Goal: Task Accomplishment & Management: Complete application form

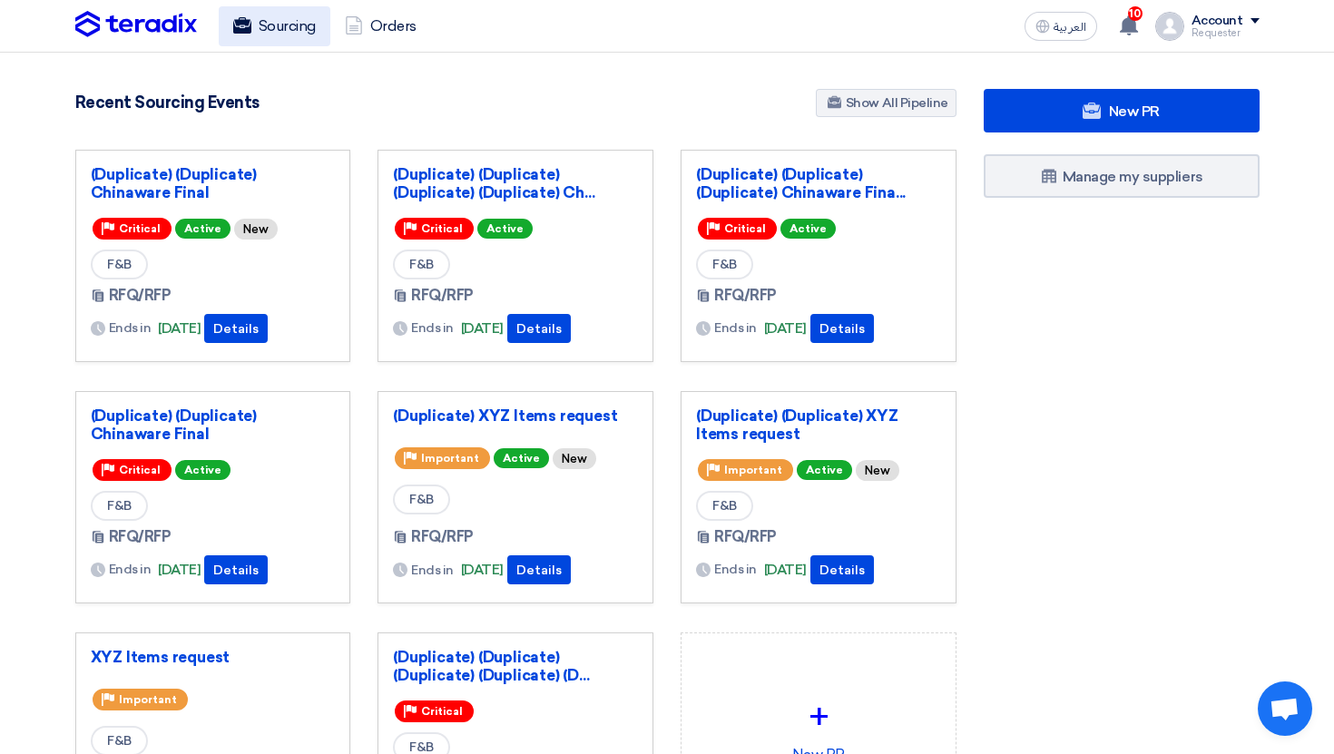
click at [285, 24] on link "Sourcing" at bounding box center [275, 26] width 112 height 40
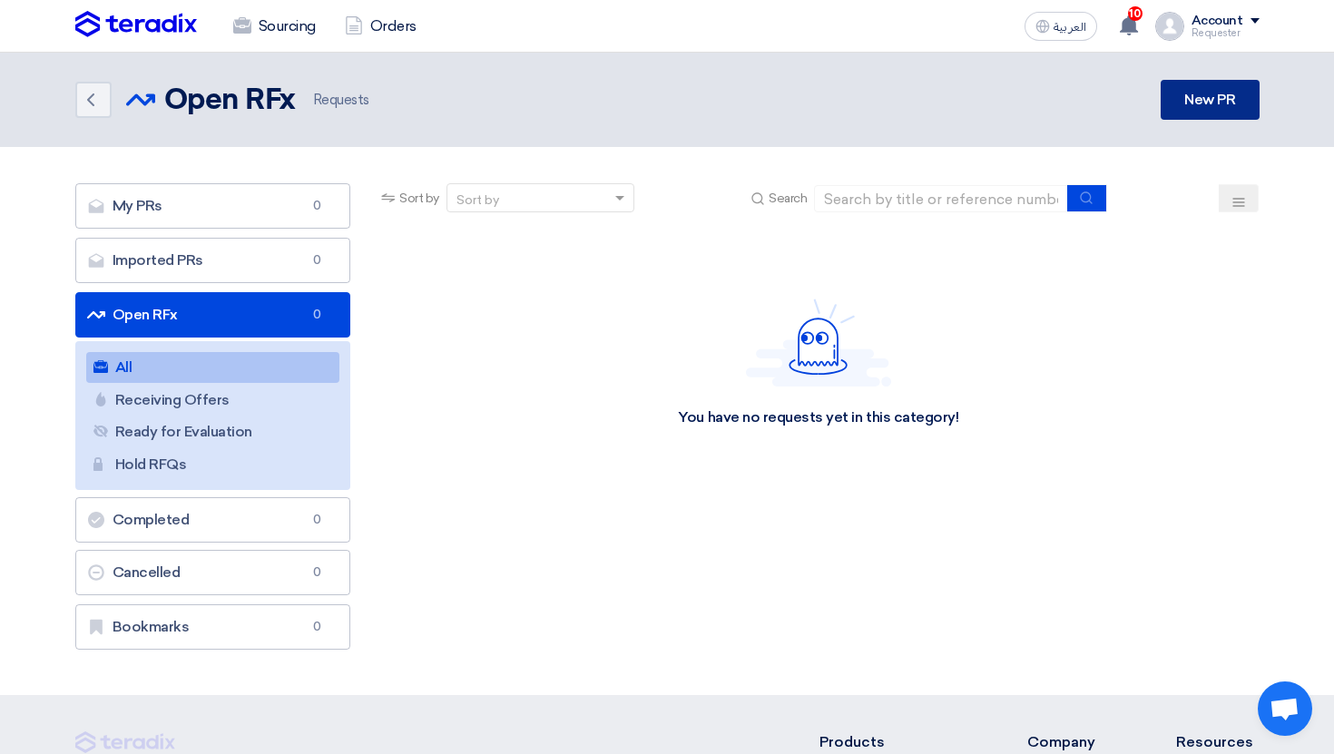
click at [1184, 118] on link "New PR" at bounding box center [1209, 100] width 98 height 40
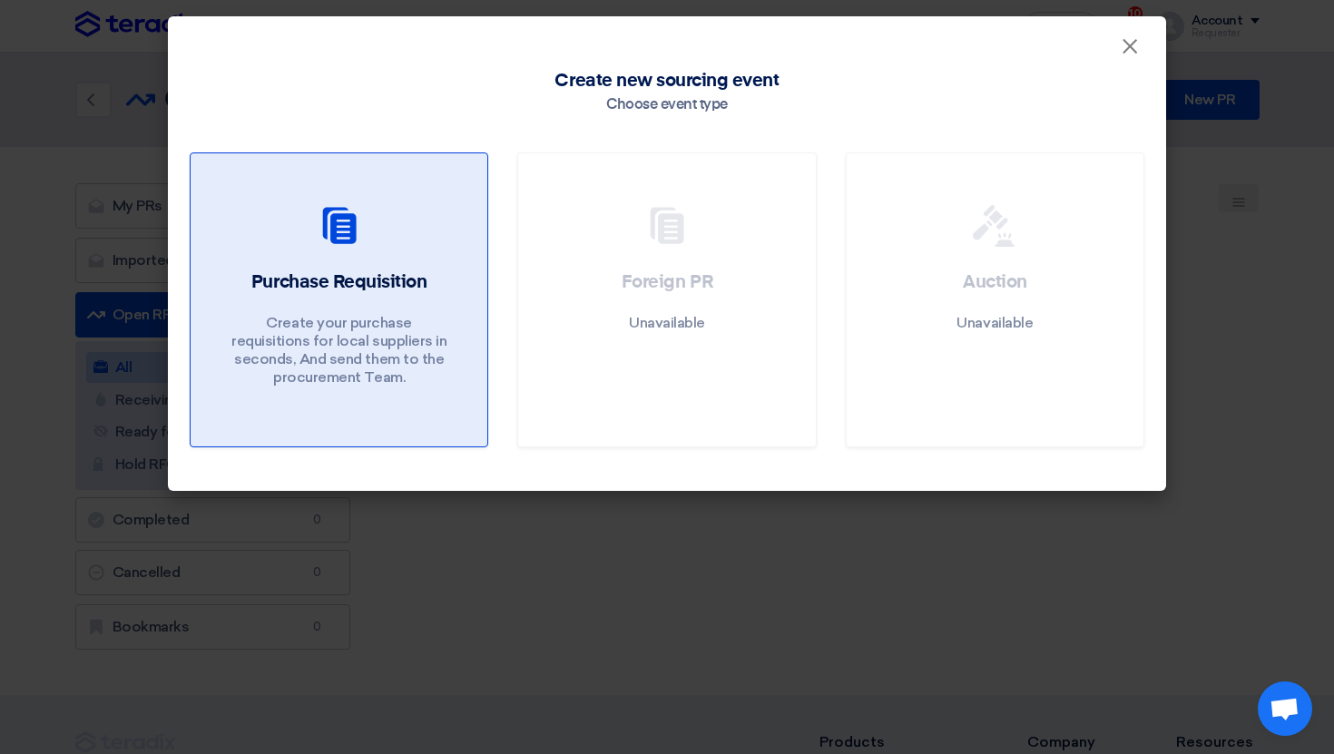
click at [394, 300] on div "Purchase Requisition Create your purchase requisitions for local suppliers in s…" at bounding box center [338, 332] width 253 height 126
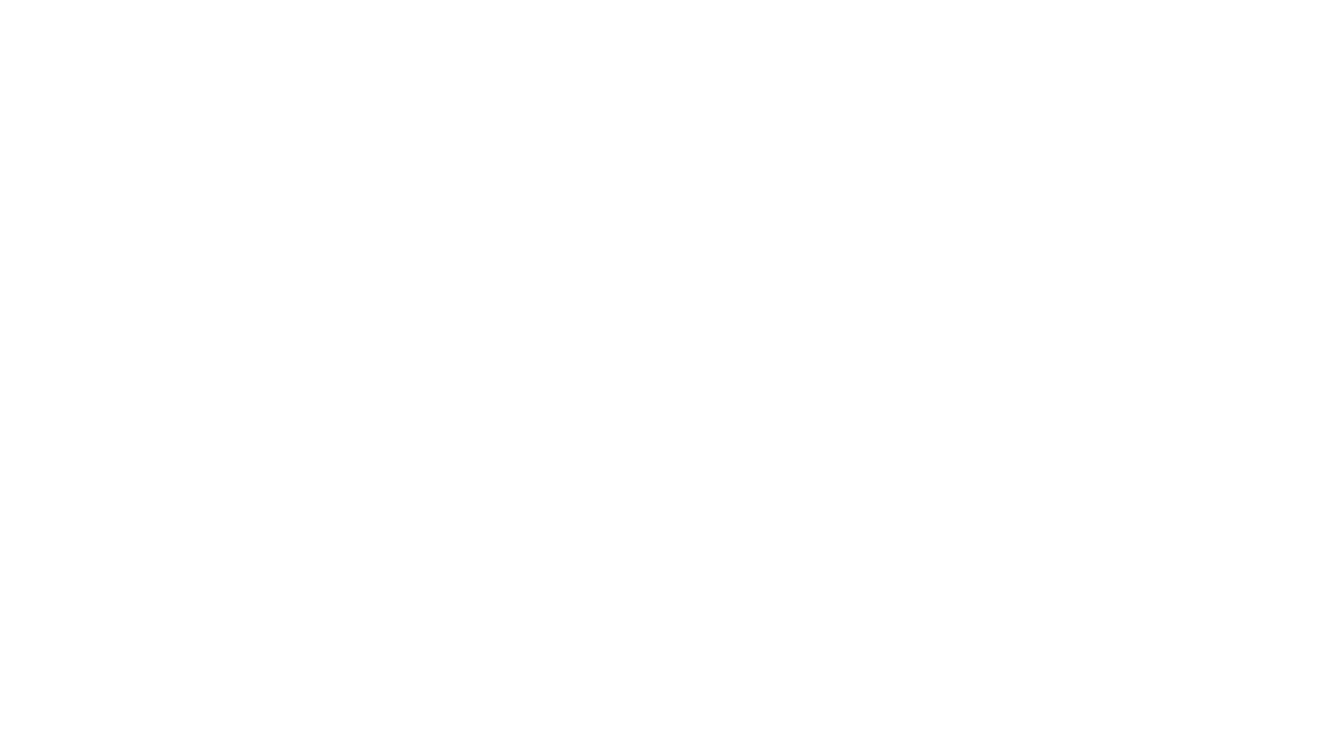
click at [436, 53] on html at bounding box center [667, 26] width 1334 height 53
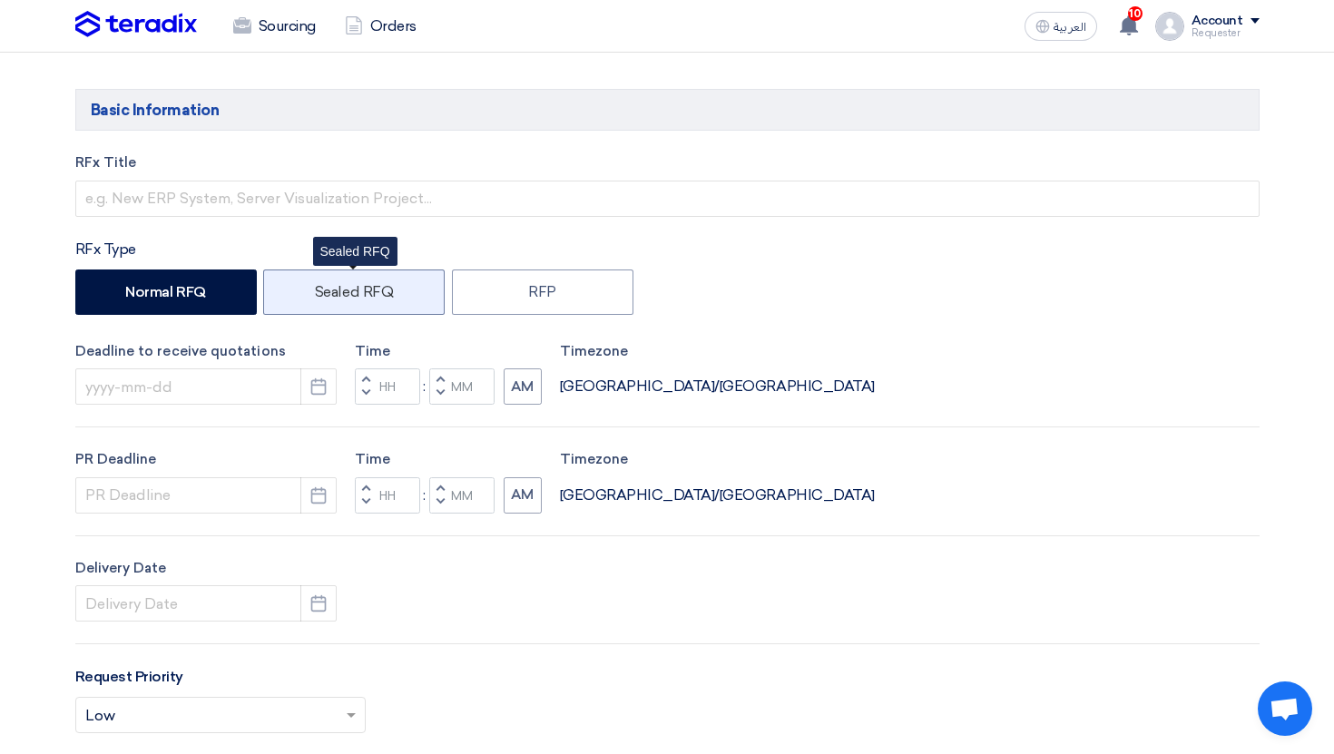
scroll to position [188, 0]
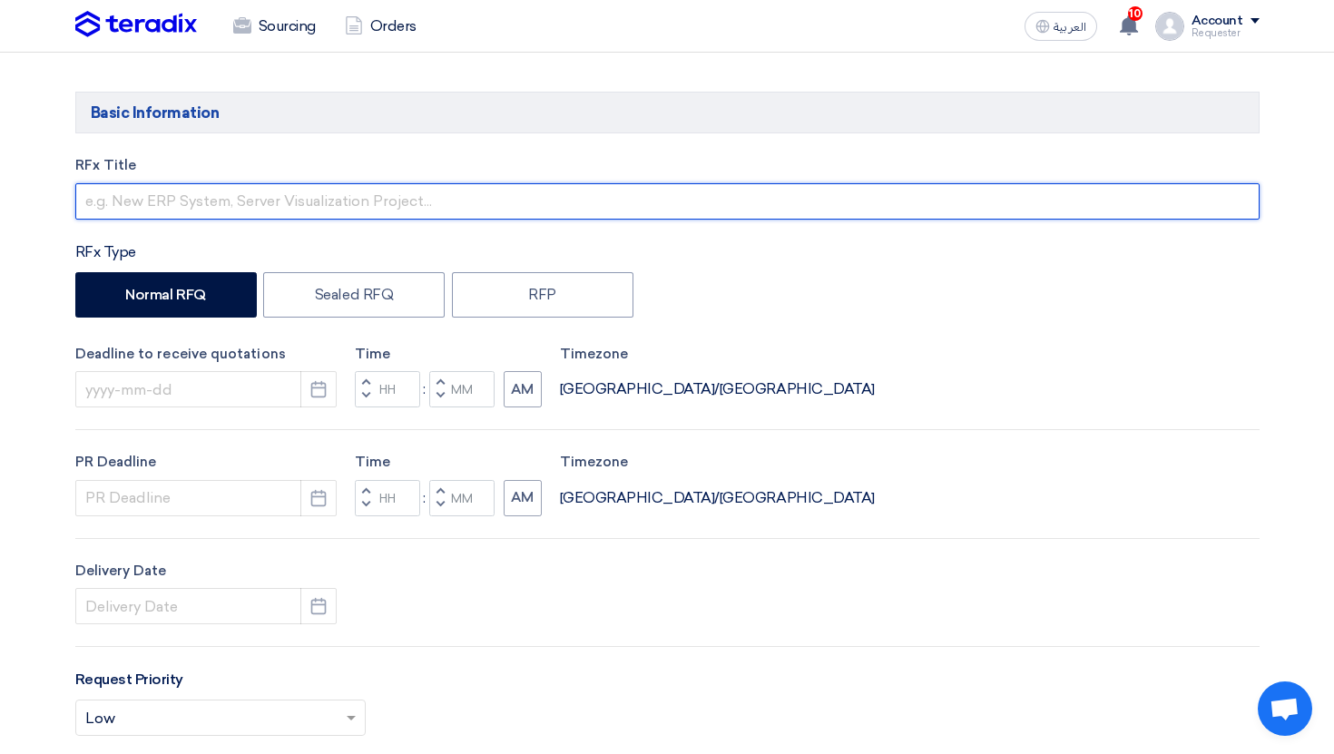
click at [345, 206] on input "text" at bounding box center [667, 201] width 1184 height 36
type input "Test PR"
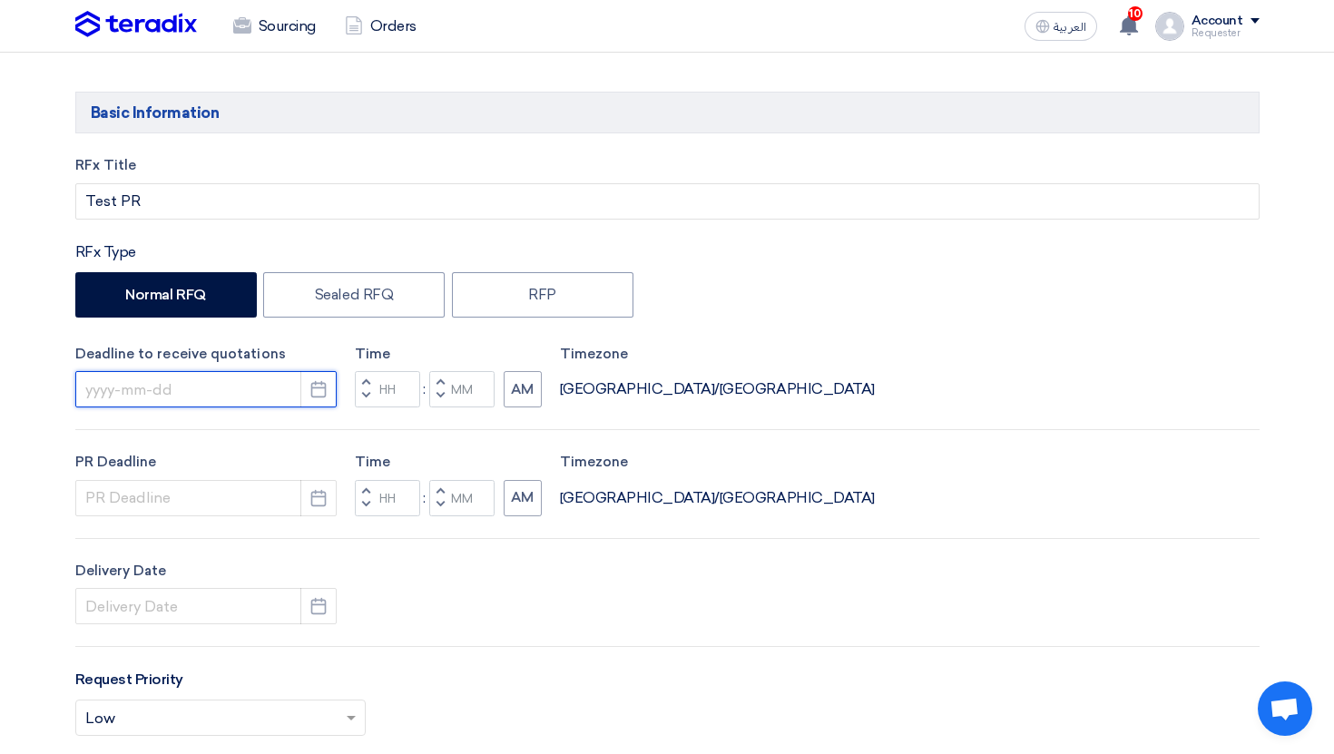
click at [244, 386] on input at bounding box center [205, 389] width 261 height 36
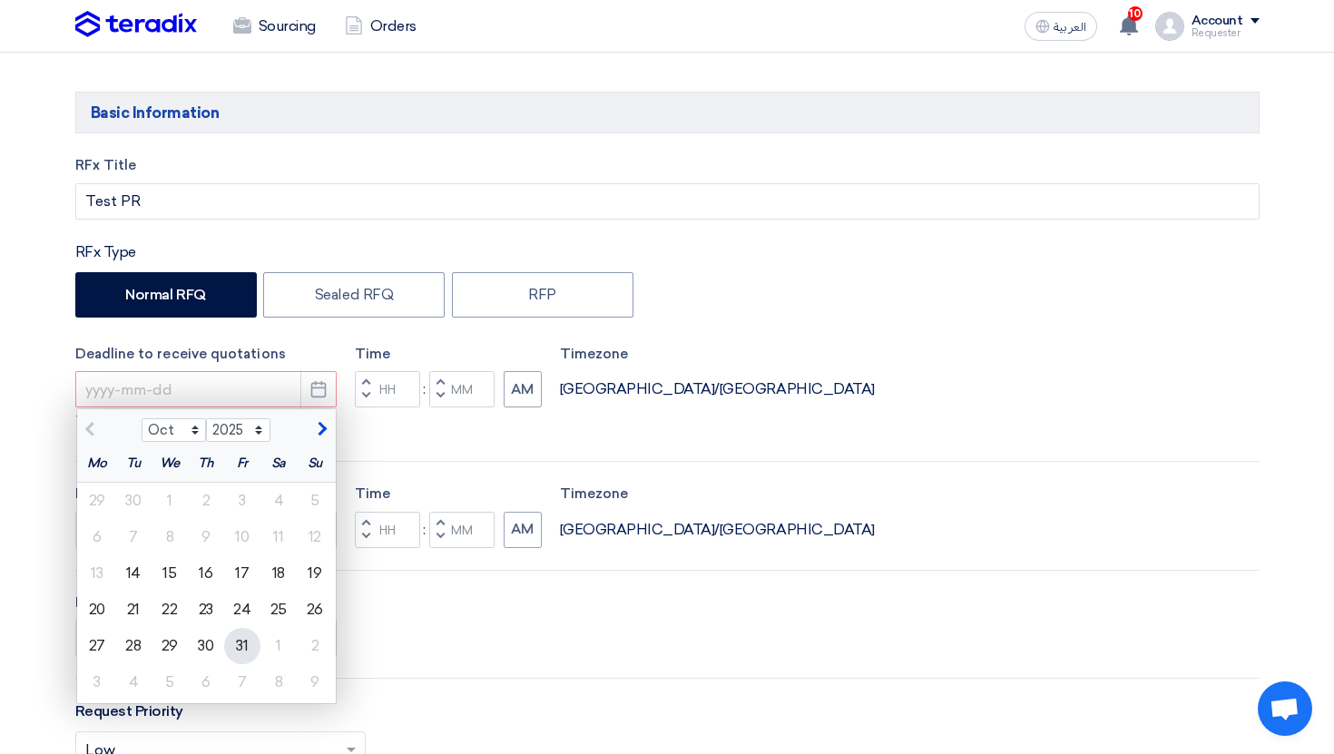
click at [251, 651] on div "31" at bounding box center [242, 646] width 36 height 36
type input "[DATE]"
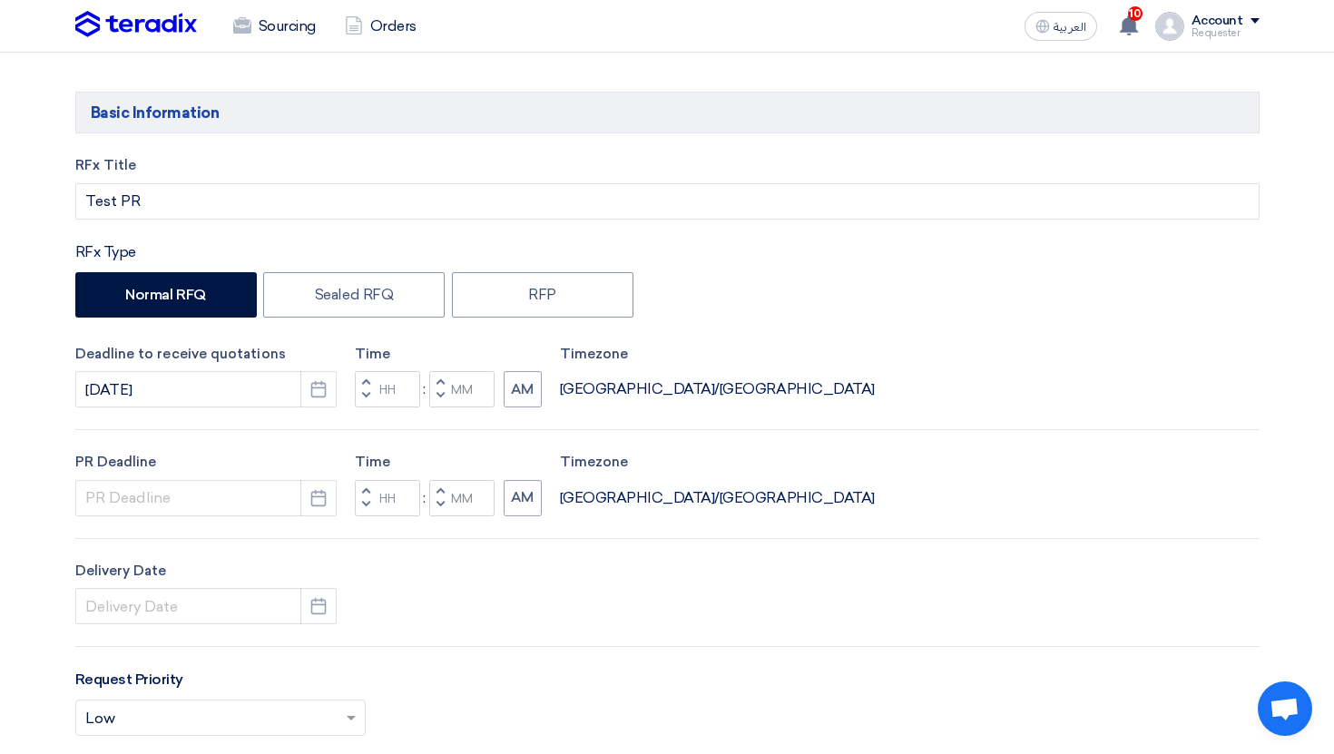
click at [438, 393] on span "button" at bounding box center [439, 395] width 6 height 11
type input "11"
type input "59"
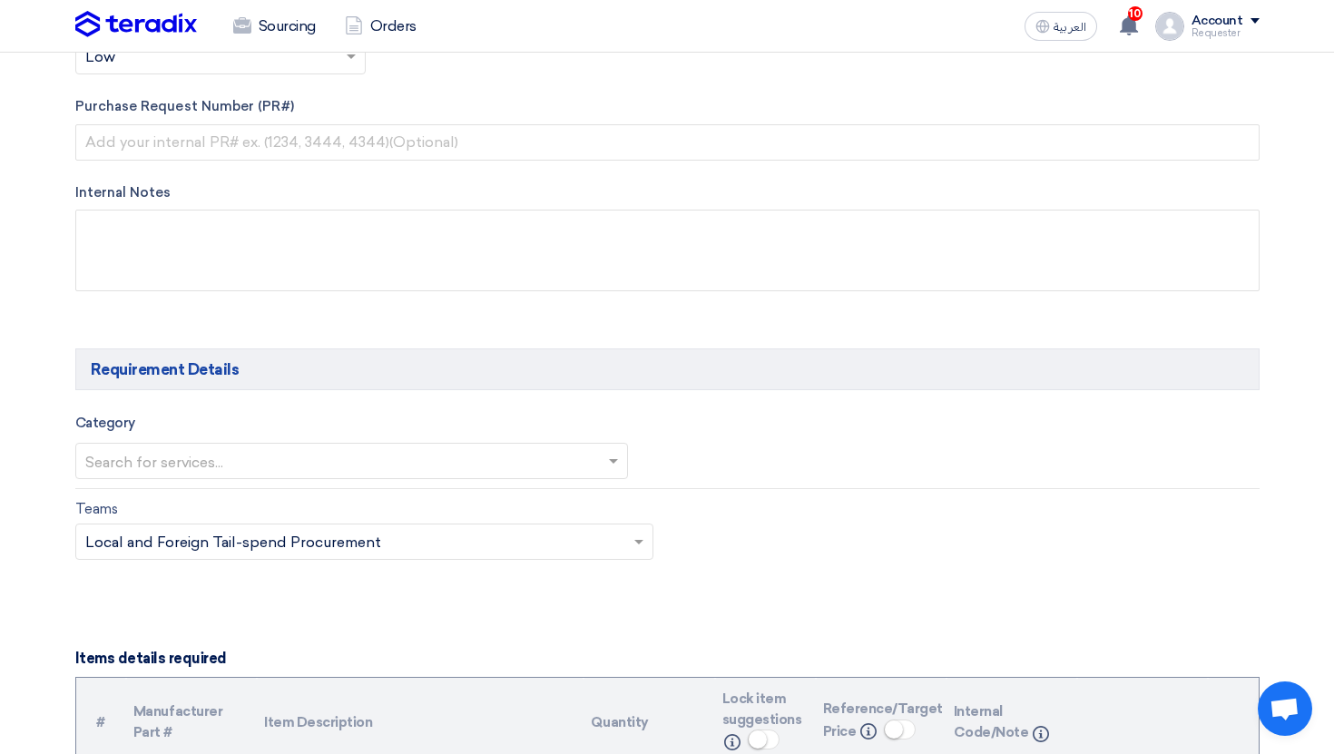
scroll to position [859, 0]
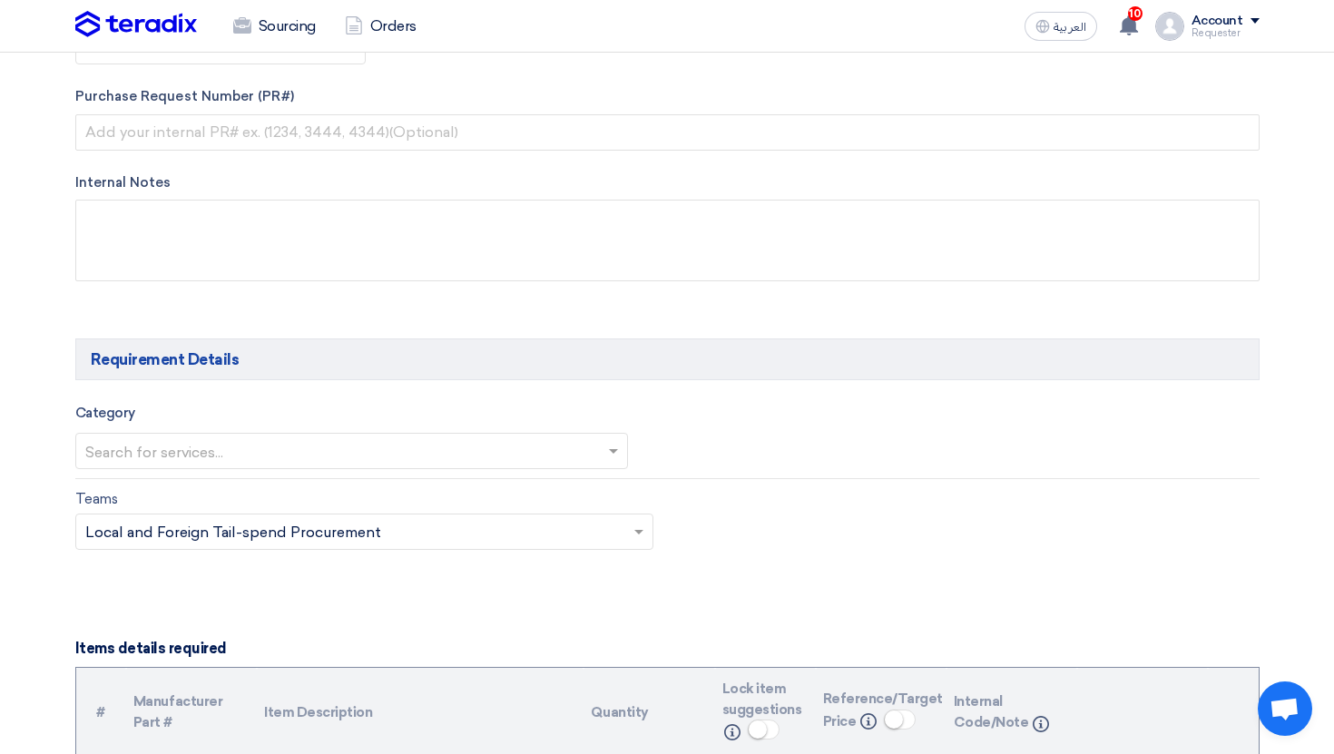
click at [401, 470] on div "Category Search for services..." at bounding box center [667, 440] width 1184 height 77
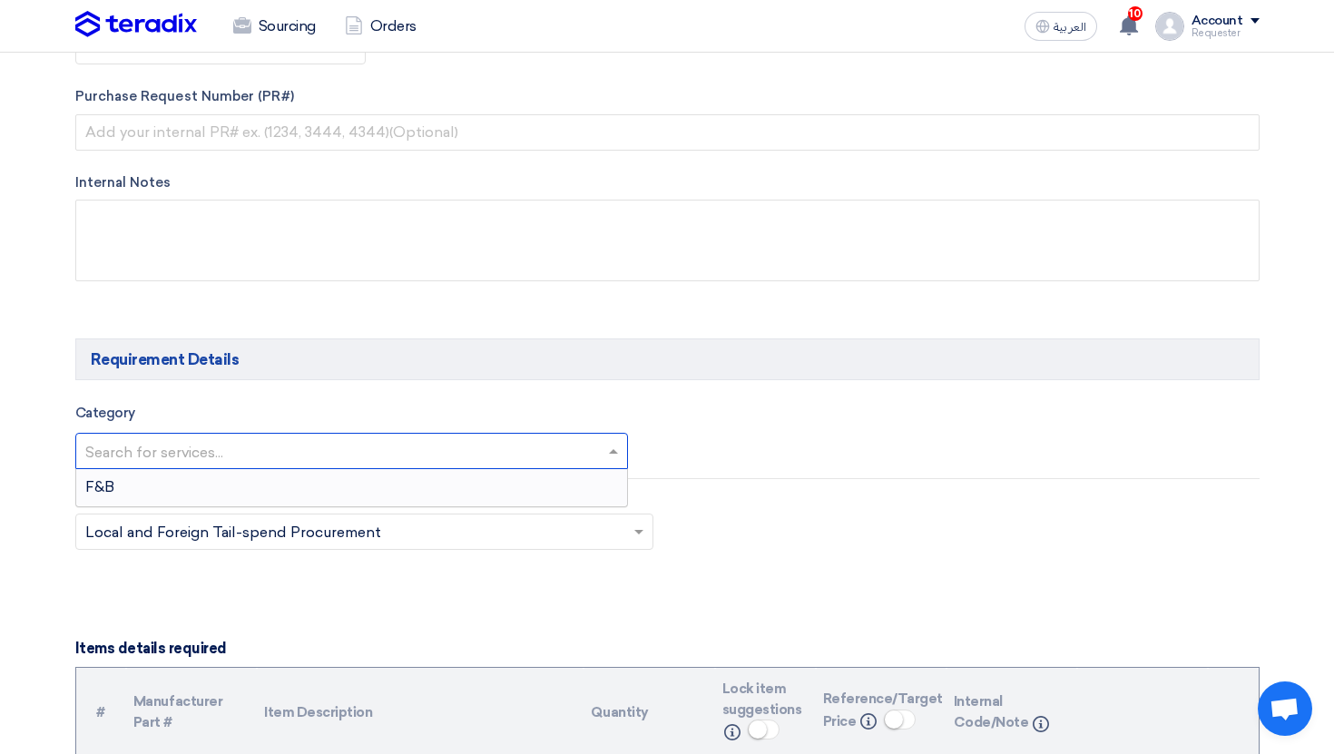
click at [387, 467] on input "text" at bounding box center [342, 452] width 515 height 30
click at [386, 478] on div "F&B" at bounding box center [352, 487] width 552 height 36
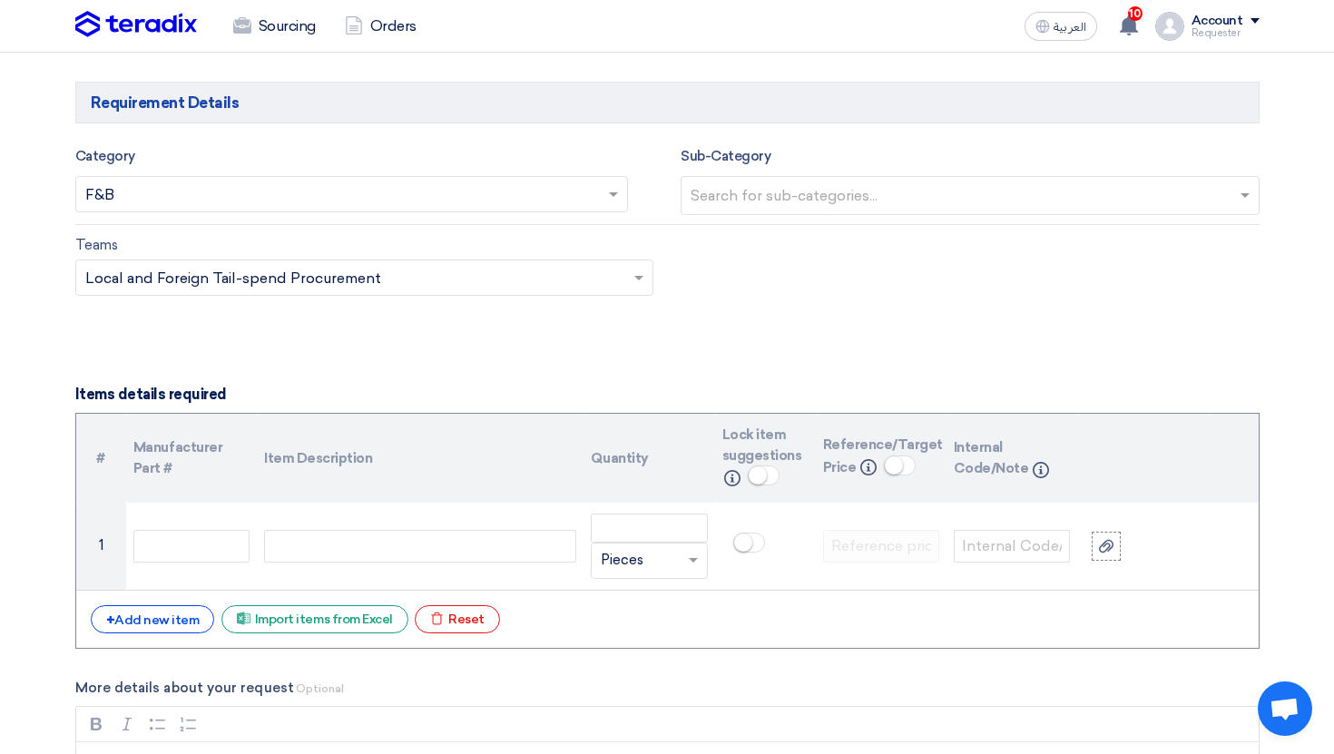
scroll to position [1162, 0]
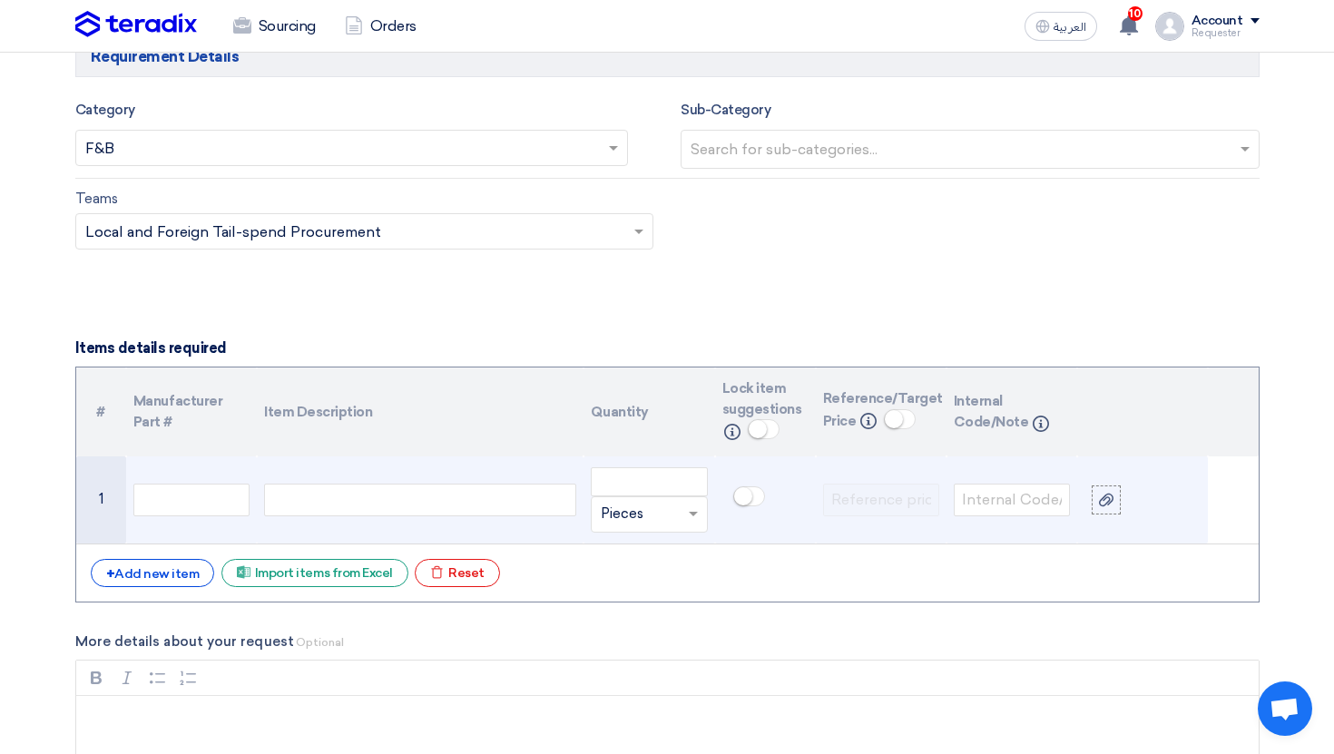
click at [383, 505] on div at bounding box center [420, 500] width 312 height 33
click at [621, 487] on input "number" at bounding box center [649, 481] width 116 height 29
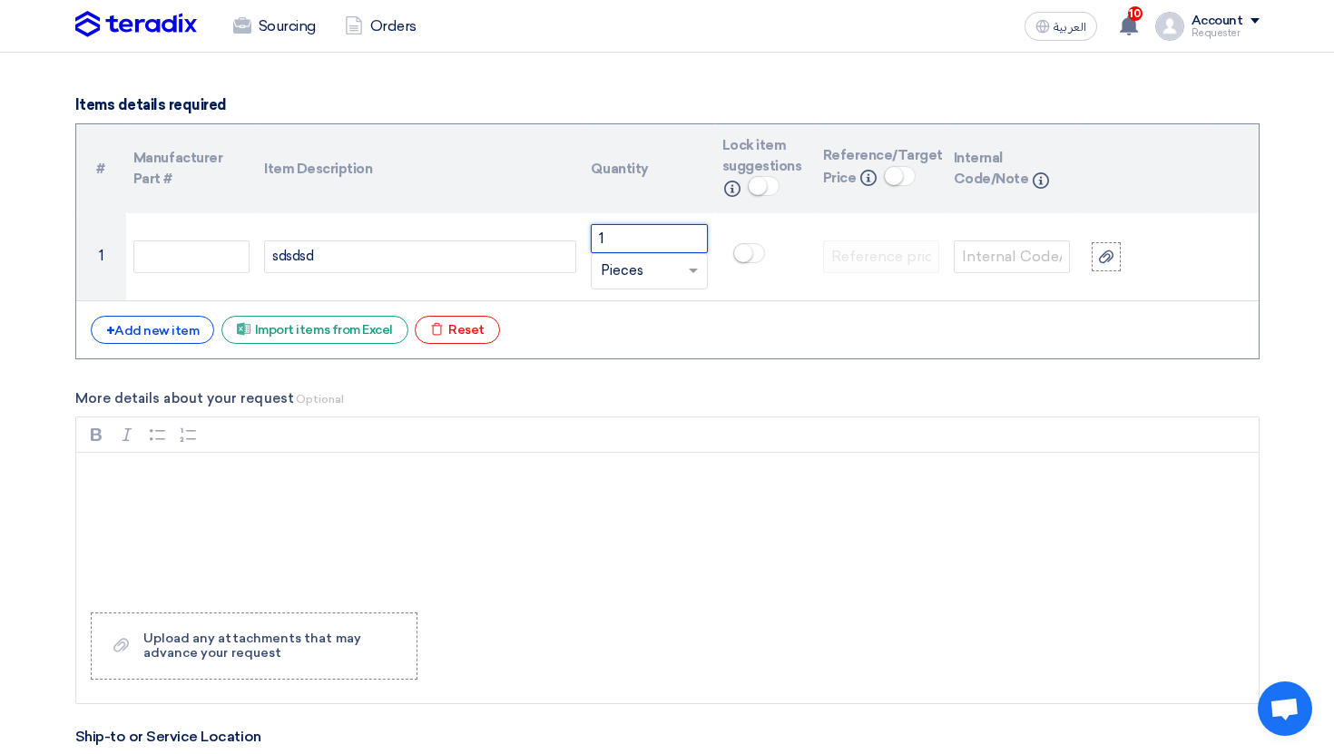
scroll to position [1721, 0]
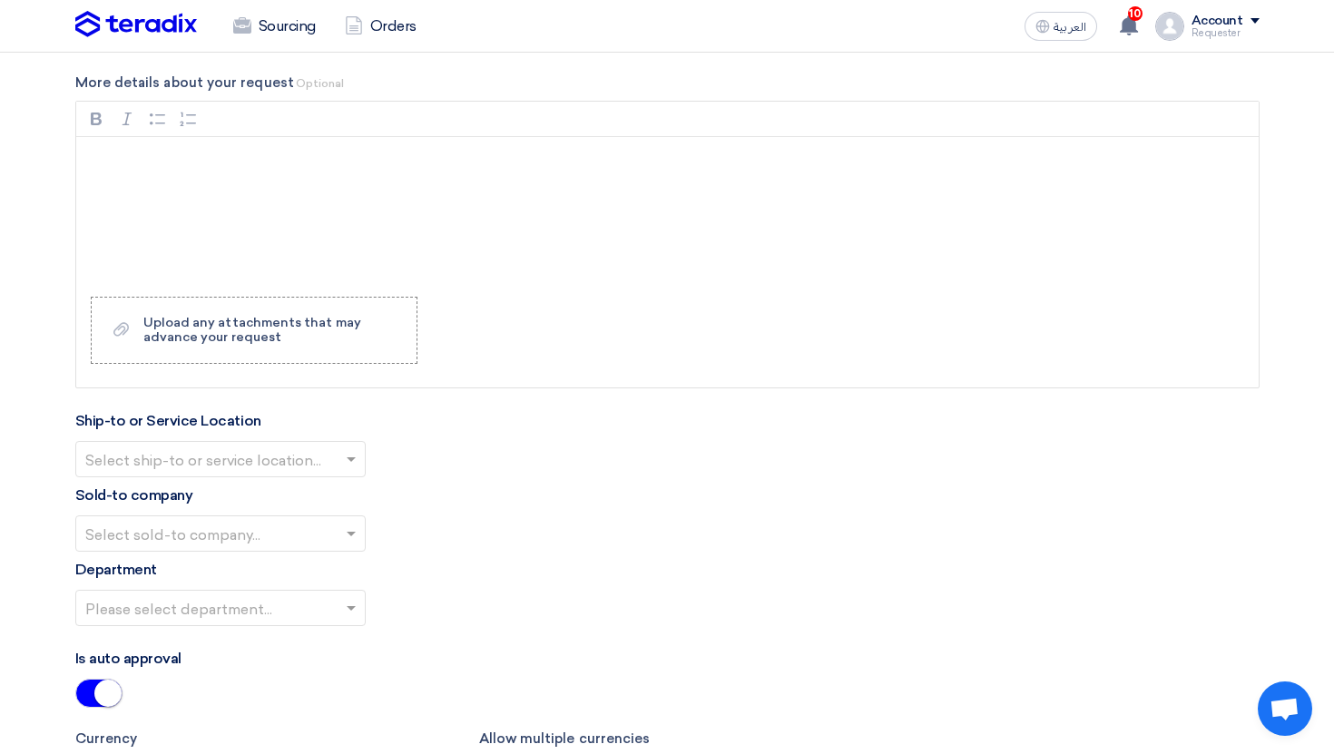
type input "1"
click at [215, 466] on input "text" at bounding box center [211, 460] width 252 height 30
click at [218, 488] on div "HQ Address" at bounding box center [220, 495] width 289 height 36
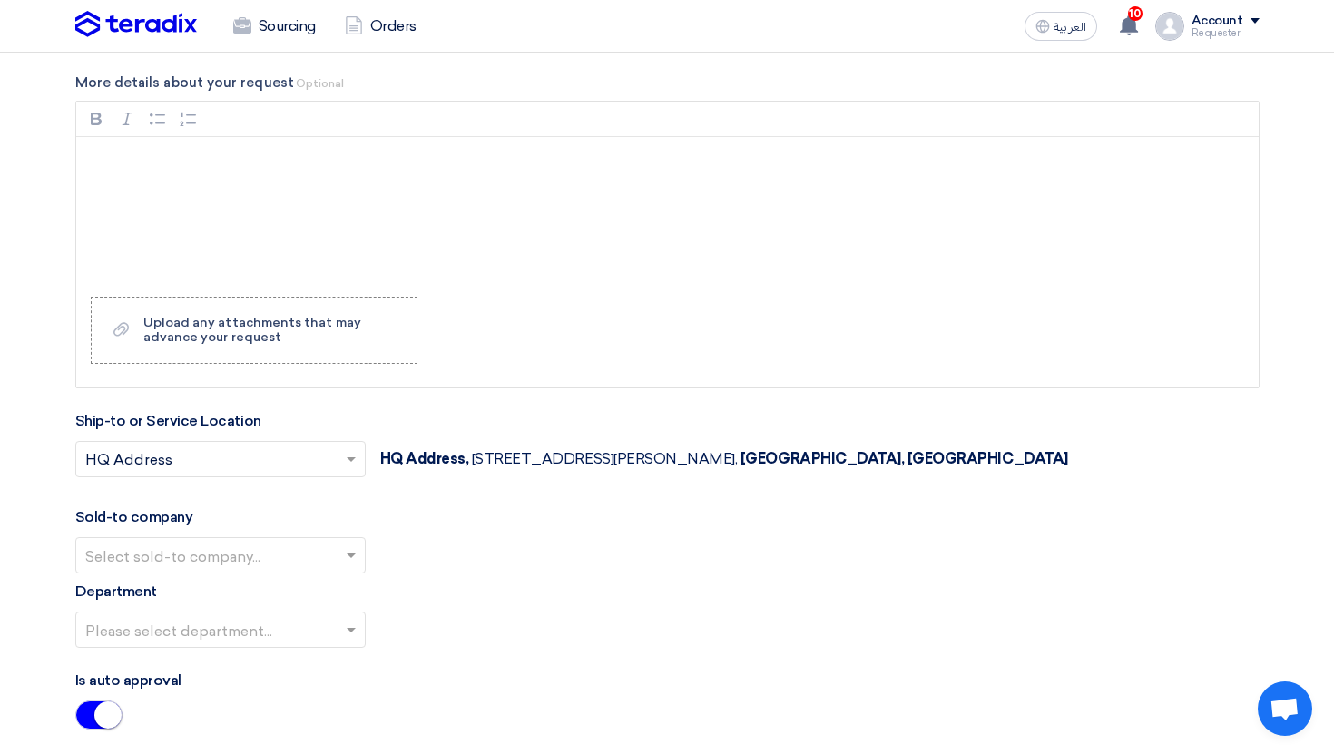
click at [212, 521] on div "Sold-to company Select sold-to company..." at bounding box center [667, 539] width 1184 height 67
click at [210, 557] on input "text" at bounding box center [211, 557] width 252 height 30
click at [206, 600] on div "Teradix LLC" at bounding box center [220, 591] width 289 height 36
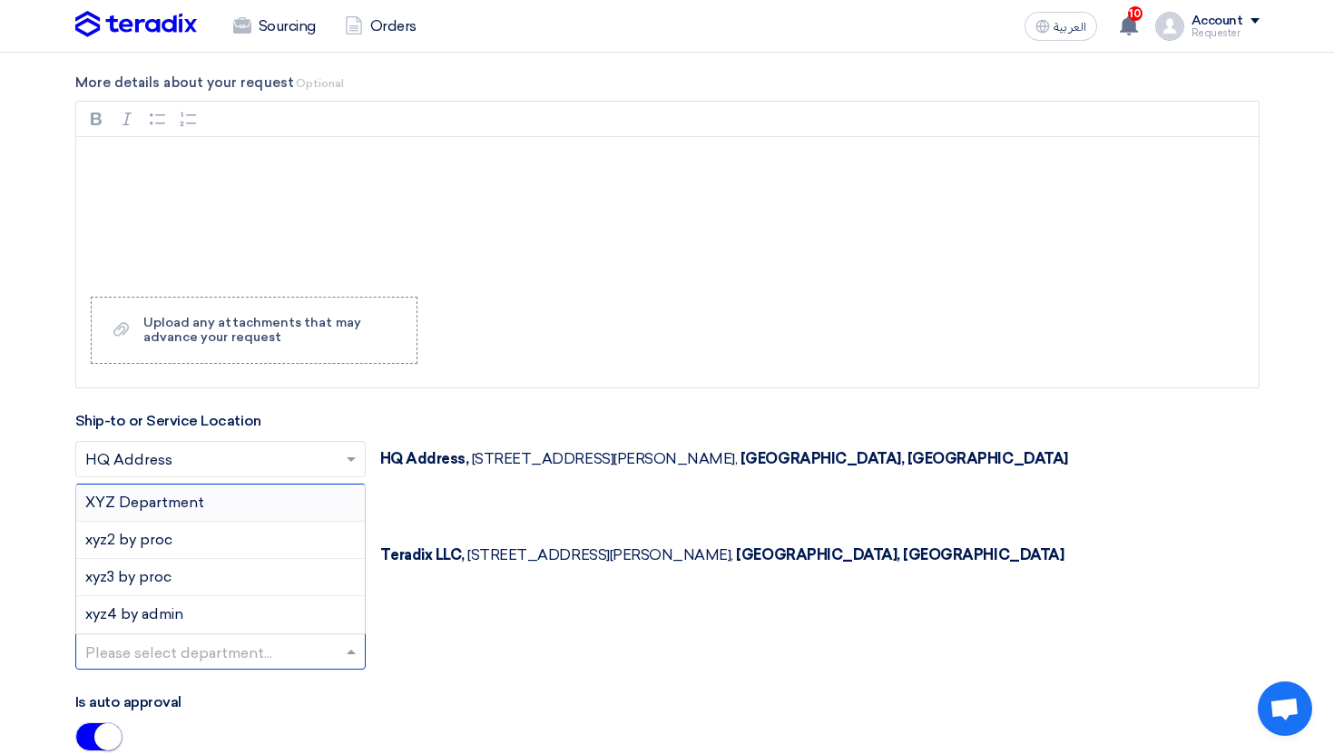
click at [209, 643] on input "text" at bounding box center [211, 653] width 252 height 30
click at [187, 522] on div "XYZ Department" at bounding box center [220, 502] width 289 height 37
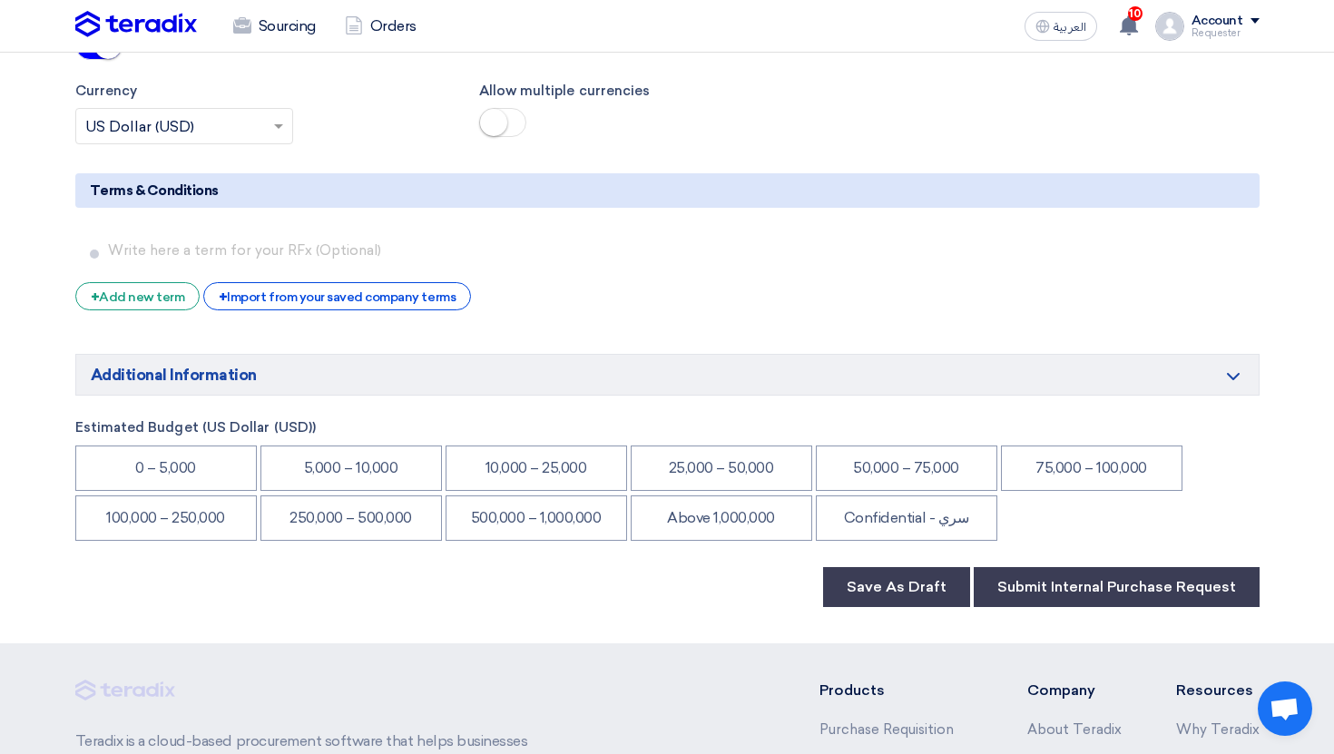
scroll to position [2708, 0]
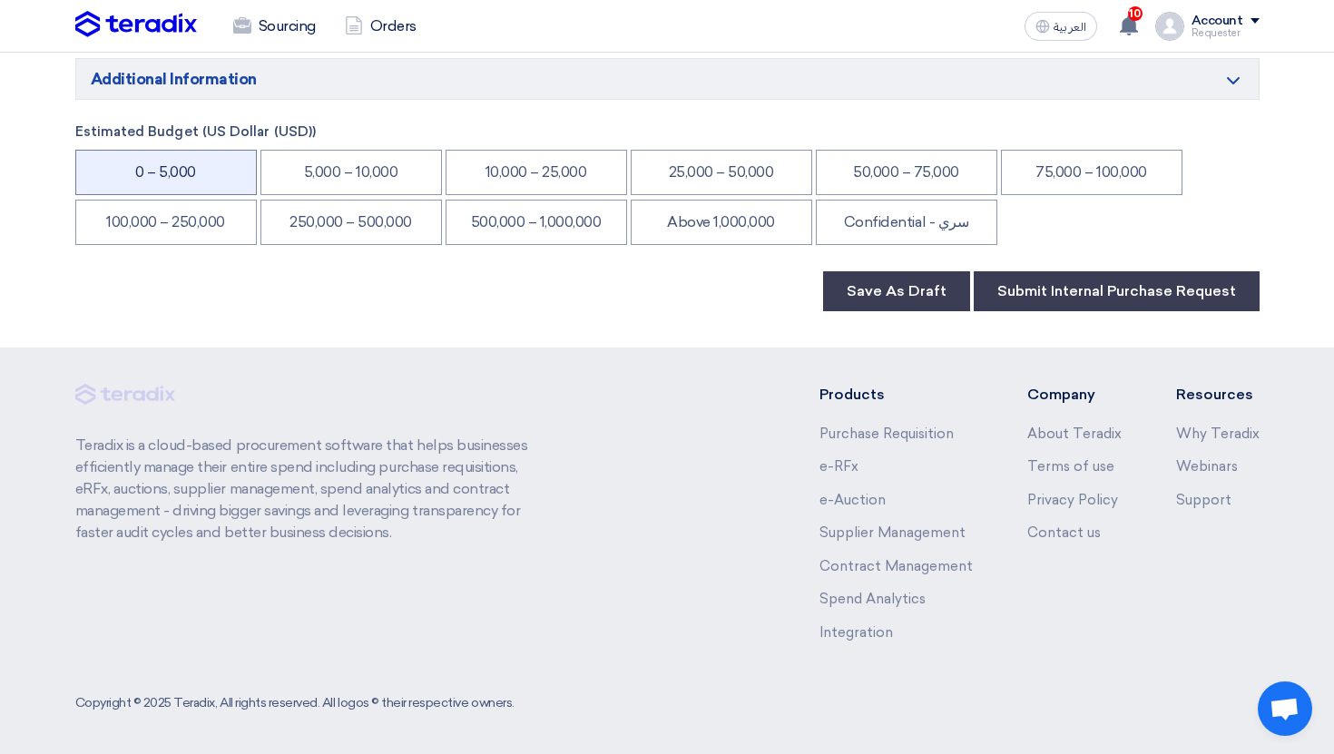
click at [192, 182] on li "0 – 5,000" at bounding box center [165, 172] width 181 height 45
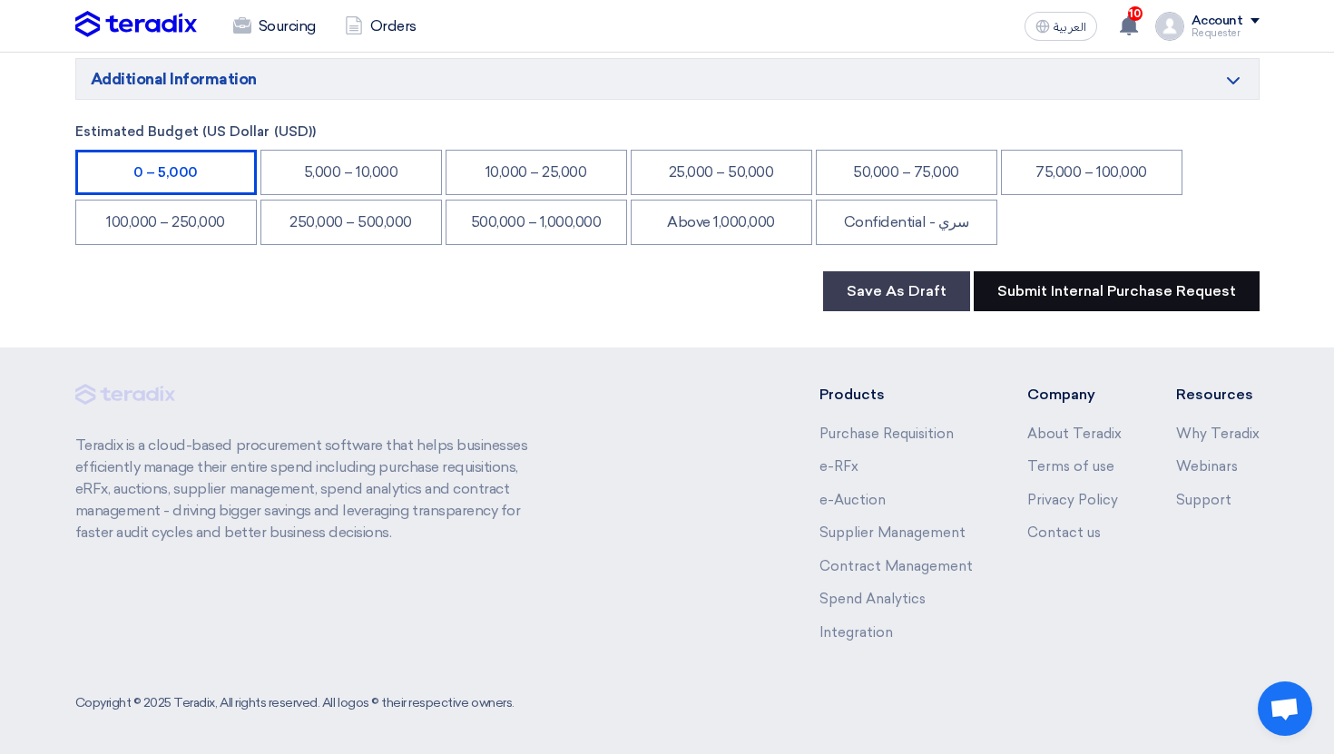
click at [1041, 299] on button "Submit Internal Purchase Request" at bounding box center [1116, 291] width 286 height 40
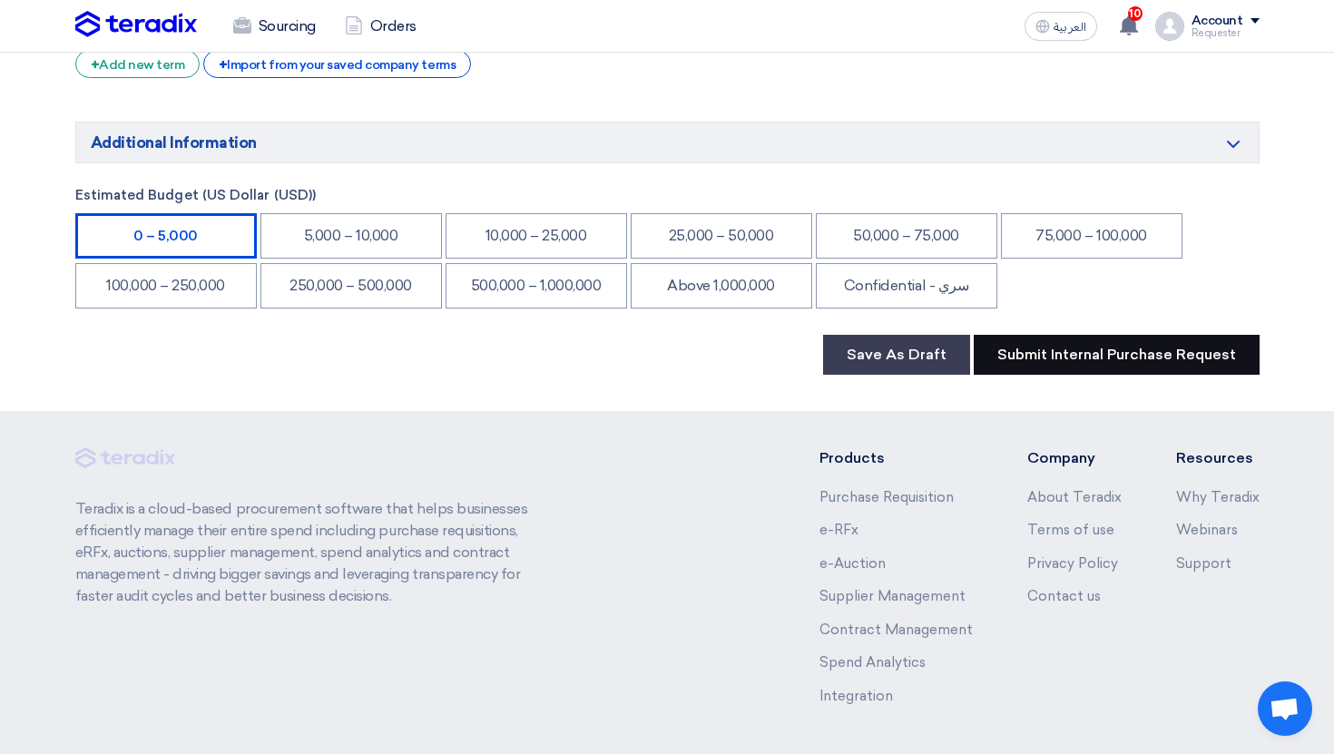
scroll to position [272, 0]
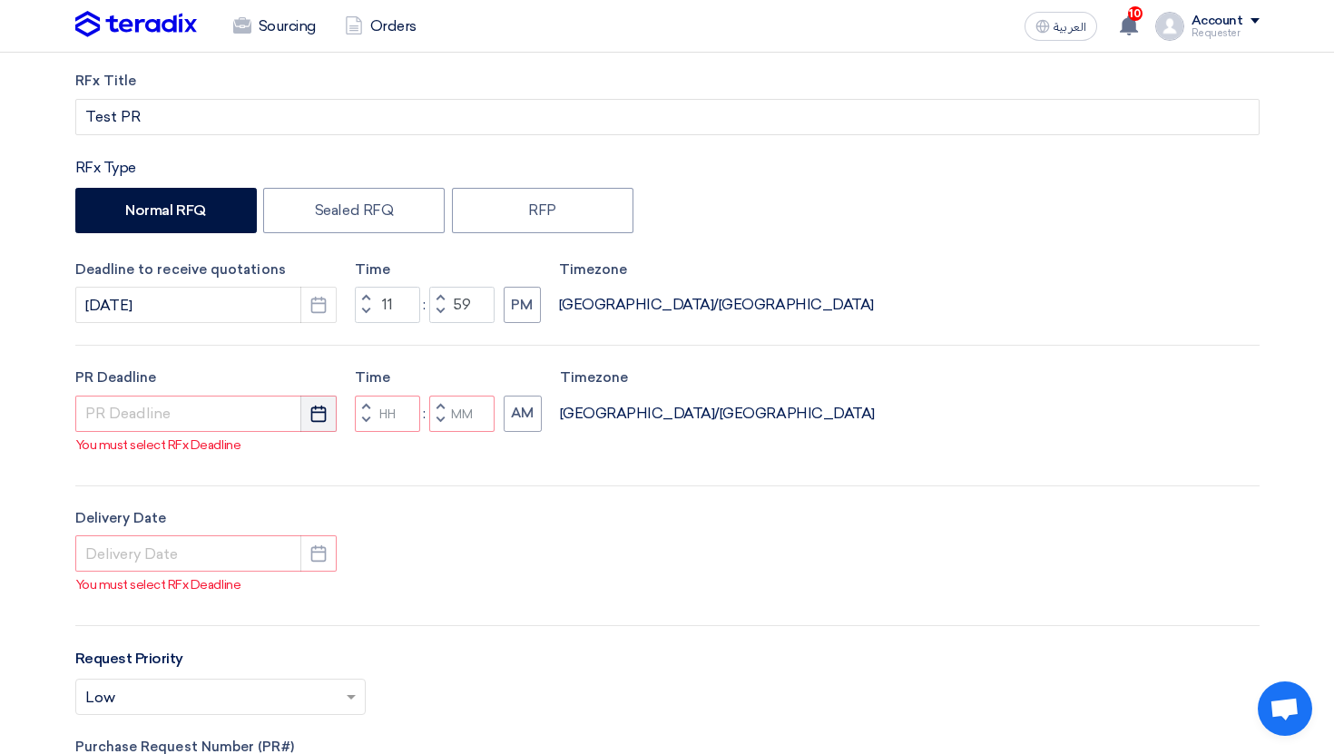
click at [326, 420] on use "button" at bounding box center [318, 413] width 15 height 16
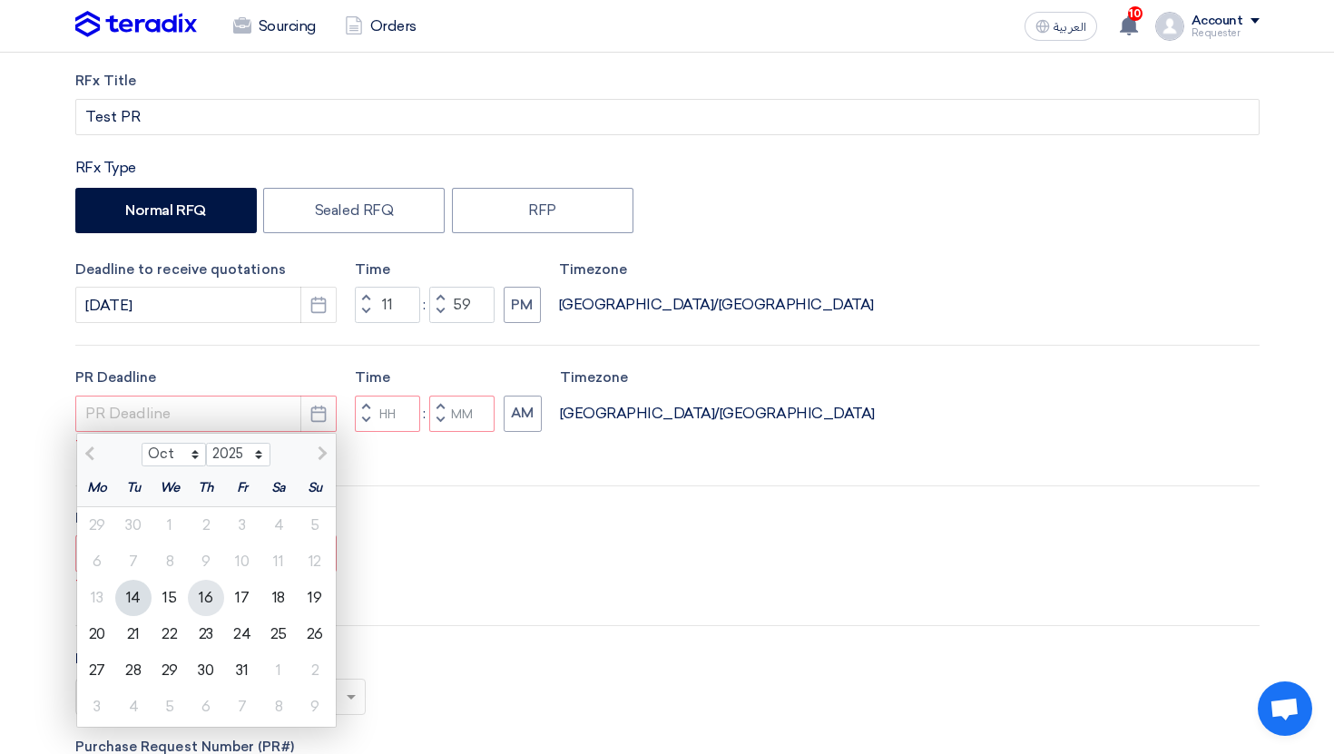
click at [221, 602] on div "16" at bounding box center [206, 598] width 36 height 36
type input "[DATE]"
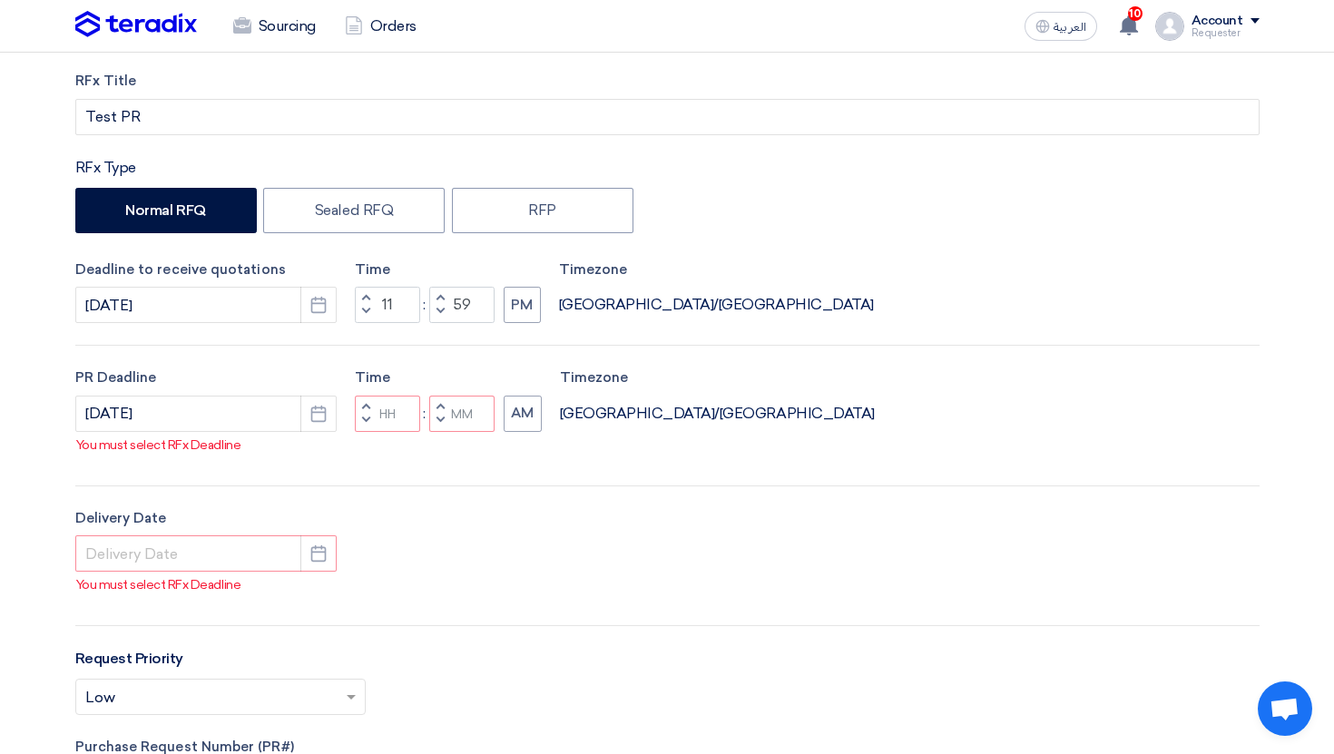
click at [437, 426] on span "button" at bounding box center [439, 420] width 6 height 11
type input "11"
type input "59"
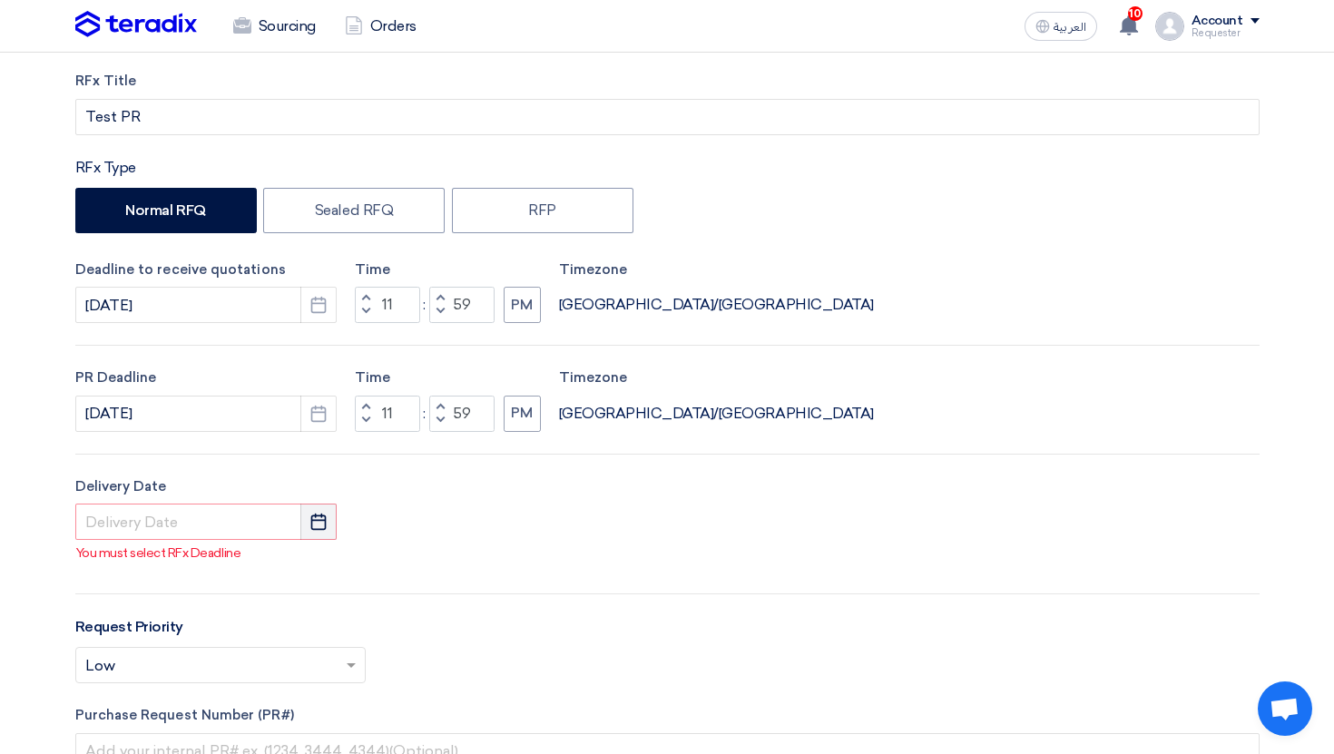
click at [300, 523] on button "Pick a date" at bounding box center [318, 522] width 36 height 36
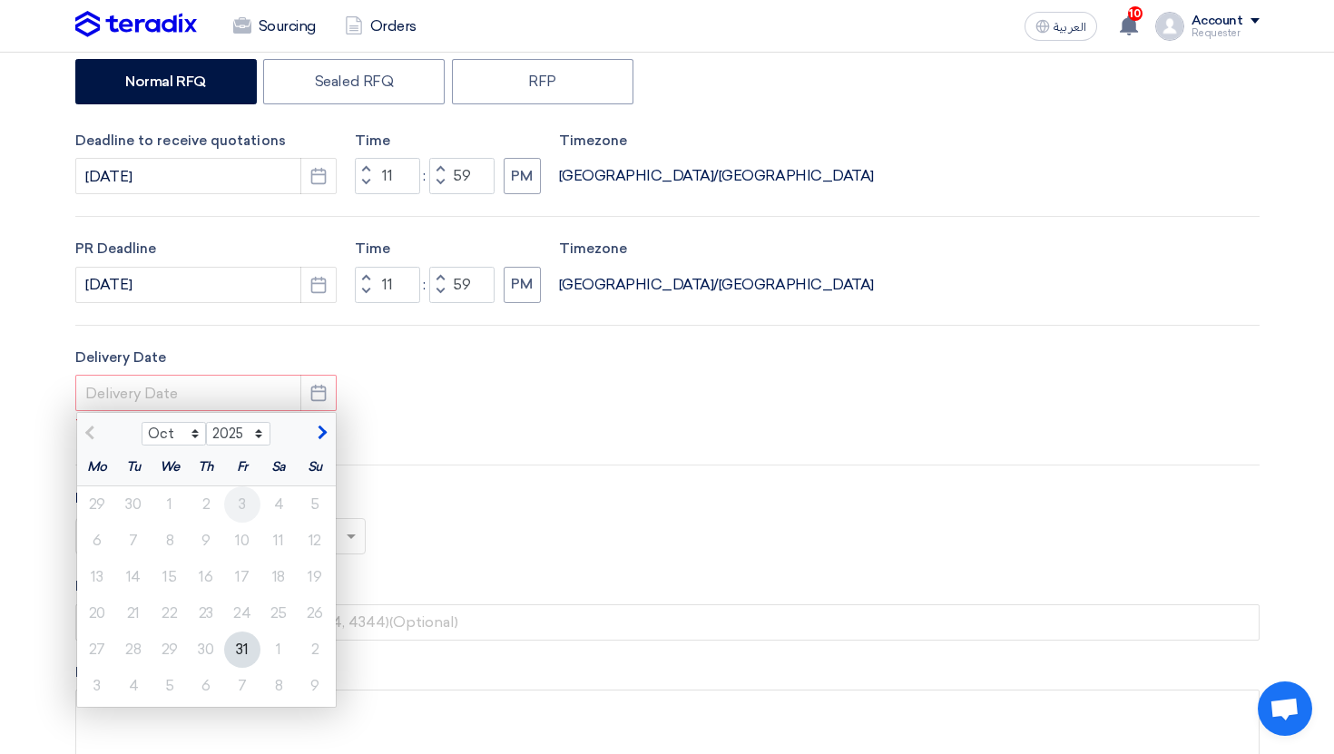
scroll to position [444, 0]
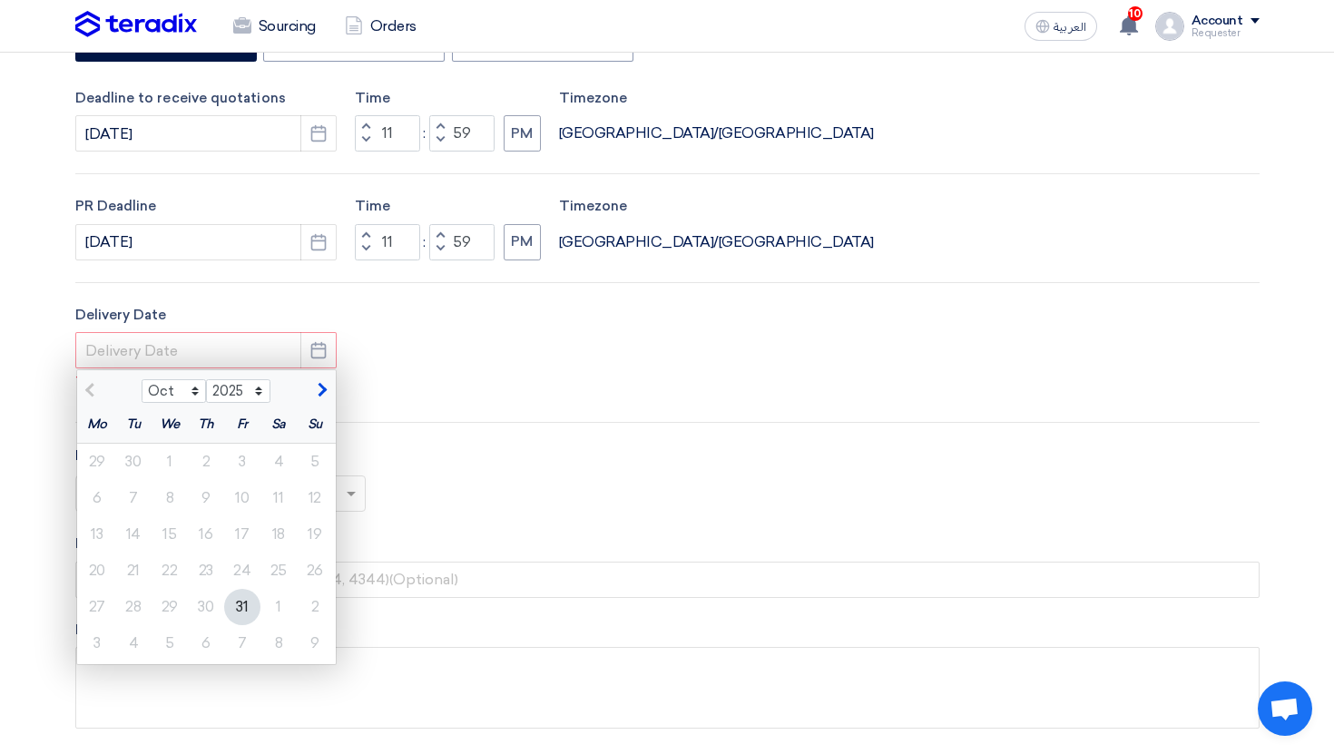
click at [324, 389] on span "button" at bounding box center [320, 390] width 10 height 16
select select "11"
click at [172, 496] on div "5" at bounding box center [170, 498] width 36 height 36
type input "[DATE]"
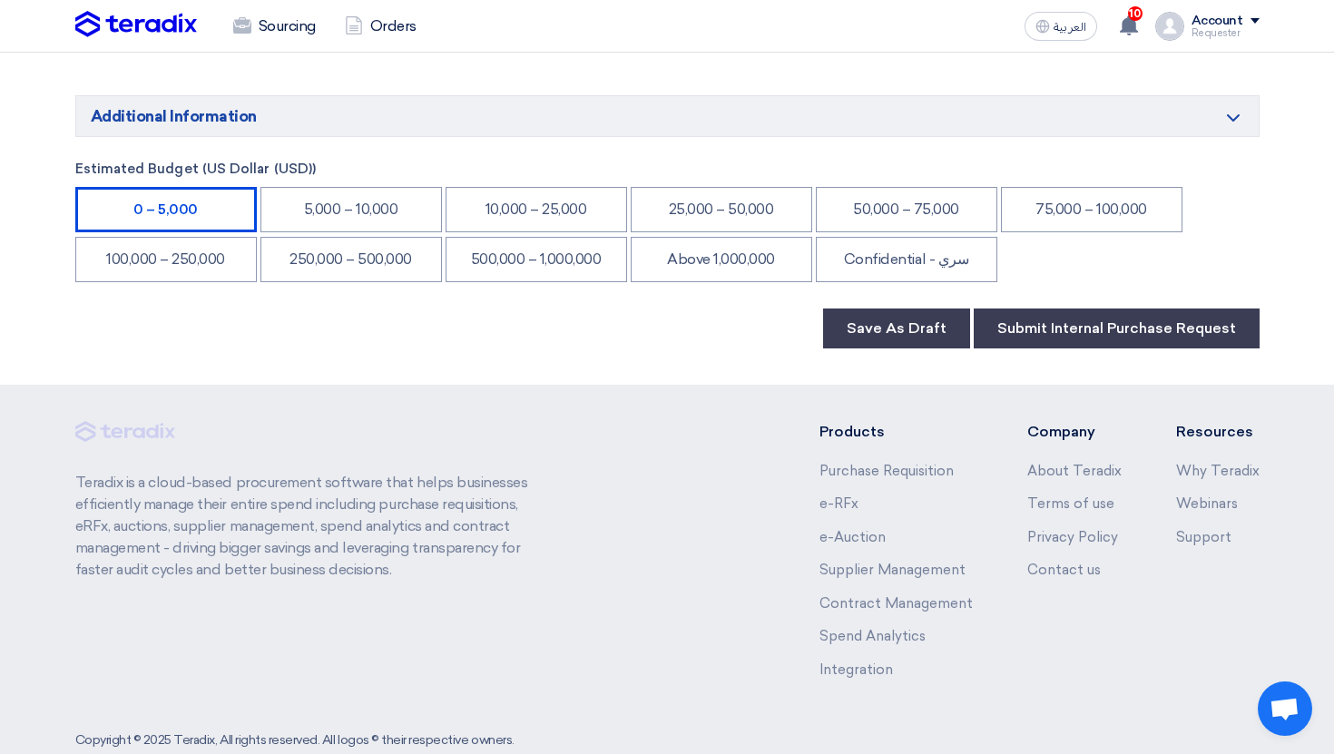
scroll to position [2715, 0]
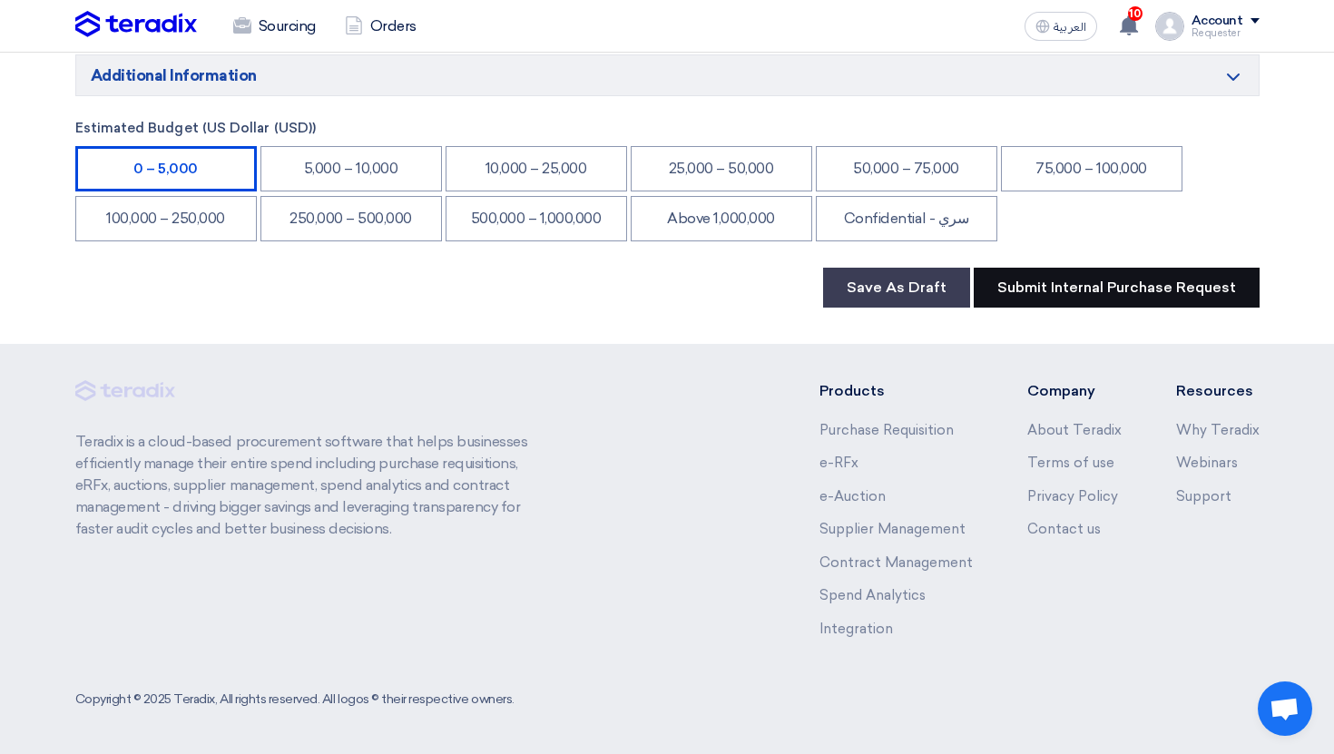
click at [1121, 271] on button "Submit Internal Purchase Request" at bounding box center [1116, 288] width 286 height 40
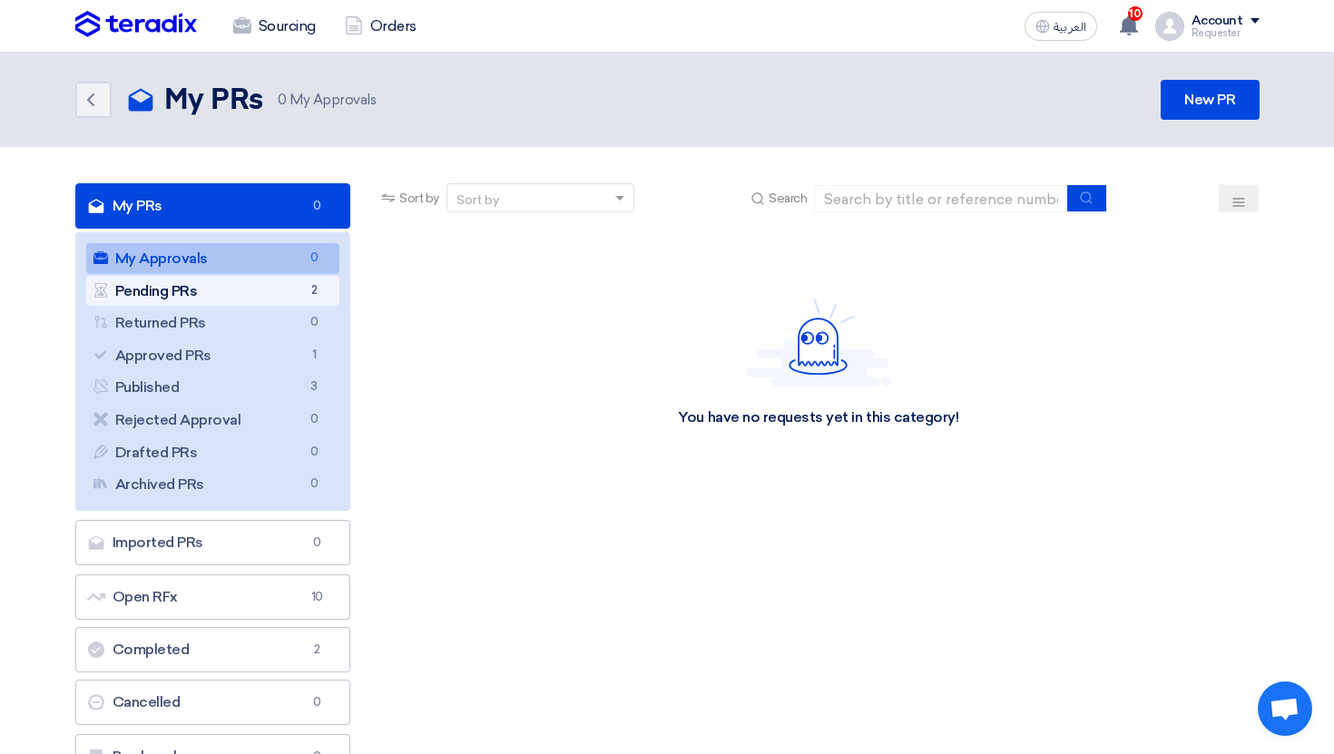
click at [325, 289] on link "Pending PRs Pending PRs 2" at bounding box center [213, 291] width 254 height 31
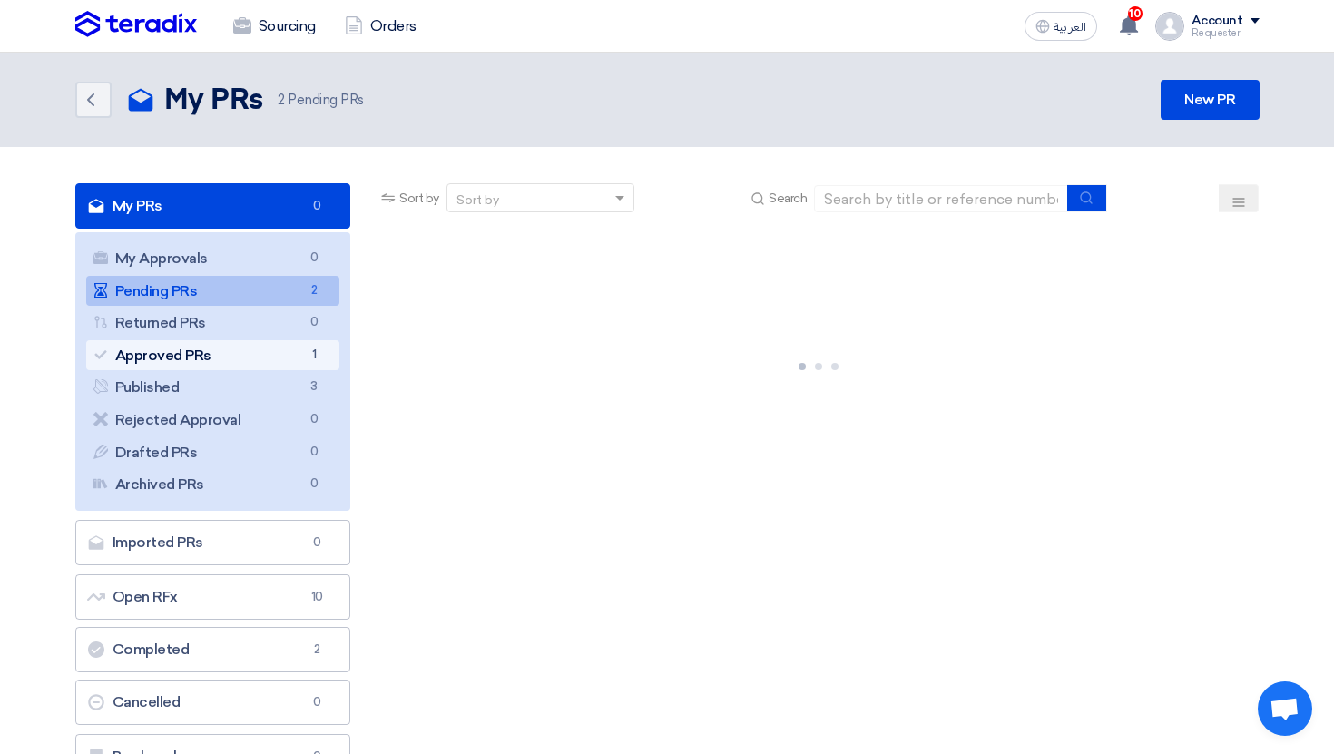
click at [292, 347] on link "Approved PRs Approved PRs 1" at bounding box center [213, 355] width 254 height 31
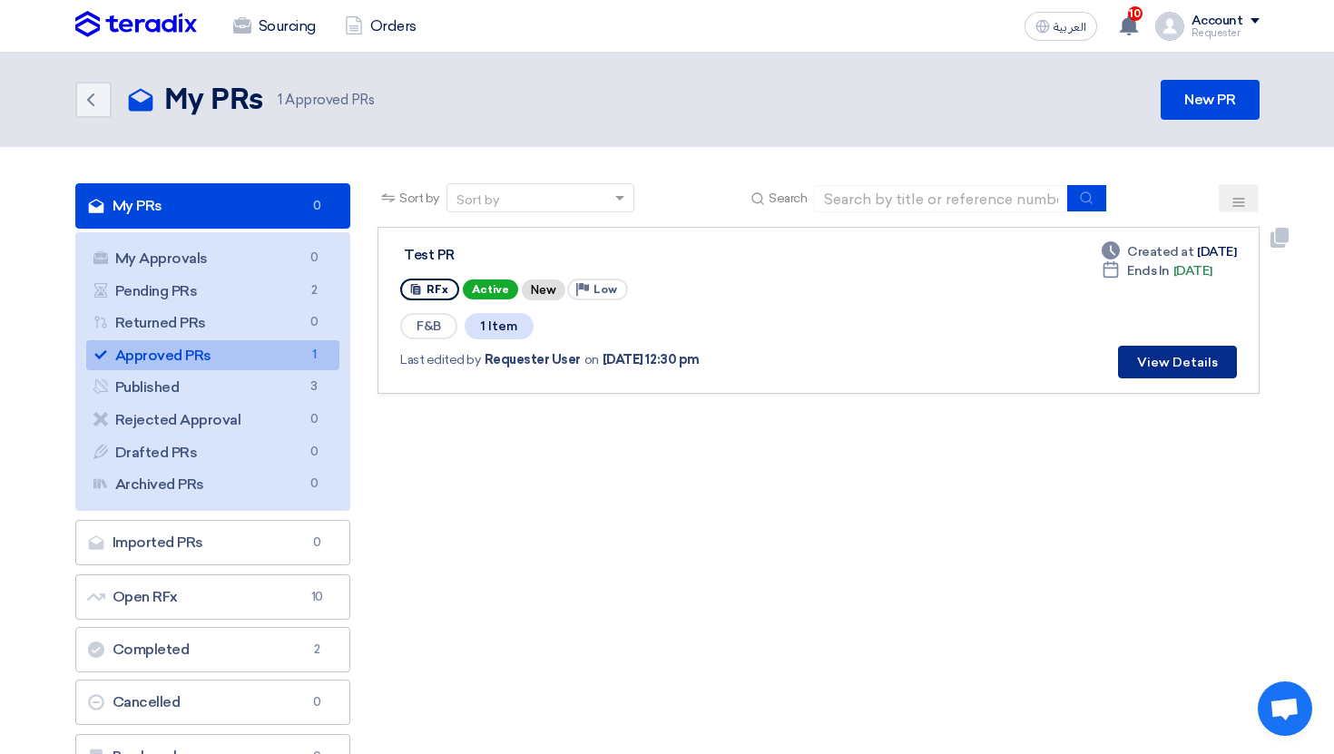
click at [1166, 369] on button "View Details" at bounding box center [1177, 362] width 119 height 33
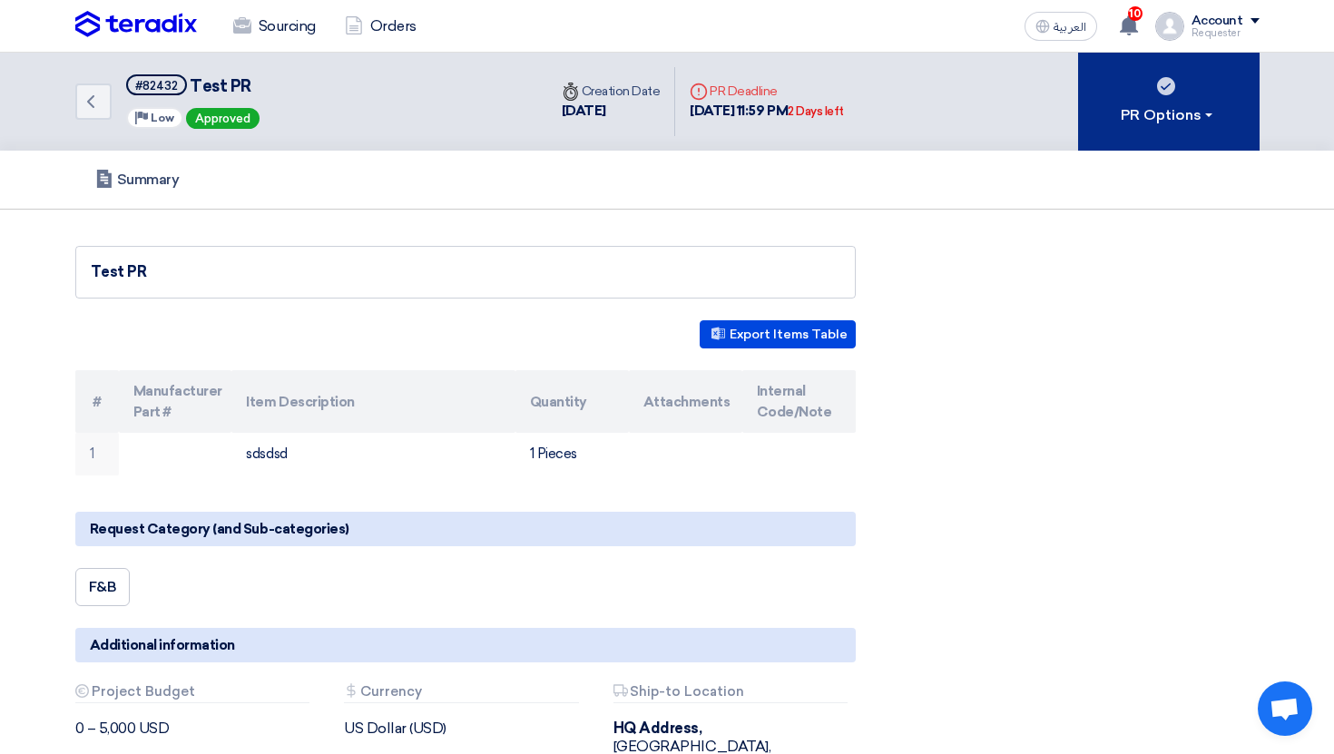
click at [1155, 126] on button "PR Options" at bounding box center [1168, 102] width 181 height 98
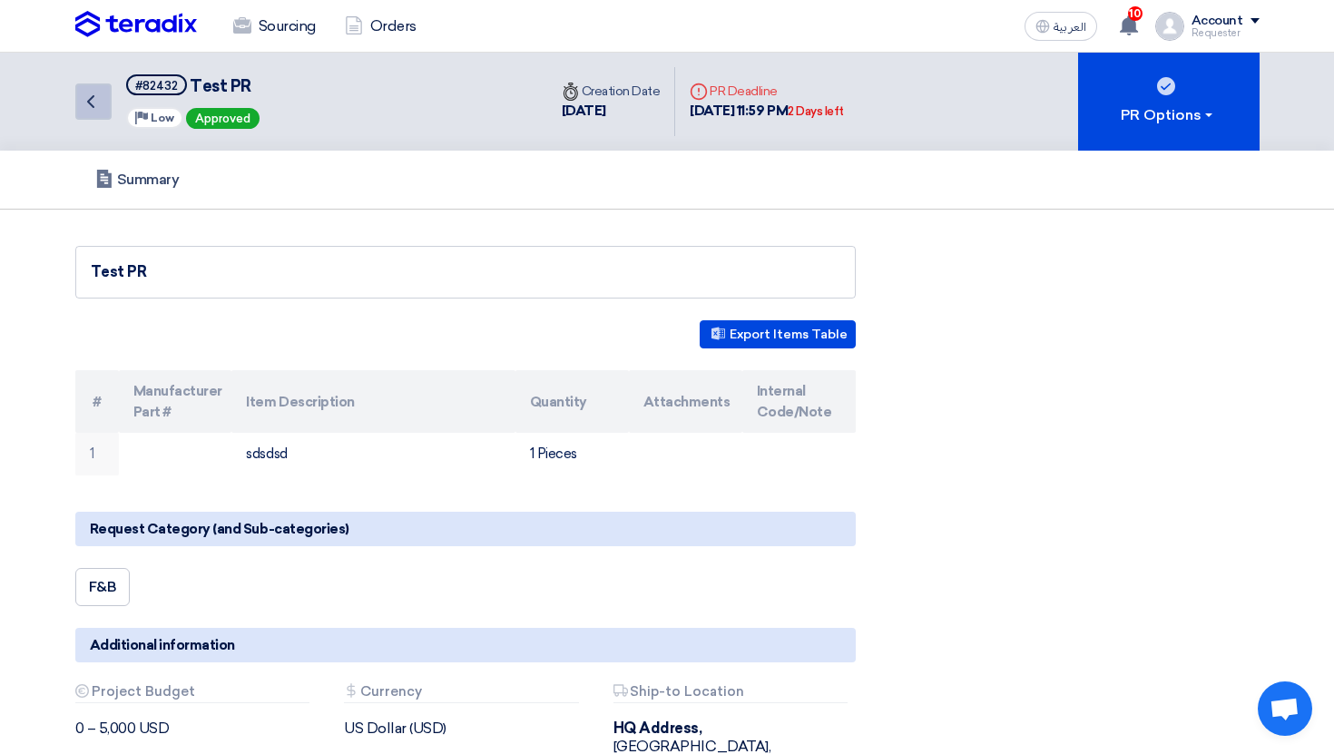
click at [95, 93] on icon "Back" at bounding box center [91, 102] width 22 height 22
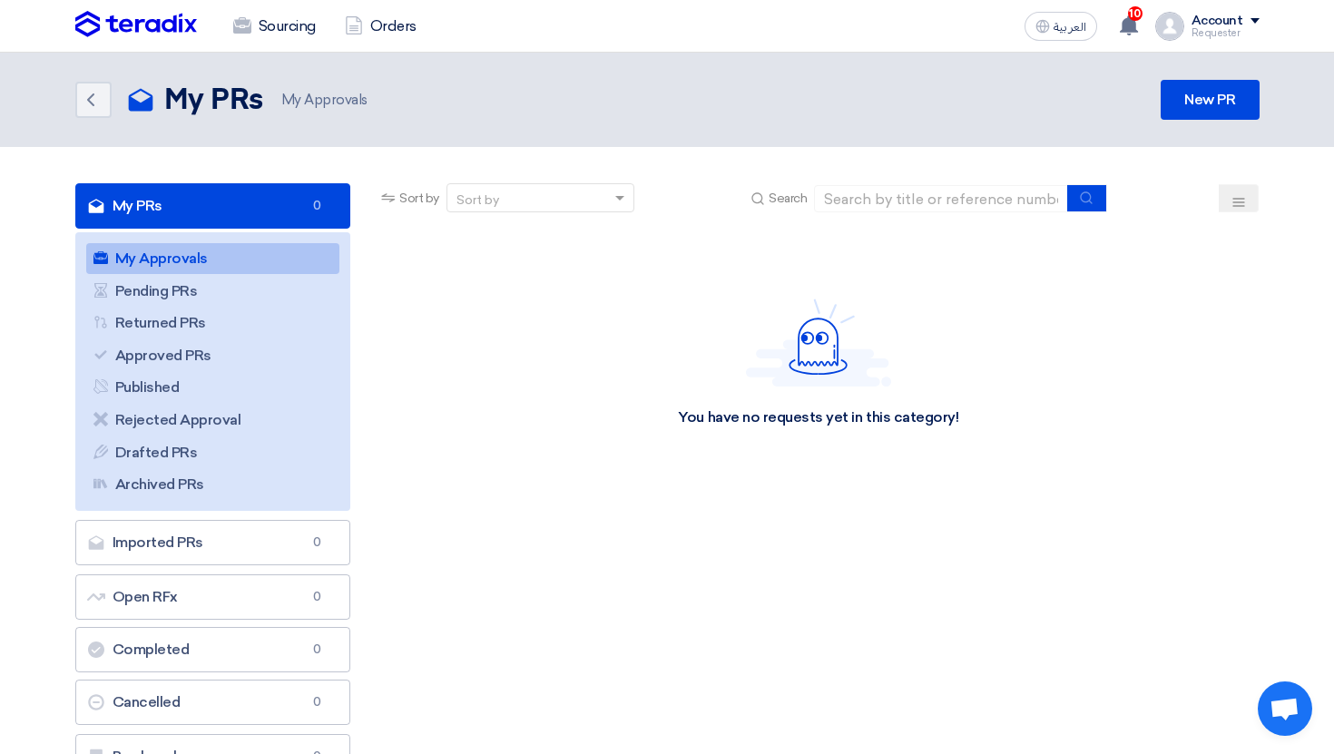
click at [1240, 39] on div "Account Requester Sourcing Orders Settings New Feature Request Logout" at bounding box center [1207, 26] width 104 height 29
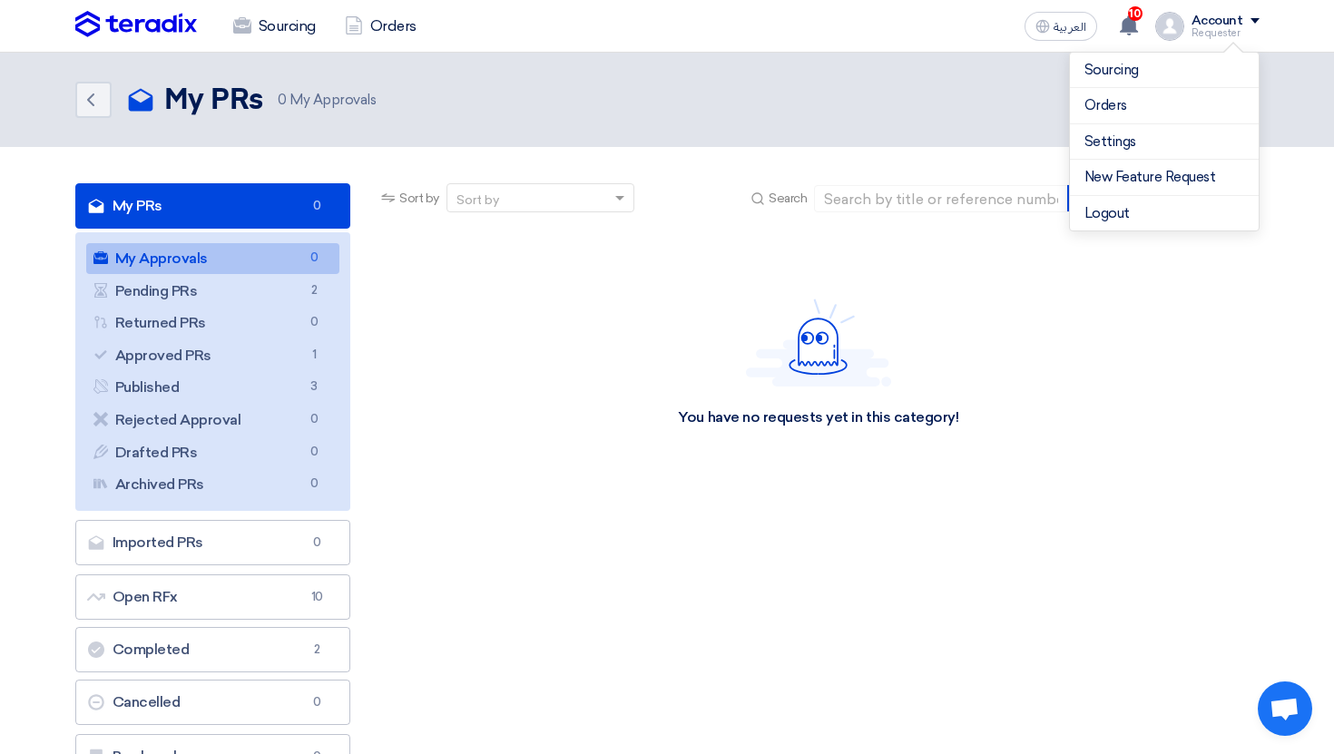
click at [902, 118] on div "Back My PRs My PRs 0 My Approvals New PR" at bounding box center [667, 100] width 1184 height 40
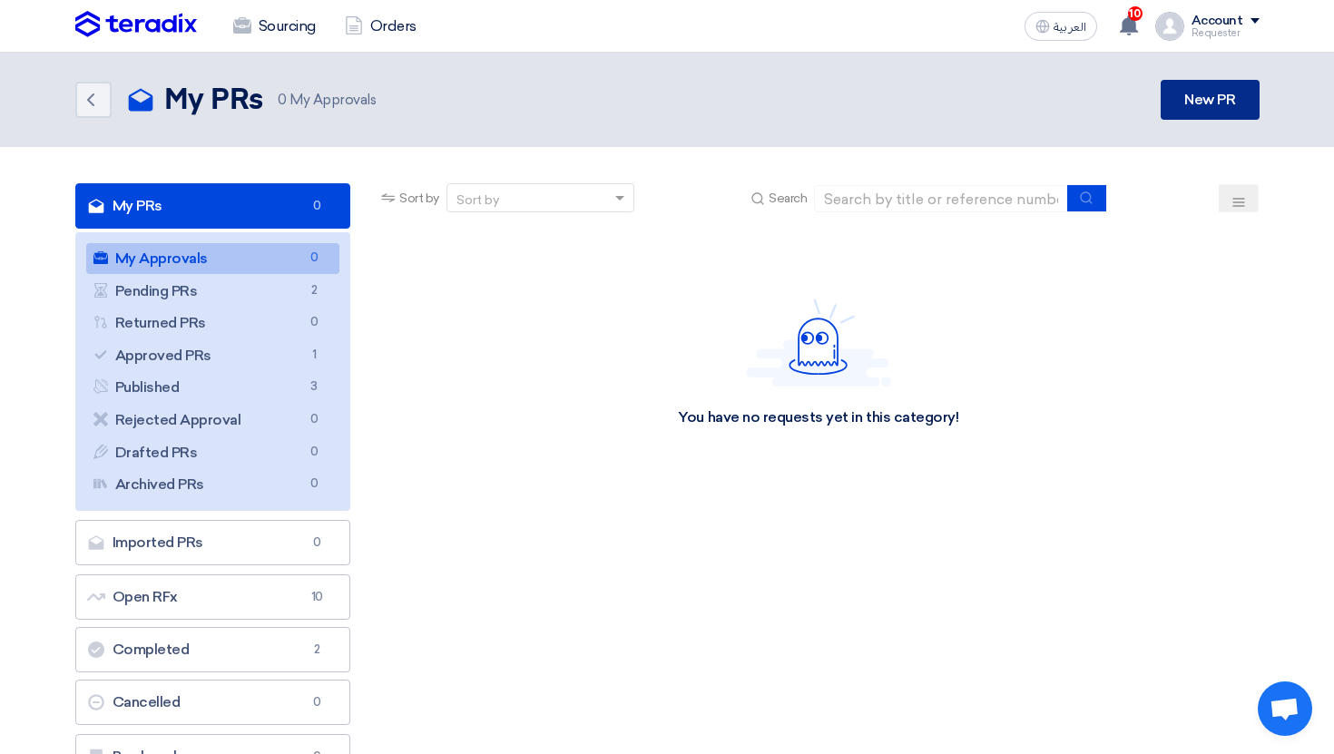
click at [1179, 100] on link "New PR" at bounding box center [1209, 100] width 98 height 40
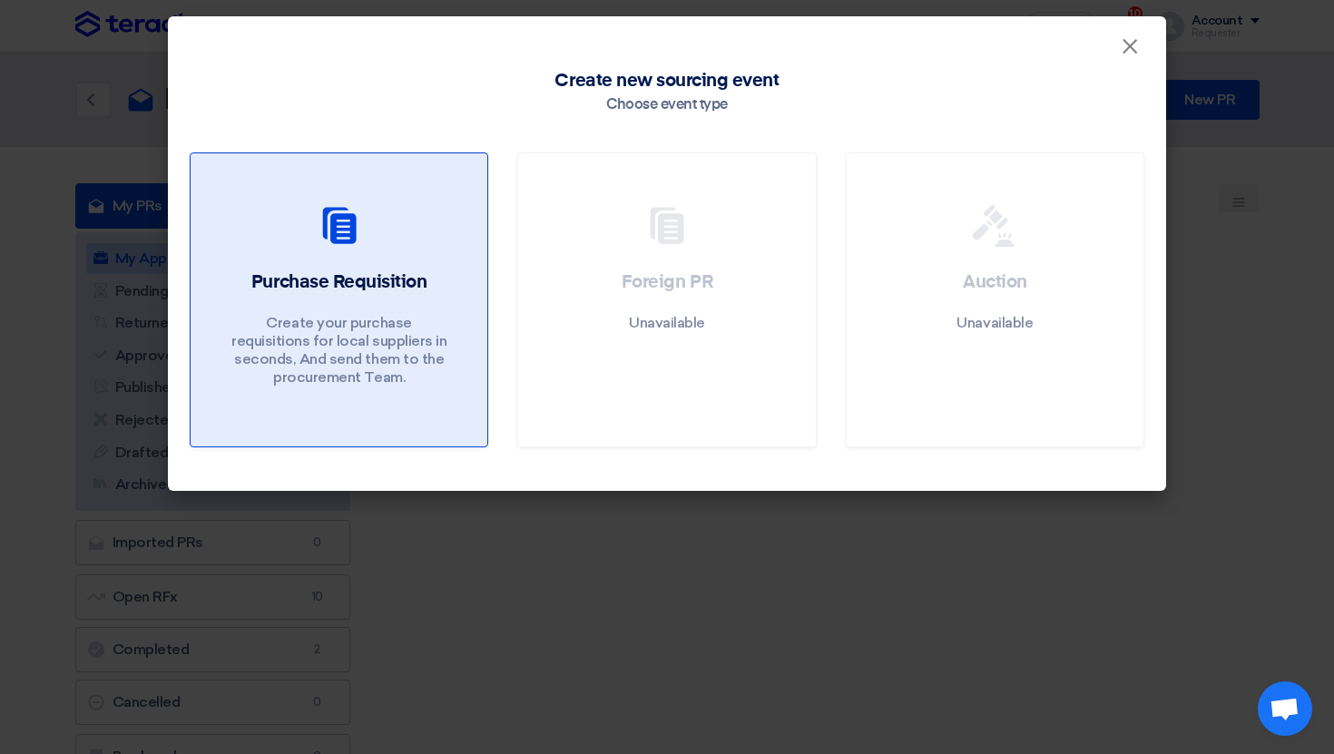
click at [401, 265] on link "Purchase Requisition Create your purchase requisitions for local suppliers in s…" at bounding box center [339, 299] width 298 height 295
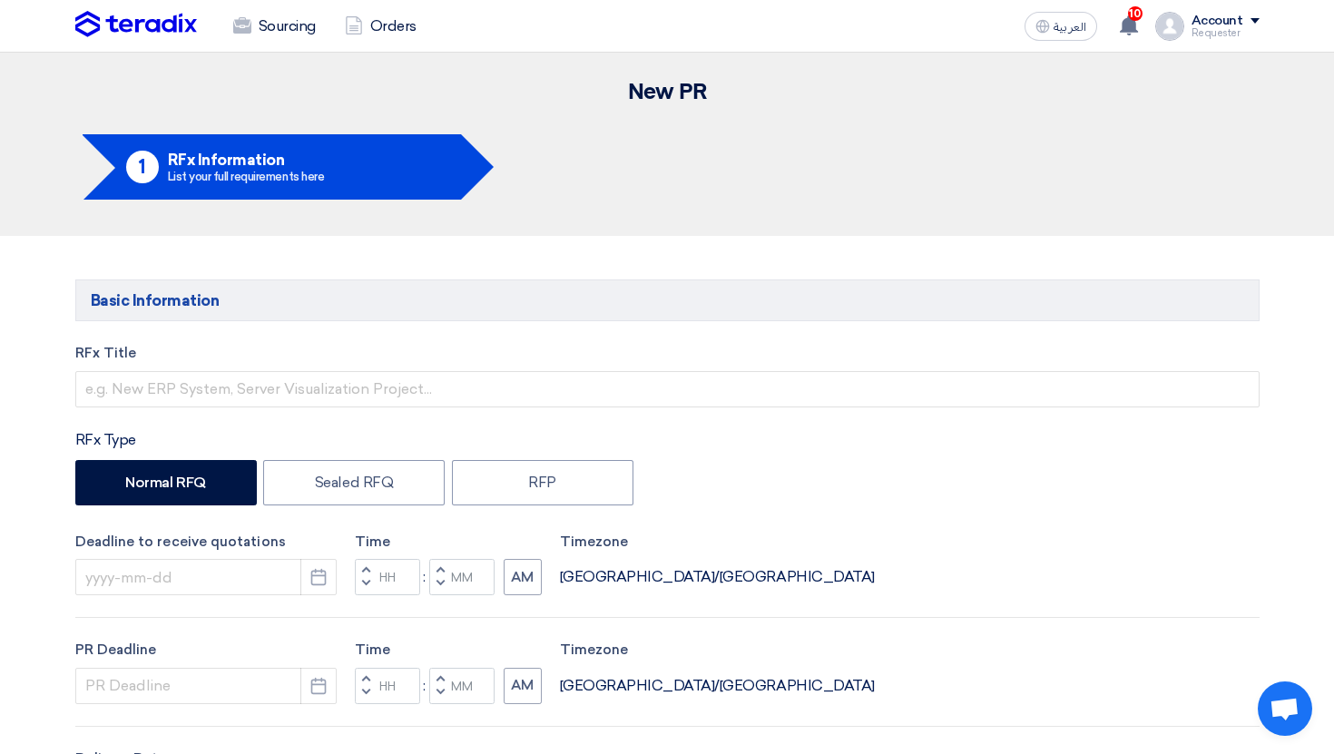
click at [198, 357] on label "RFx Title" at bounding box center [667, 353] width 1184 height 21
click at [190, 367] on div "RFx Title" at bounding box center [667, 375] width 1184 height 64
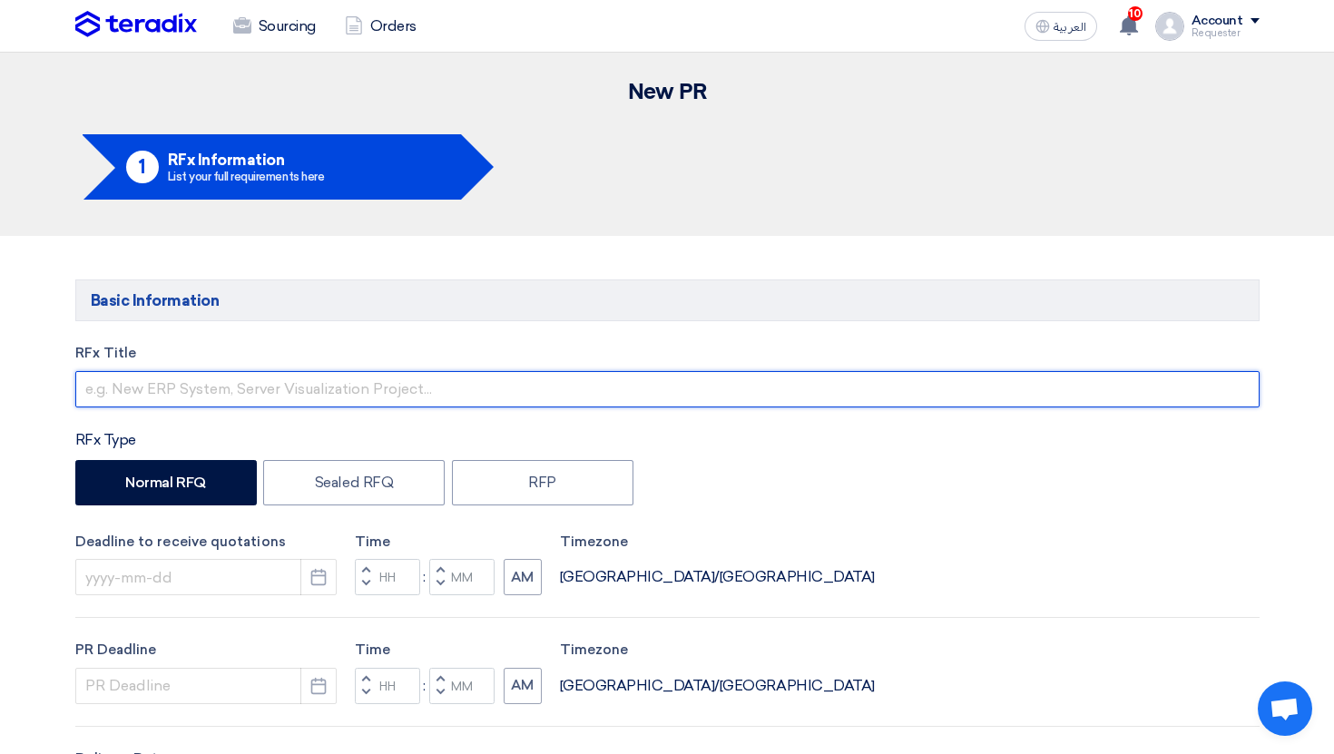
click at [181, 398] on input "text" at bounding box center [667, 389] width 1184 height 36
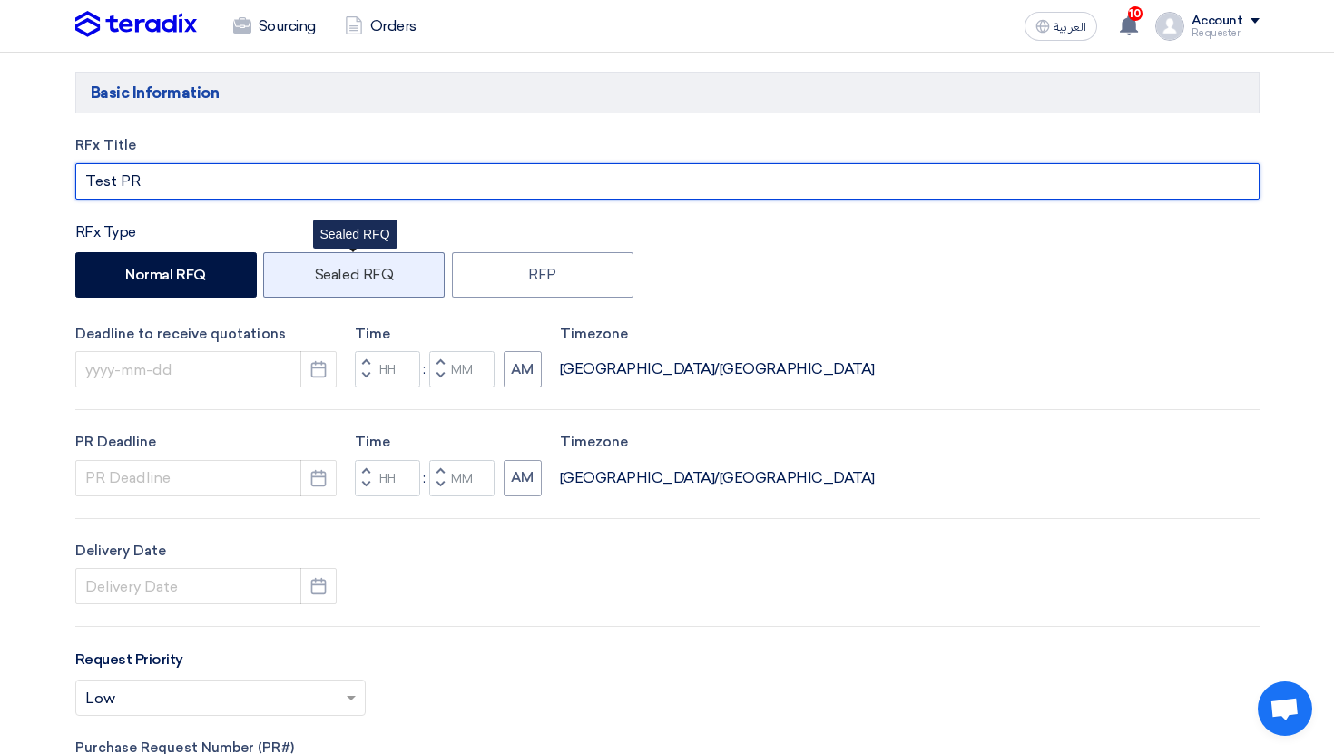
scroll to position [502, 0]
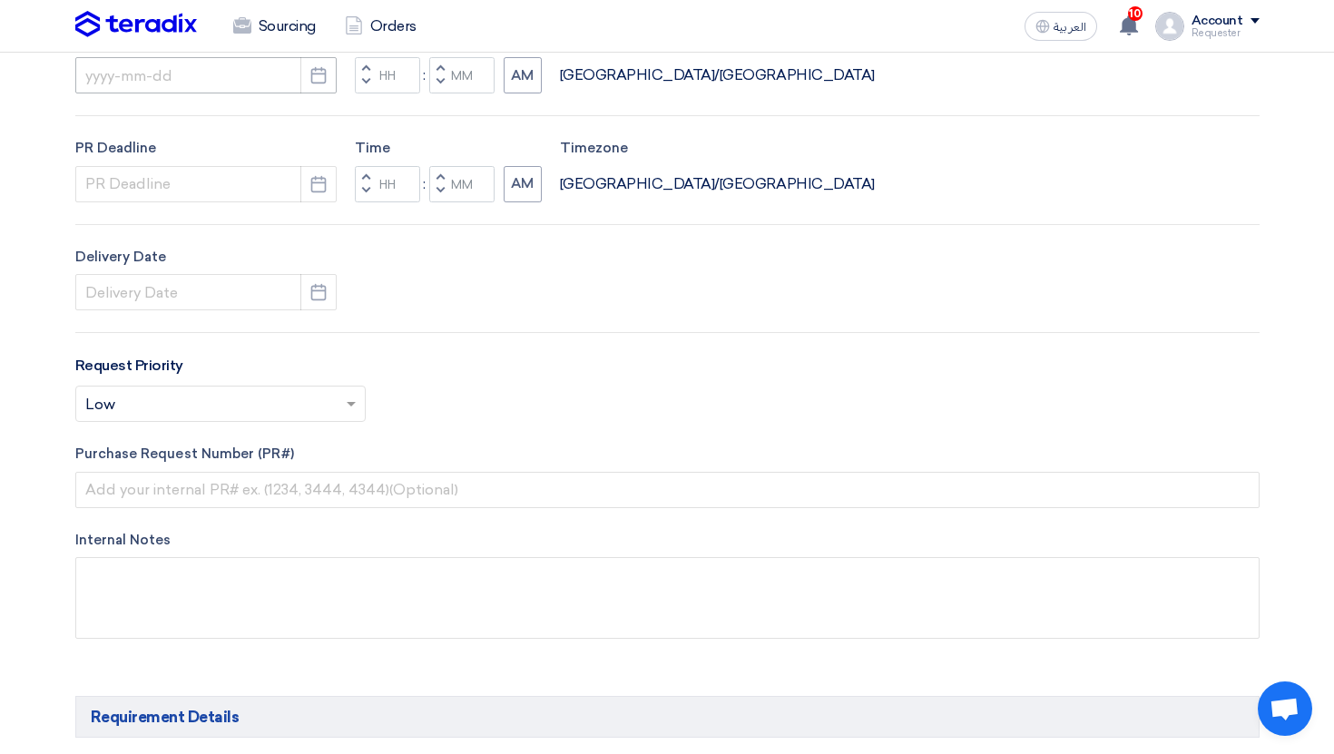
type input "Test PR"
click at [297, 80] on input at bounding box center [205, 75] width 261 height 36
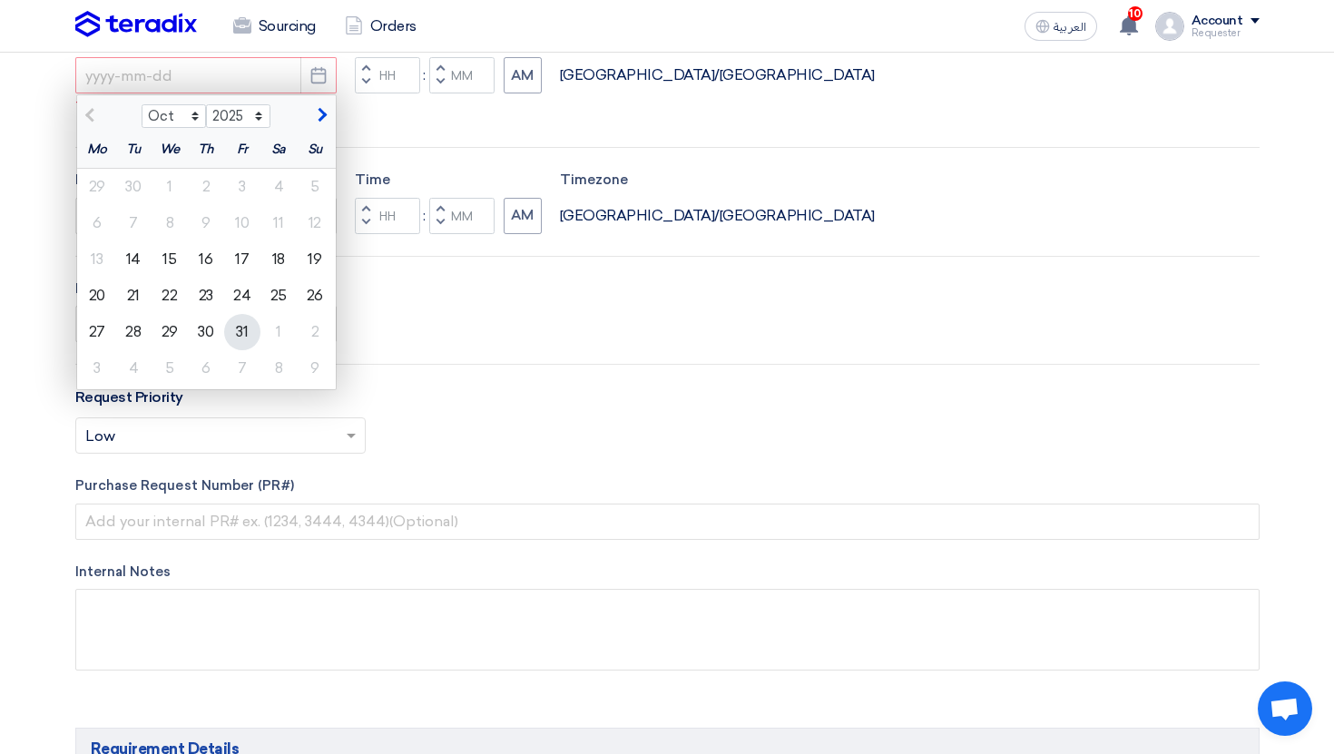
click at [241, 330] on div "31" at bounding box center [242, 332] width 36 height 36
type input "[DATE]"
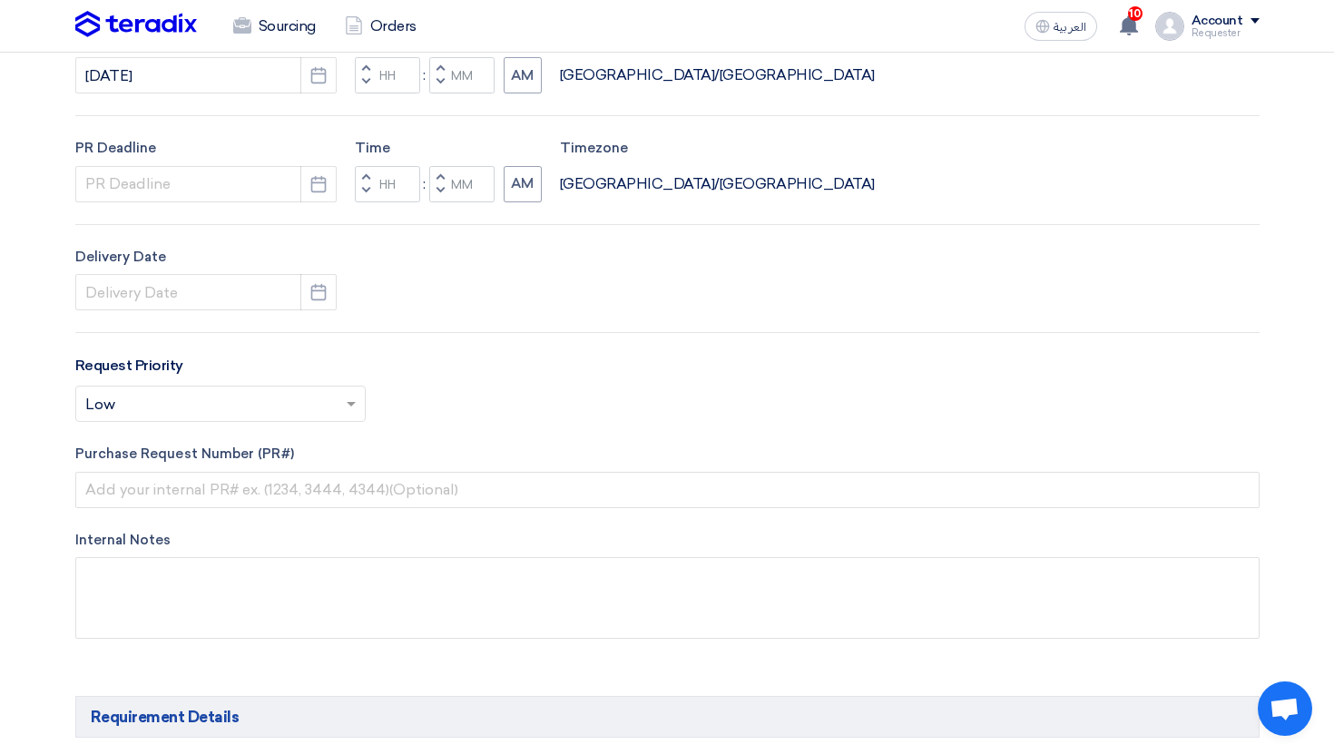
click at [436, 87] on span "button" at bounding box center [439, 81] width 6 height 11
type input "11"
type input "59"
click at [300, 186] on button "Pick a date" at bounding box center [318, 184] width 36 height 36
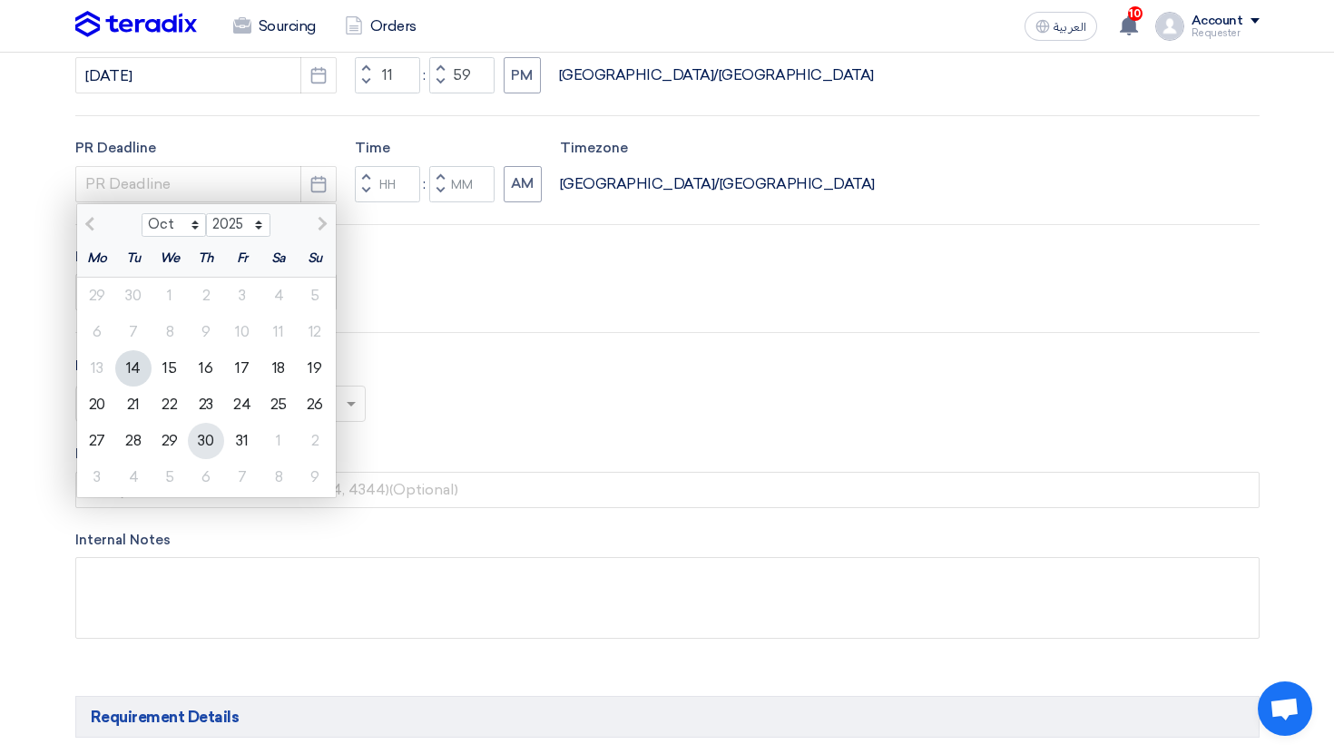
click at [211, 438] on div "30" at bounding box center [206, 441] width 36 height 36
type input "[DATE]"
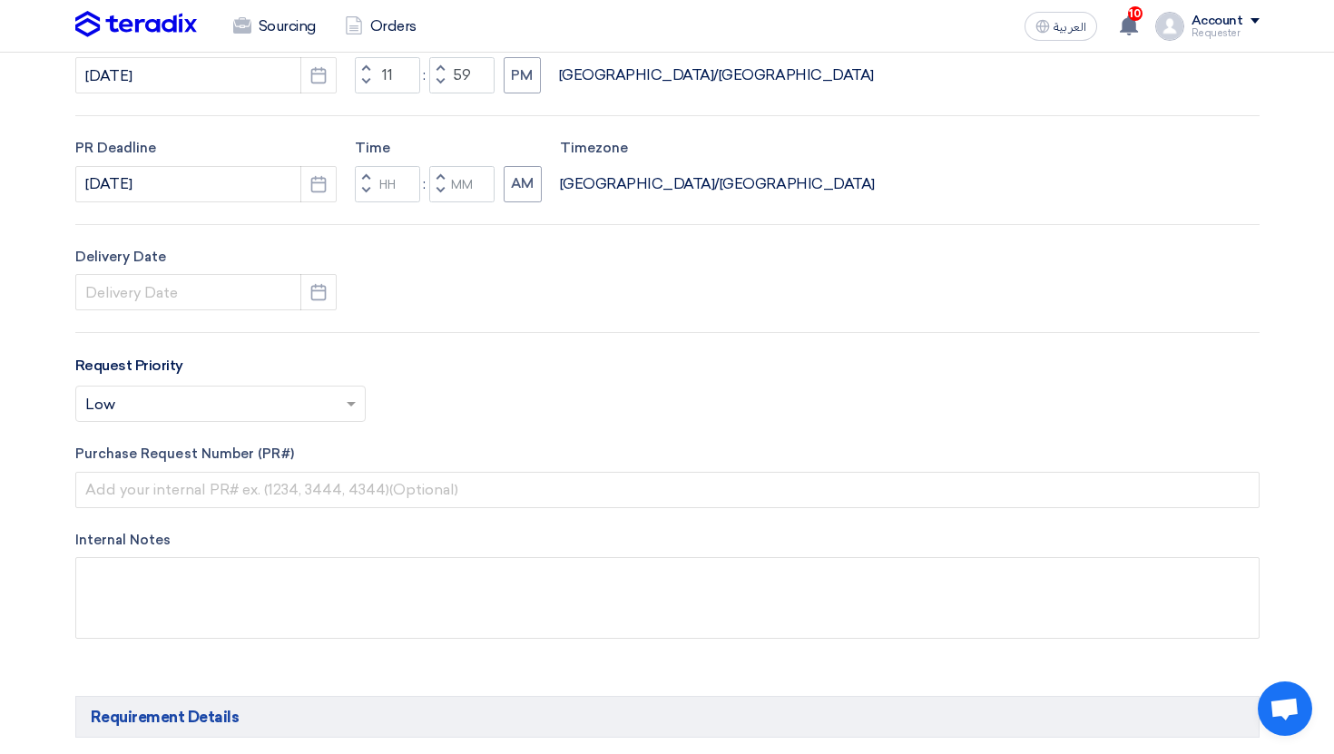
click at [363, 192] on span "button" at bounding box center [365, 190] width 6 height 11
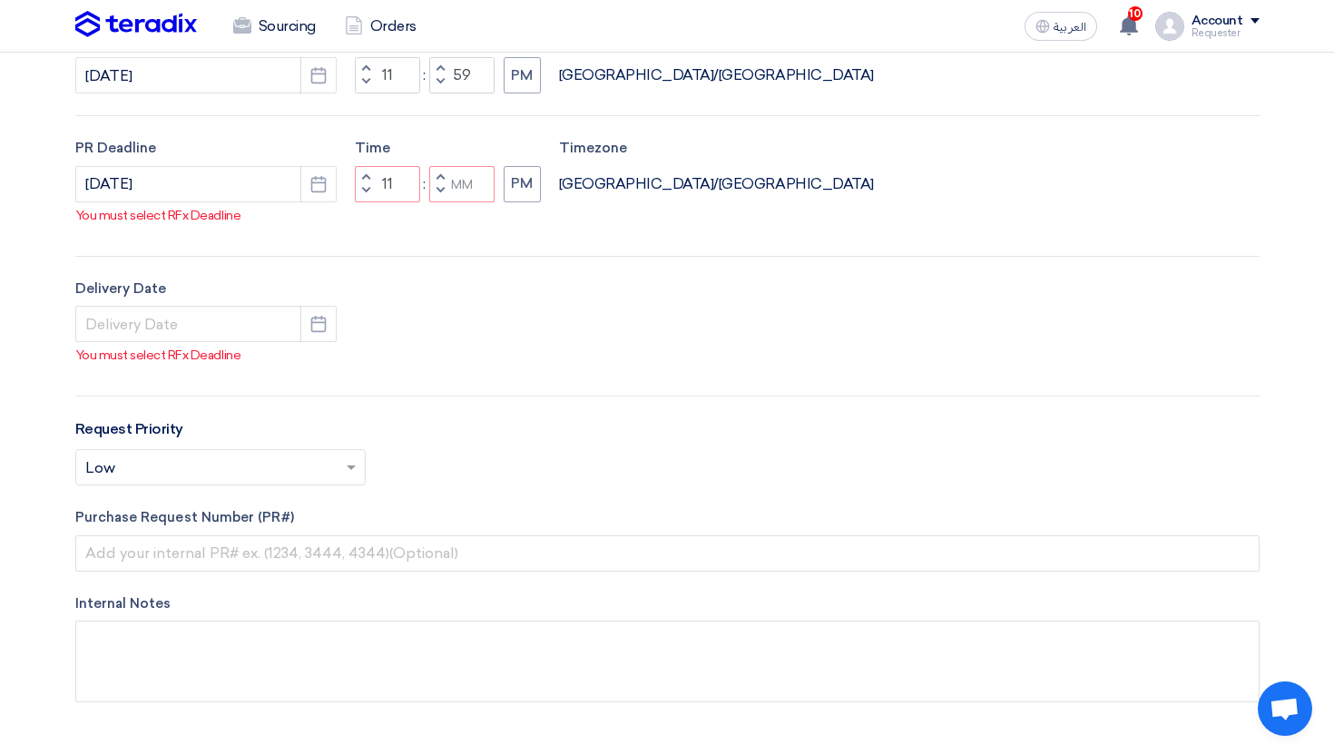
click at [431, 202] on button "Decrement minutes" at bounding box center [440, 191] width 22 height 23
type input "10"
type input "59"
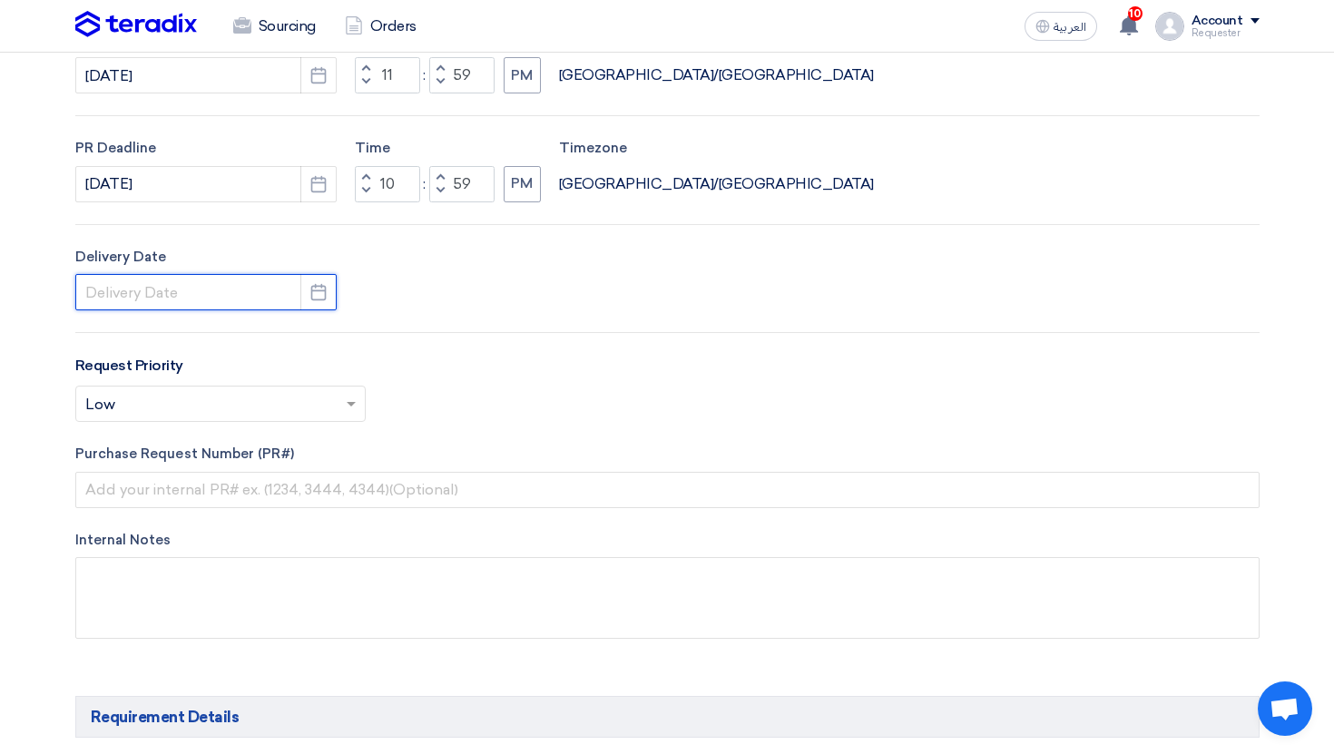
click at [294, 295] on input at bounding box center [205, 292] width 261 height 36
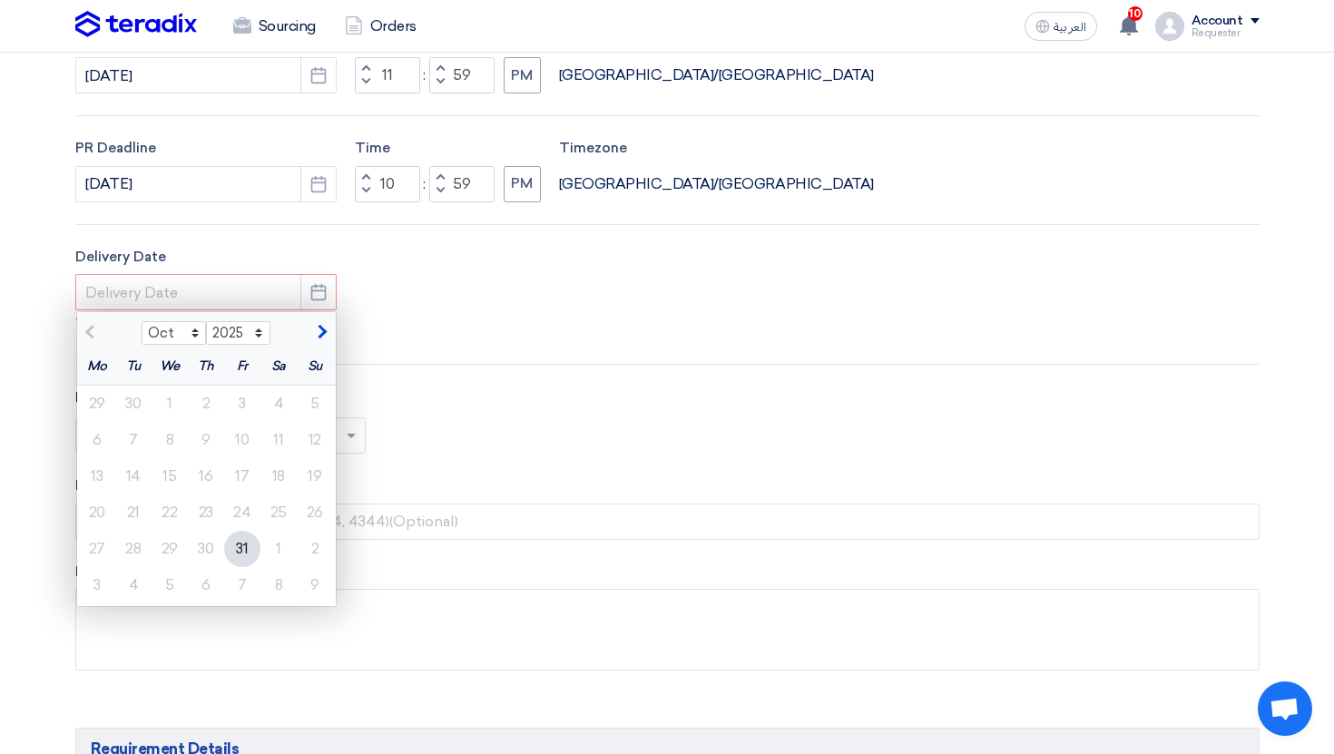
scroll to position [666, 0]
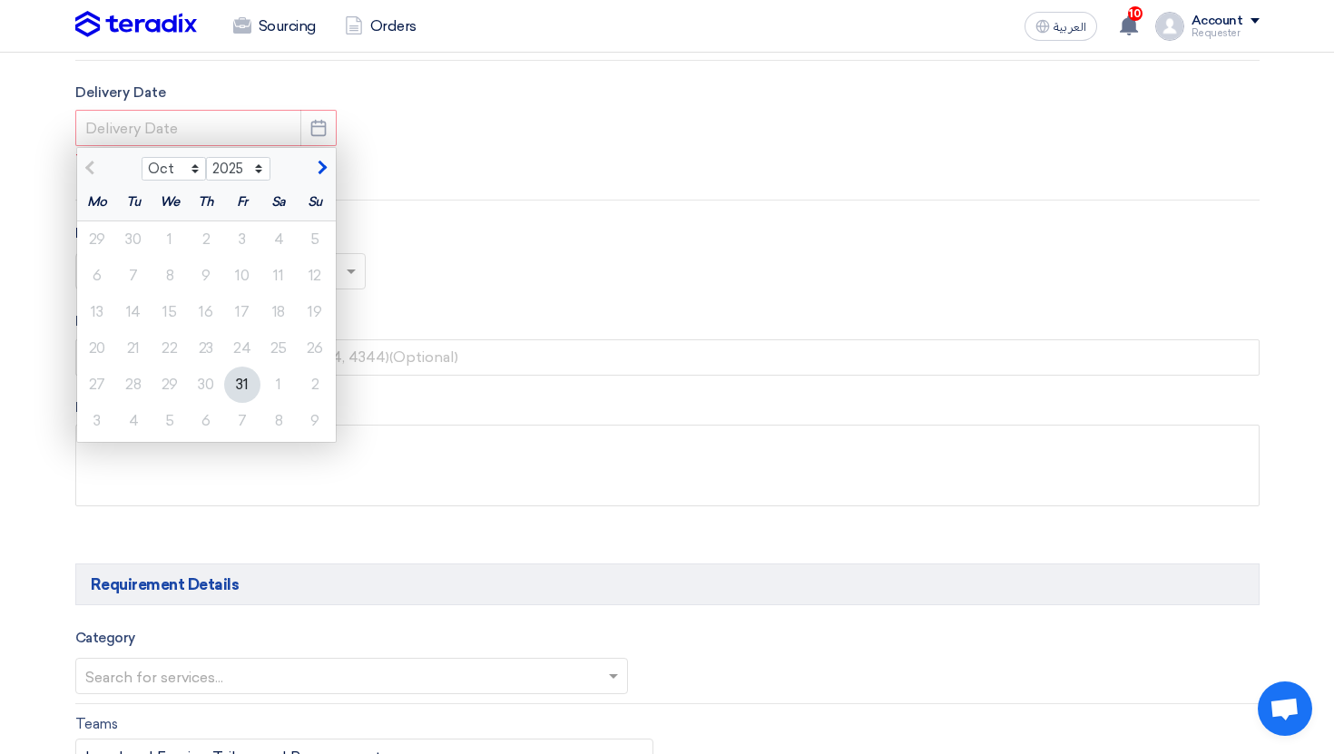
click at [327, 170] on button "button" at bounding box center [320, 166] width 30 height 18
select select "11"
click at [240, 270] on div "7" at bounding box center [242, 276] width 36 height 36
type input "[DATE]"
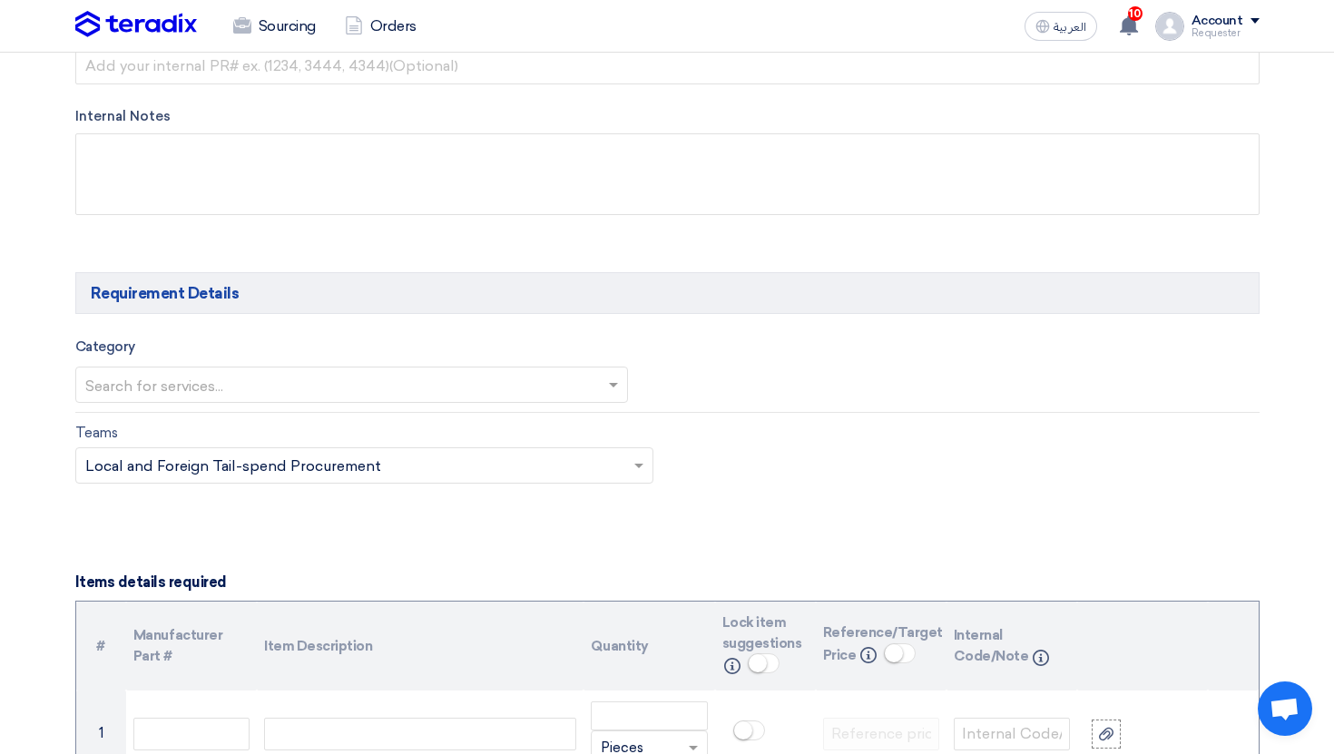
scroll to position [987, 0]
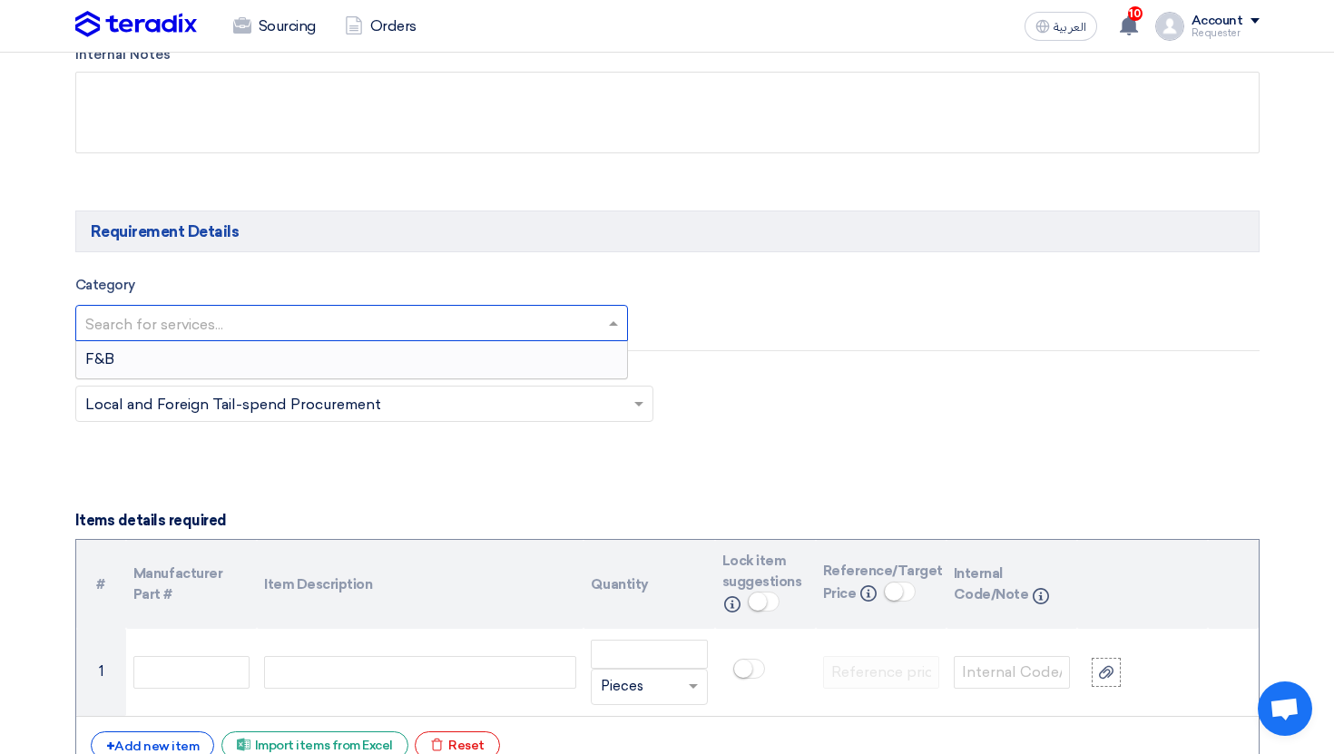
click at [348, 324] on input "text" at bounding box center [342, 324] width 515 height 30
click at [346, 353] on div "F&B" at bounding box center [352, 359] width 552 height 36
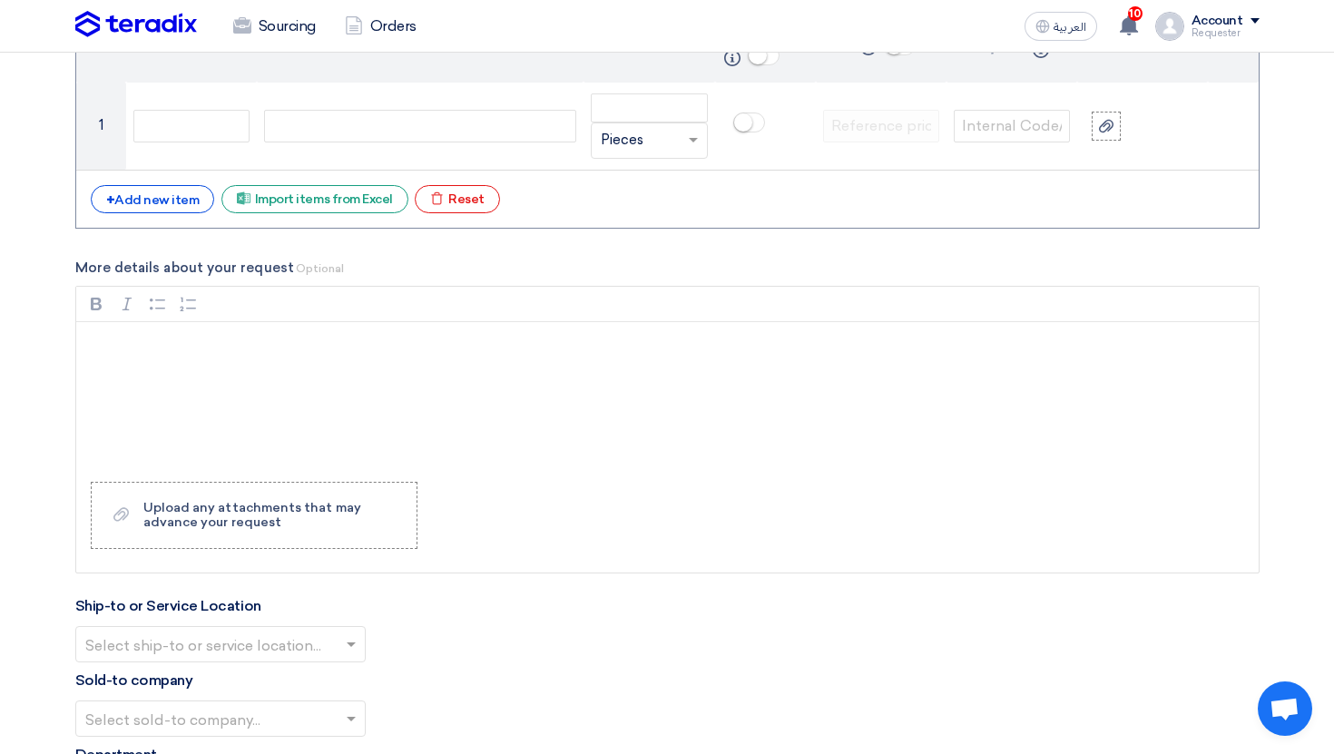
scroll to position [1486, 0]
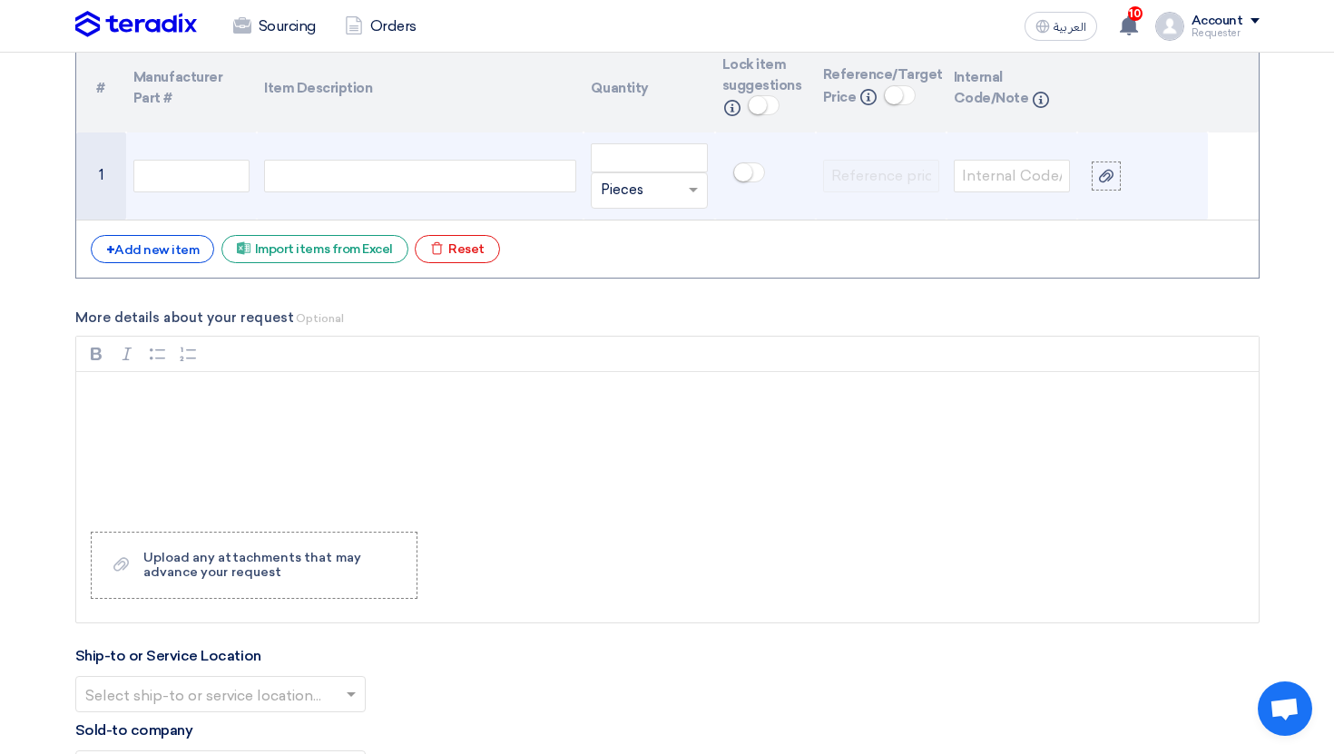
click at [450, 178] on div at bounding box center [420, 176] width 312 height 33
click at [660, 153] on input "number" at bounding box center [649, 157] width 116 height 29
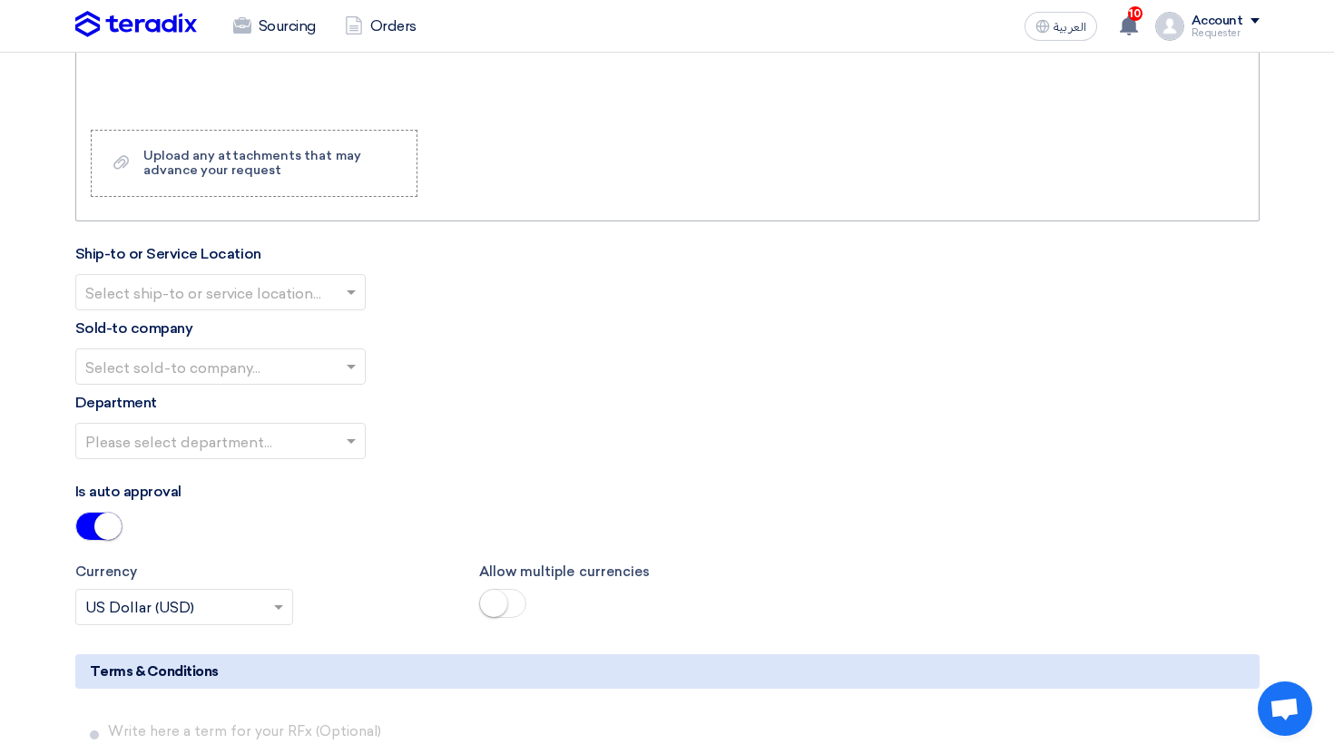
scroll to position [1925, 0]
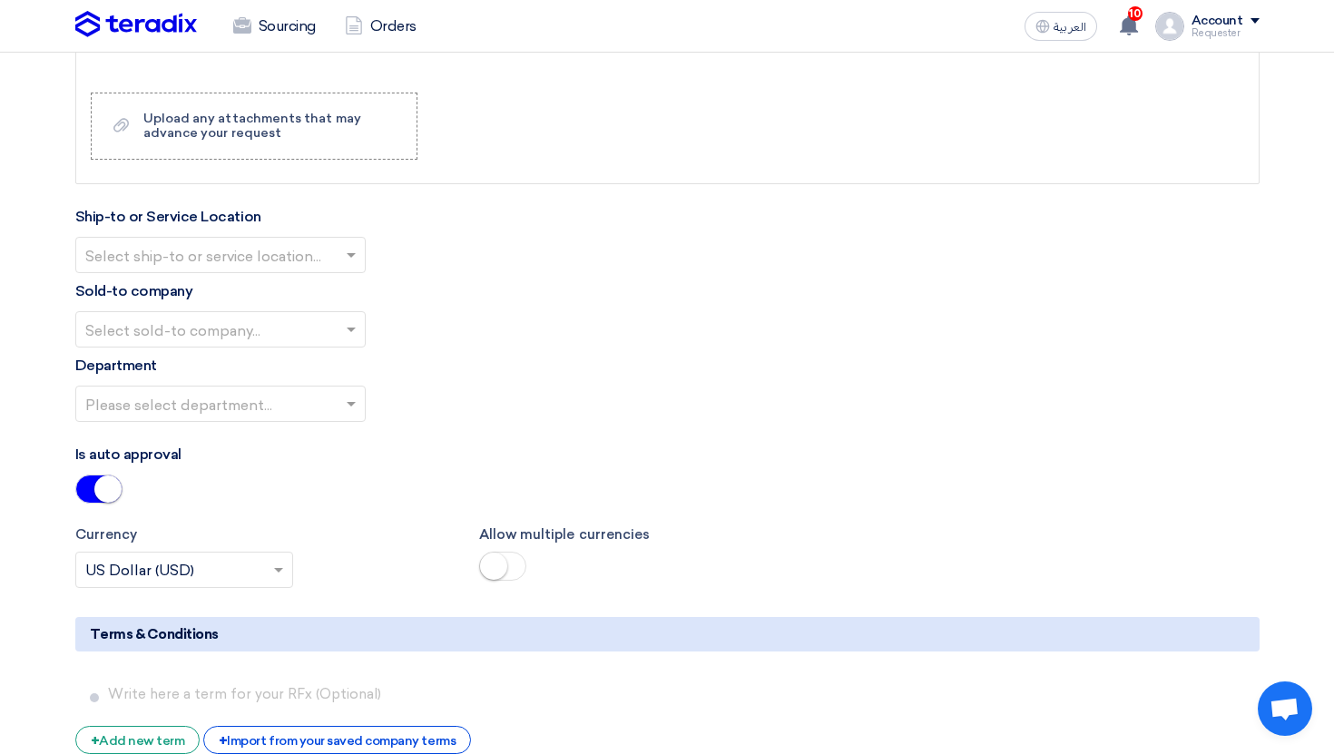
type input "1"
click at [92, 484] on span at bounding box center [98, 488] width 47 height 29
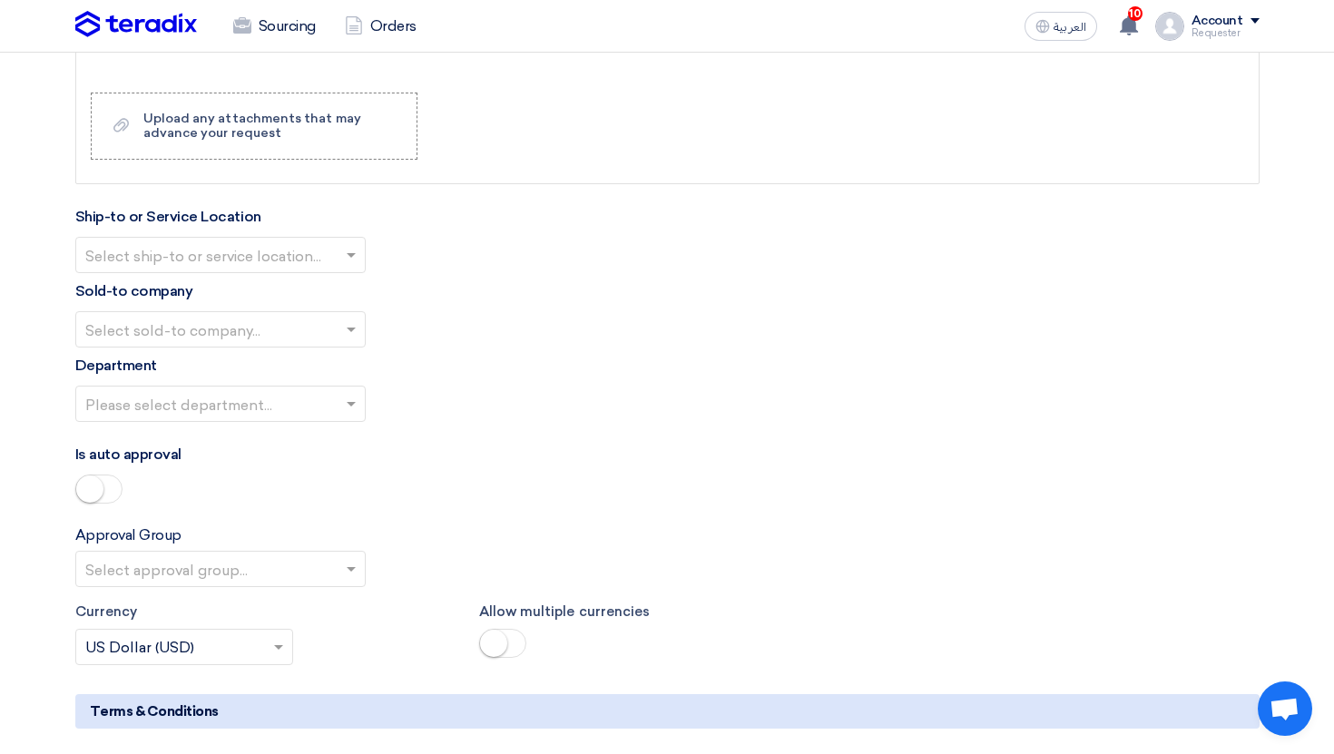
click at [143, 567] on input "text" at bounding box center [211, 570] width 252 height 30
click at [161, 597] on div "C-Level Approval" at bounding box center [220, 605] width 289 height 36
click at [196, 278] on div "Ship-to or Service Location Select ship-to or service location... Sold-to compa…" at bounding box center [667, 321] width 1184 height 230
click at [198, 259] on input "text" at bounding box center [211, 256] width 252 height 30
click at [198, 290] on div "HQ Address" at bounding box center [220, 291] width 289 height 36
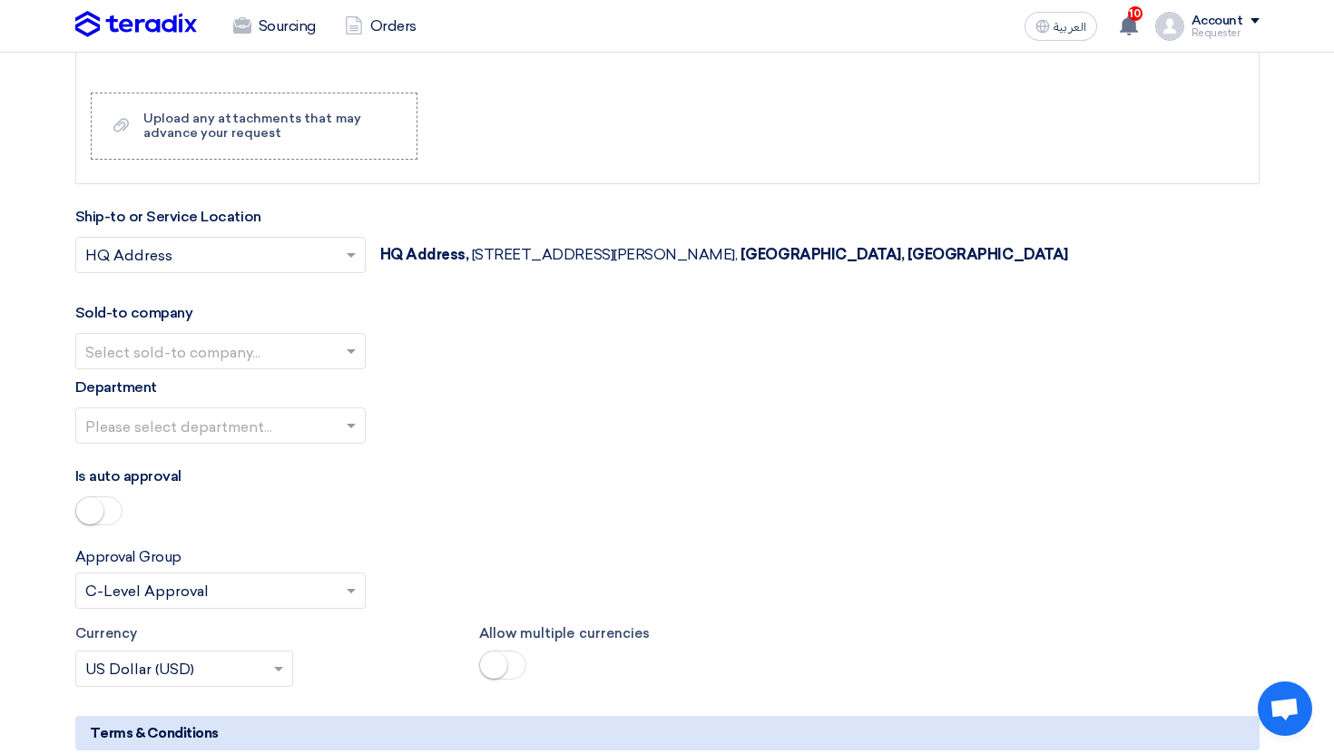
click at [200, 336] on div "Select sold-to company..." at bounding box center [220, 351] width 290 height 36
click at [200, 383] on div "Teradix LLC" at bounding box center [220, 387] width 289 height 36
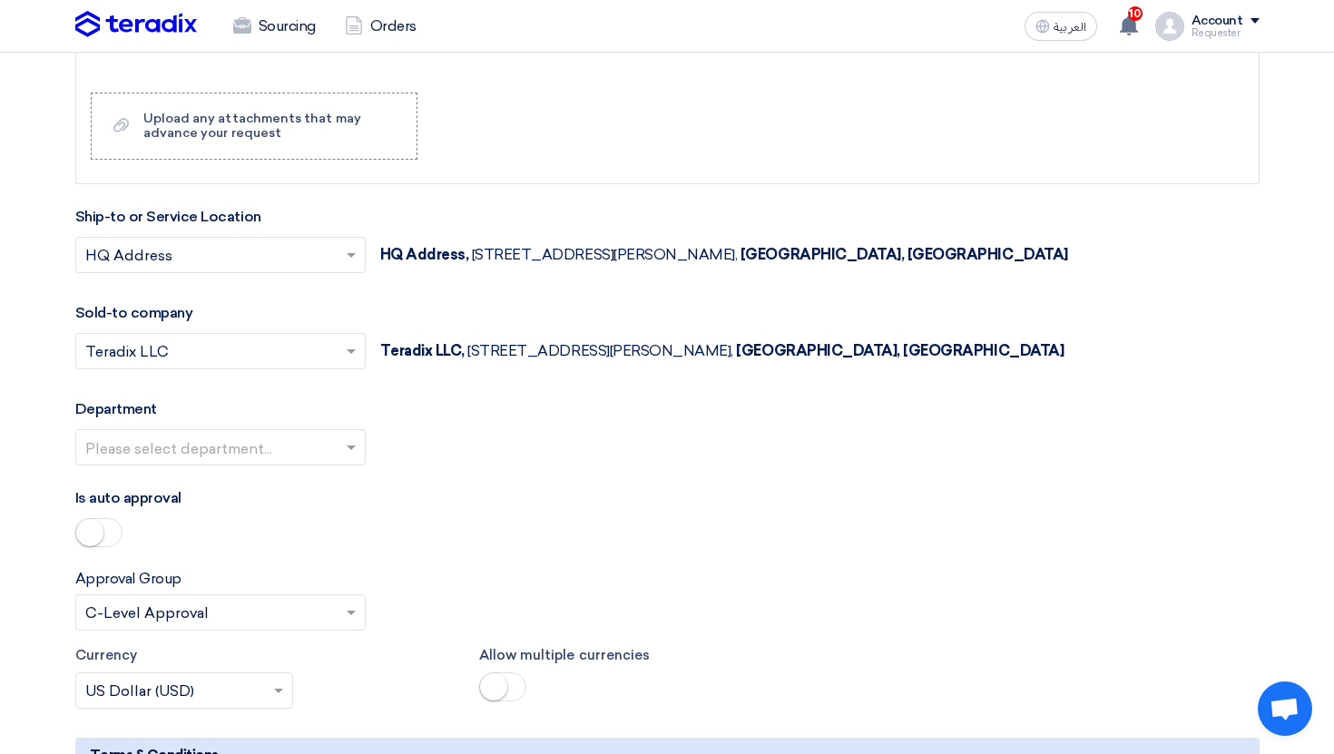
click at [181, 469] on div "Please select department..." at bounding box center [667, 454] width 1184 height 51
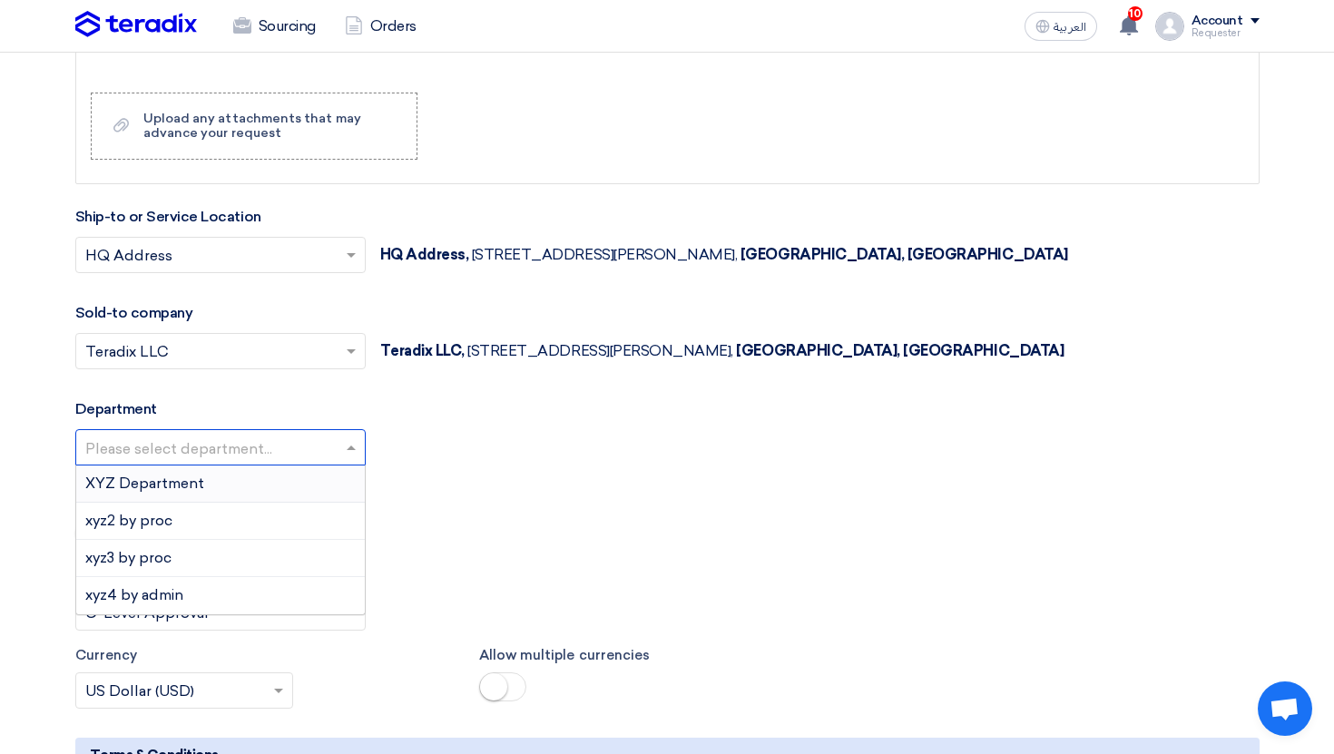
click at [208, 455] on input "text" at bounding box center [211, 449] width 252 height 30
click at [208, 484] on div "XYZ Department" at bounding box center [220, 483] width 289 height 37
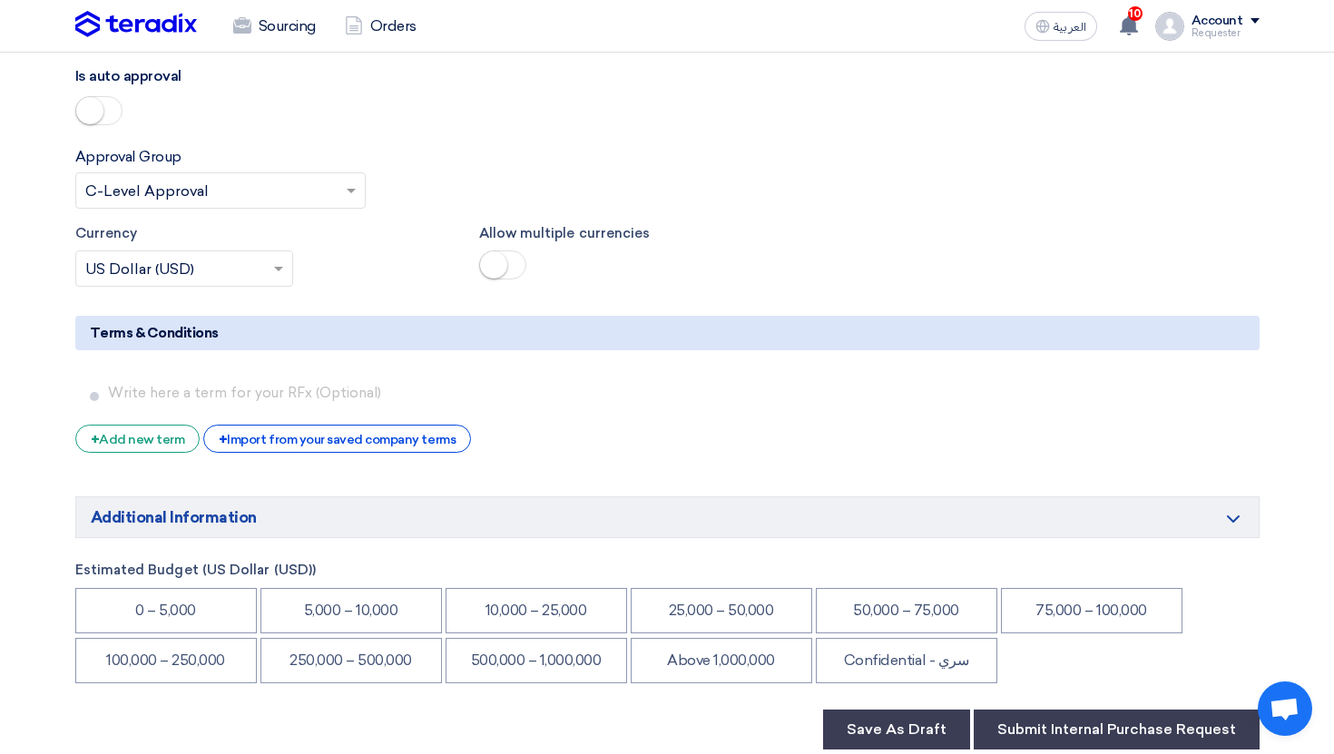
scroll to position [2595, 0]
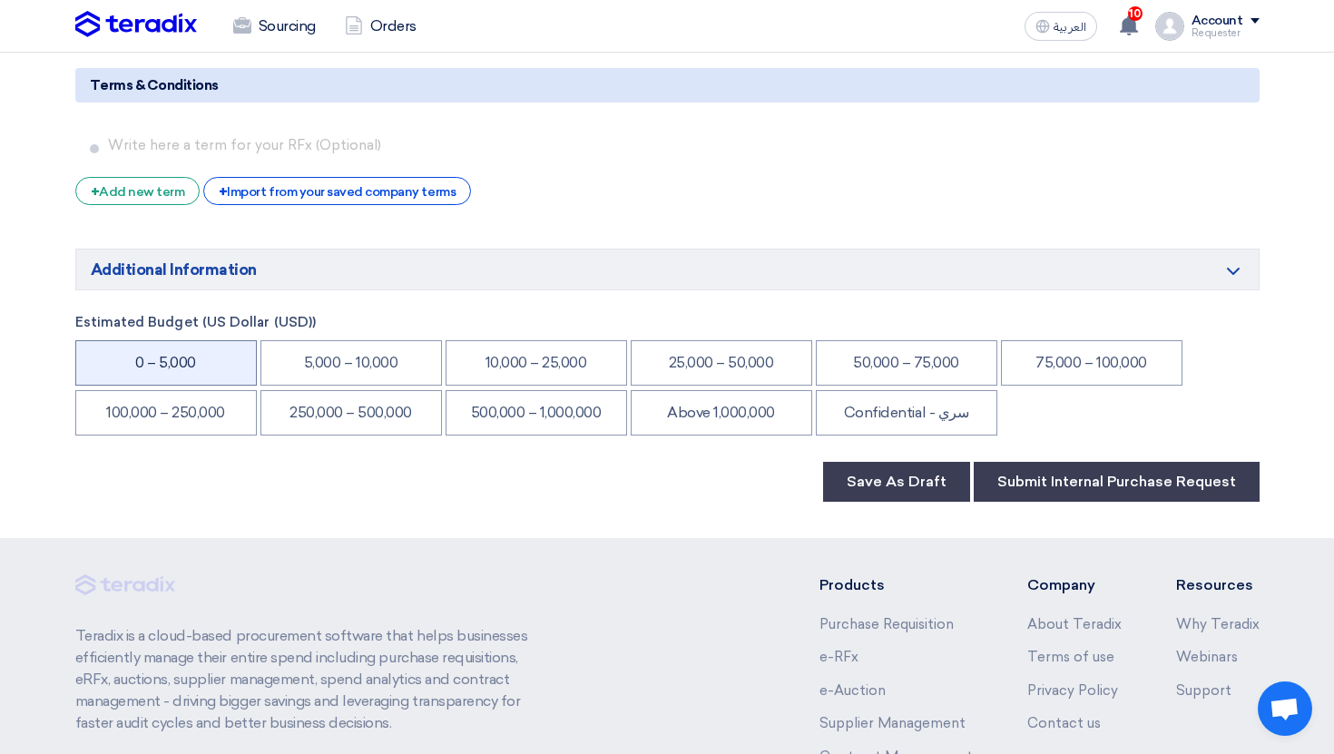
click at [229, 369] on li "0 – 5,000" at bounding box center [165, 362] width 181 height 45
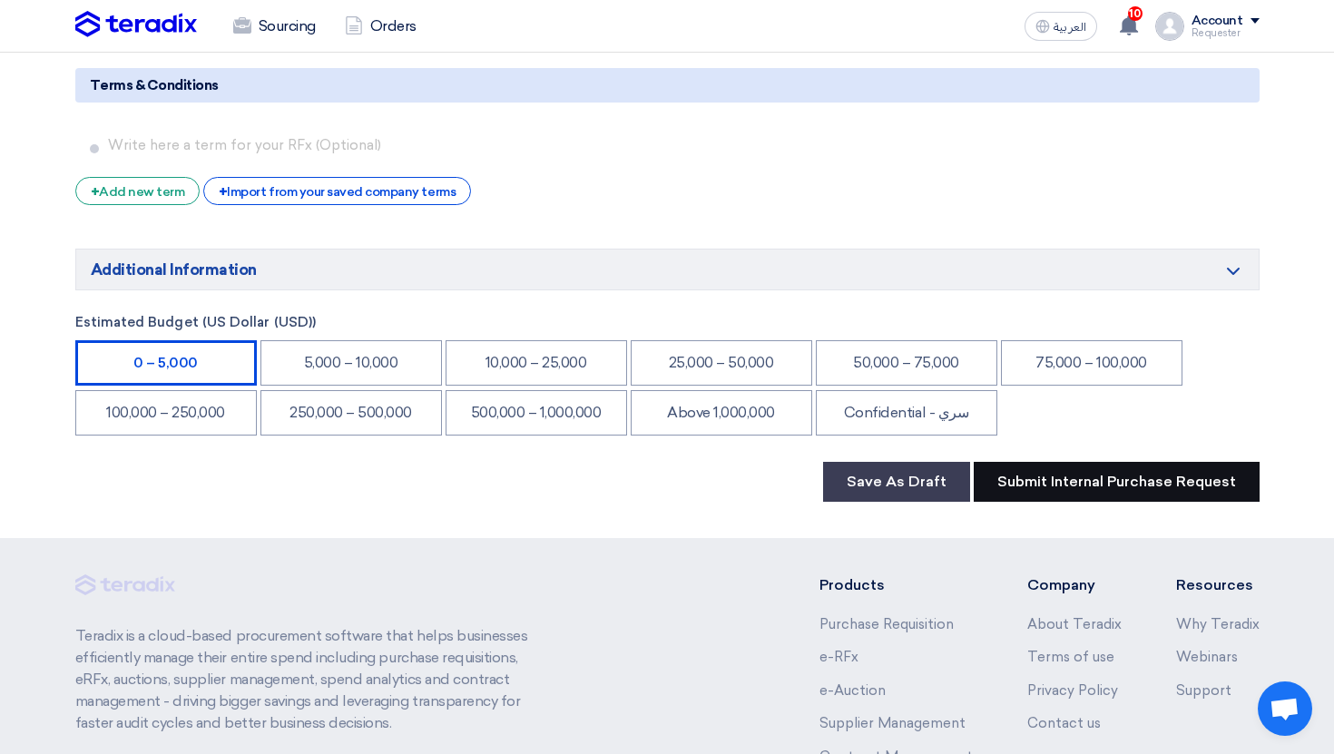
click at [1092, 493] on button "Submit Internal Purchase Request" at bounding box center [1116, 482] width 286 height 40
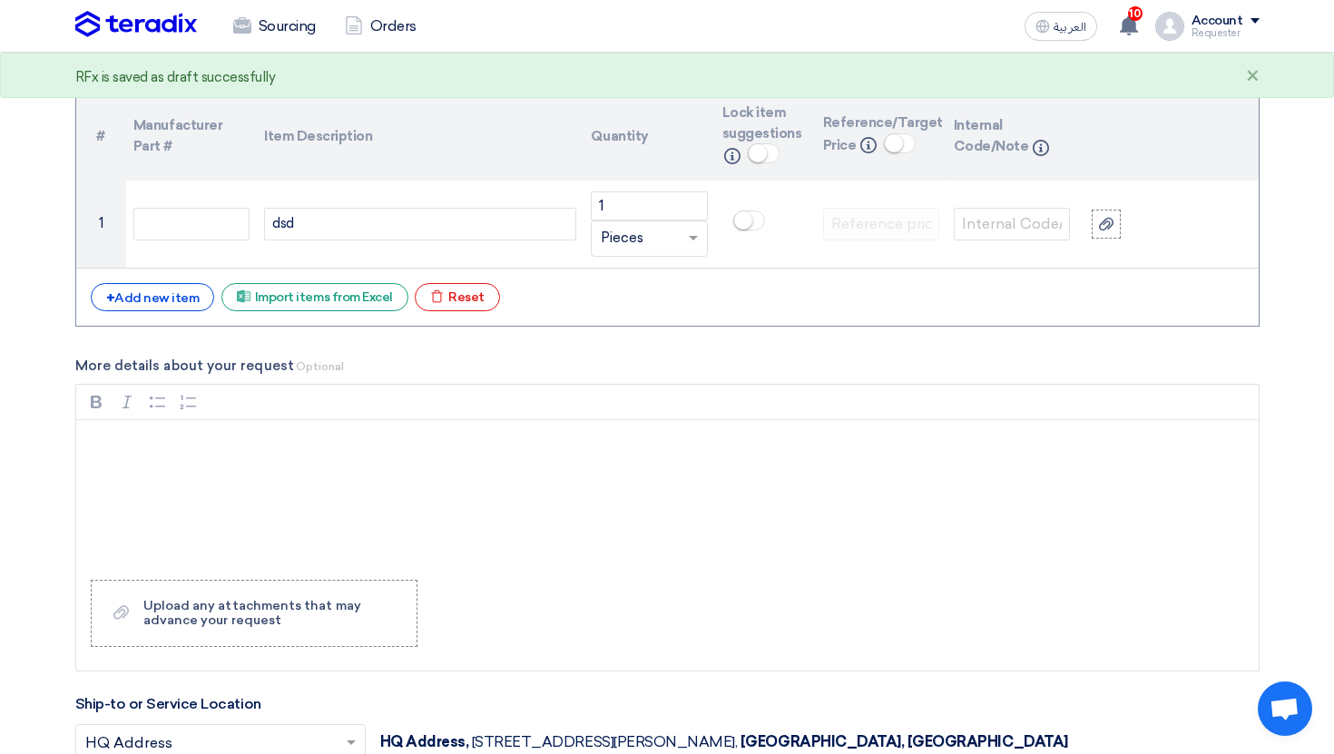
scroll to position [1400, 0]
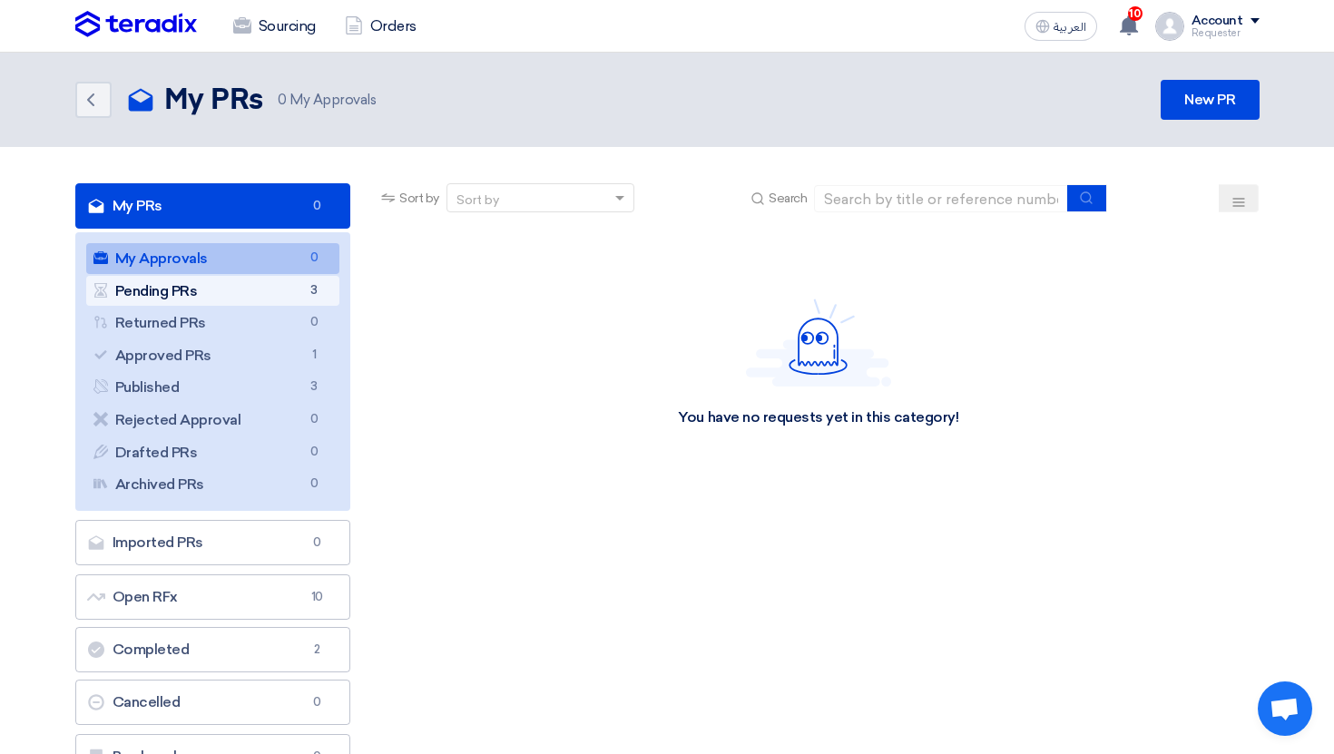
click at [261, 292] on link "Pending PRs Pending PRs 3" at bounding box center [213, 291] width 254 height 31
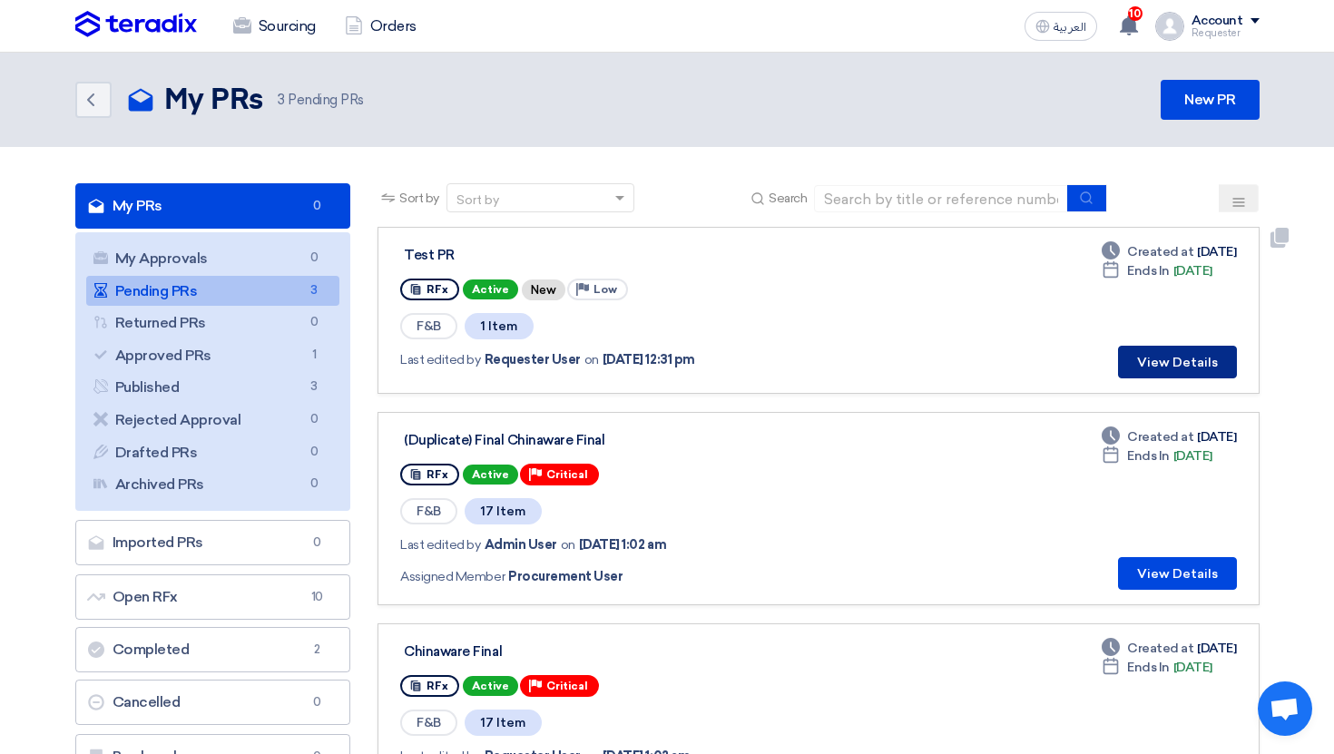
click at [1181, 362] on button "View Details" at bounding box center [1177, 362] width 119 height 33
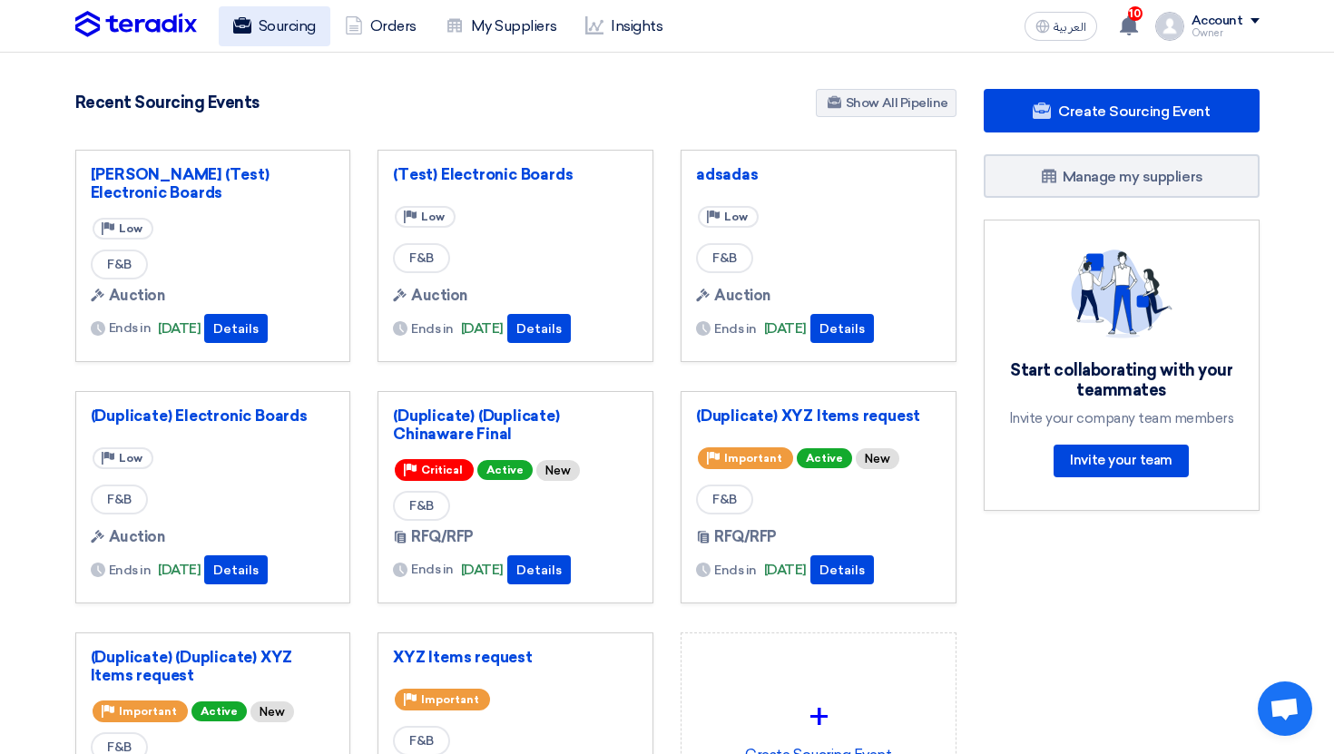
click at [294, 13] on link "Sourcing" at bounding box center [275, 26] width 112 height 40
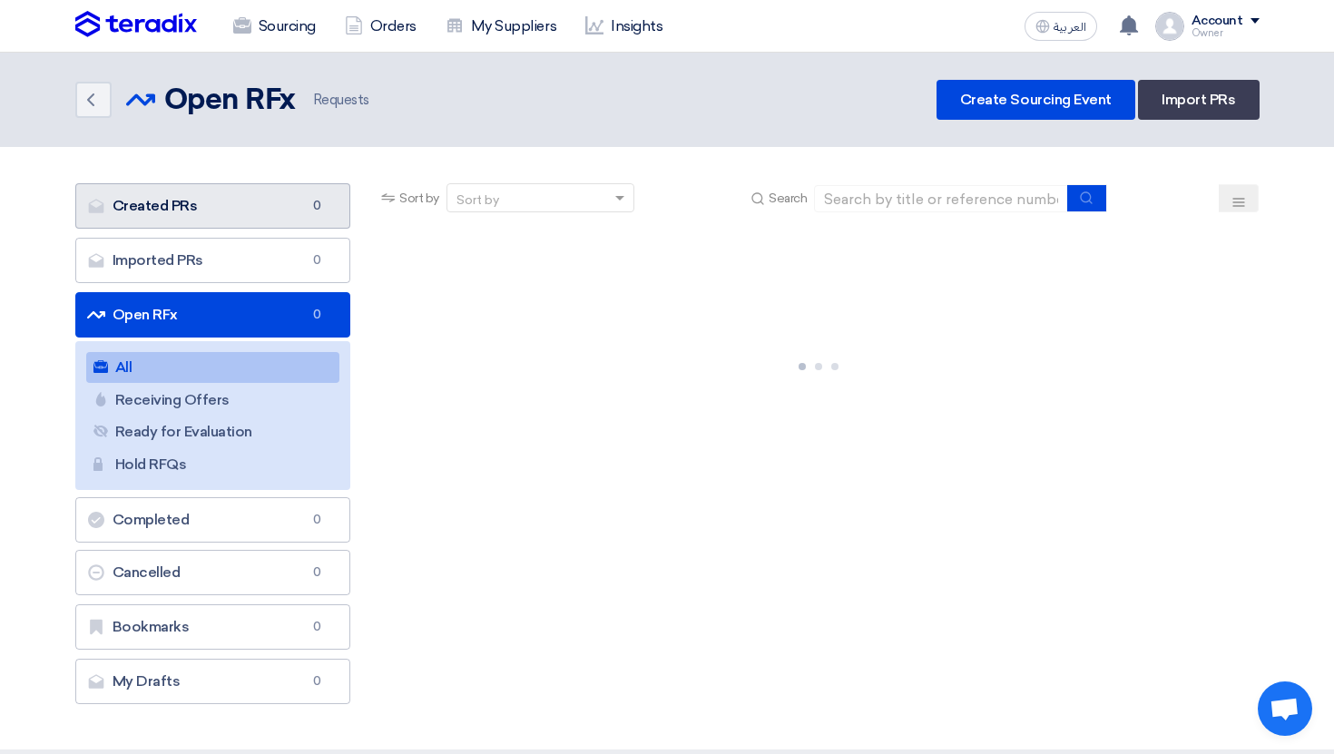
click at [210, 204] on link "Created PRs Created PRs 0" at bounding box center [213, 205] width 276 height 45
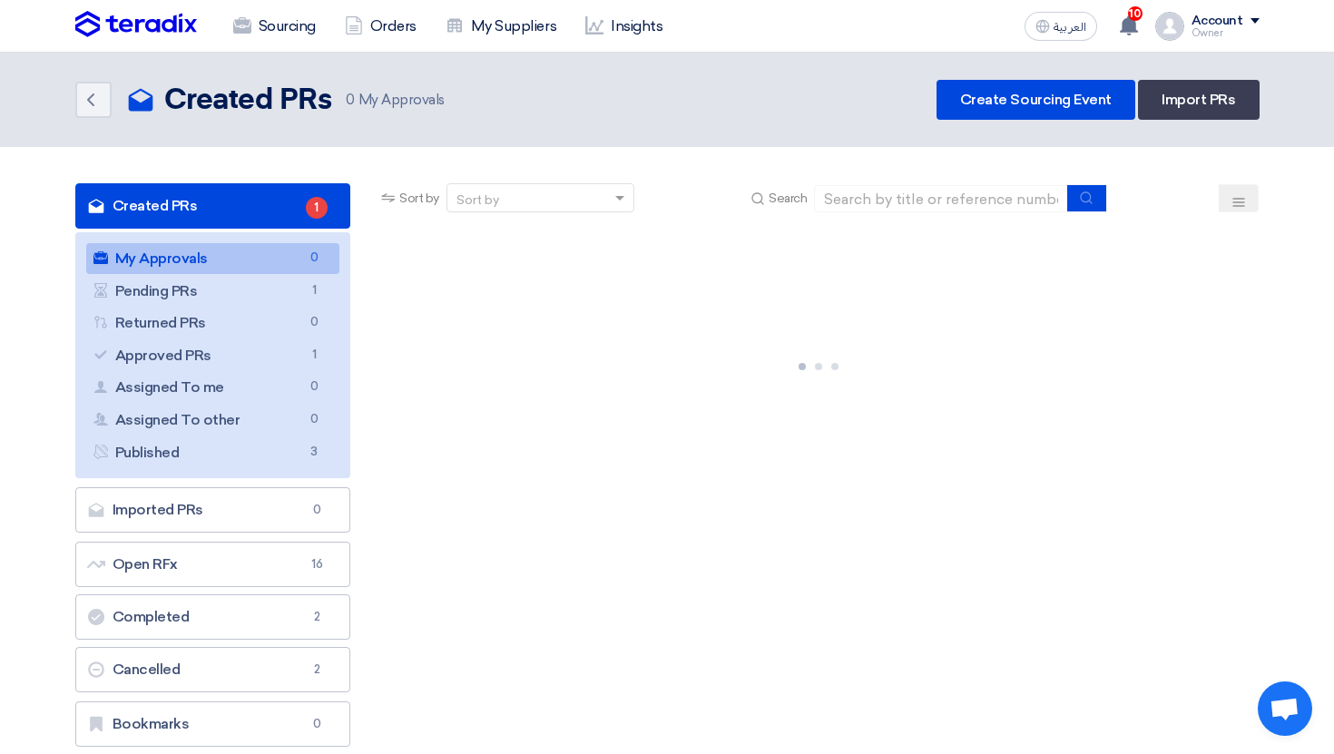
click at [238, 261] on link "My Approvals My Approvals 0" at bounding box center [213, 258] width 254 height 31
click at [249, 263] on link "My Approvals My Approvals 0" at bounding box center [213, 258] width 254 height 31
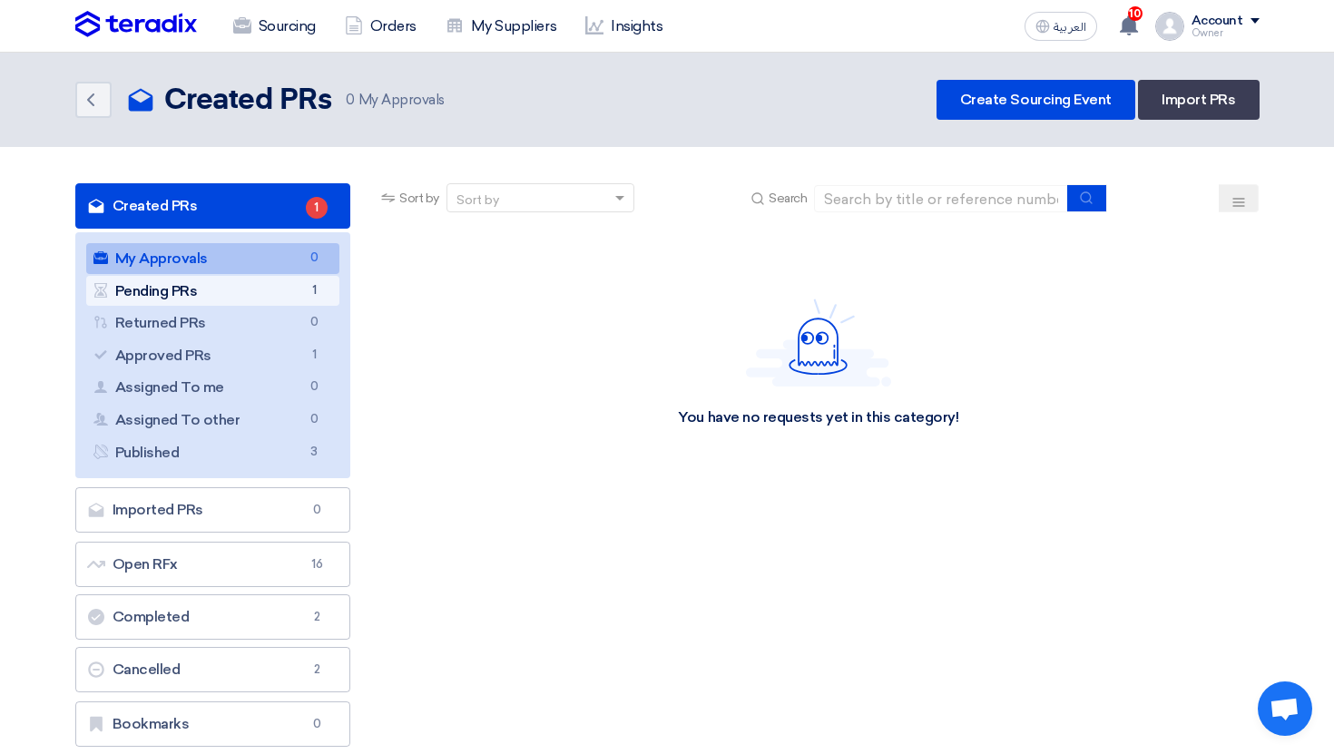
click at [272, 289] on link "Pending PRs Pending PRs 1" at bounding box center [213, 291] width 254 height 31
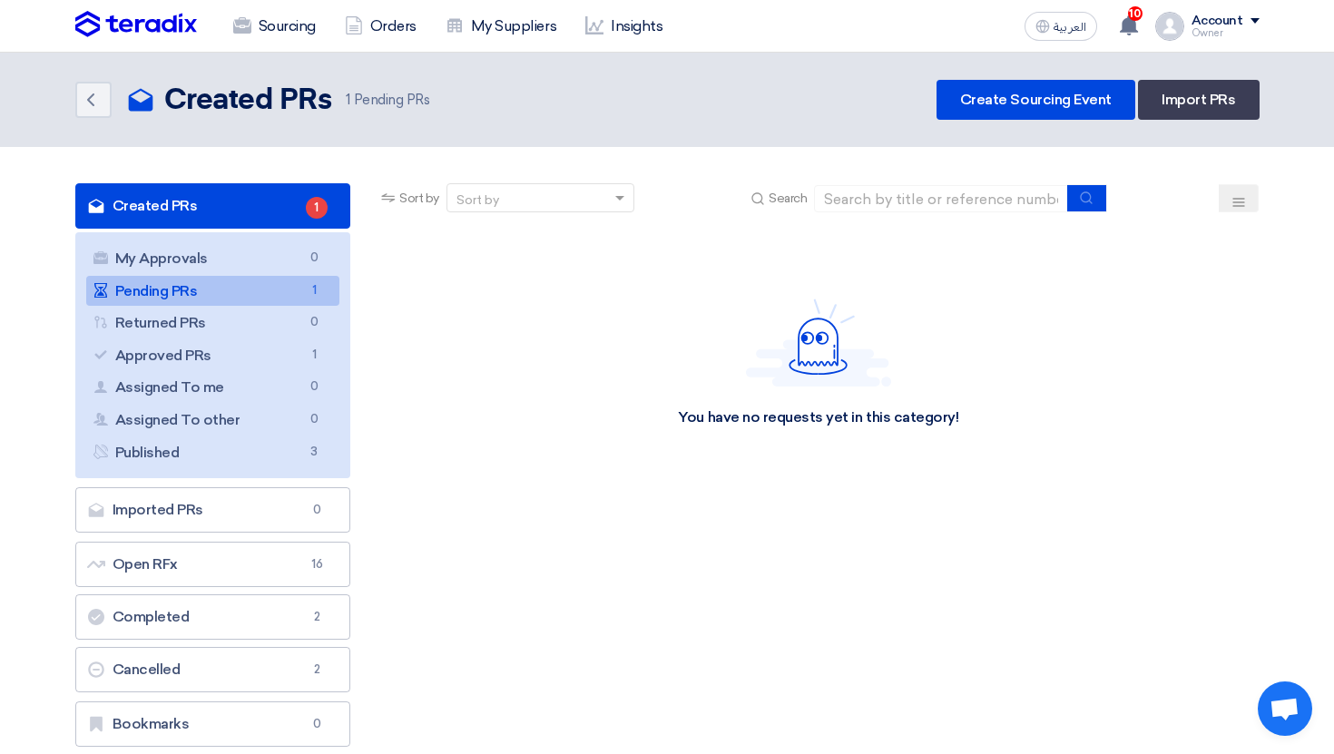
click at [289, 295] on link "Pending PRs Pending PRs 1" at bounding box center [213, 291] width 254 height 31
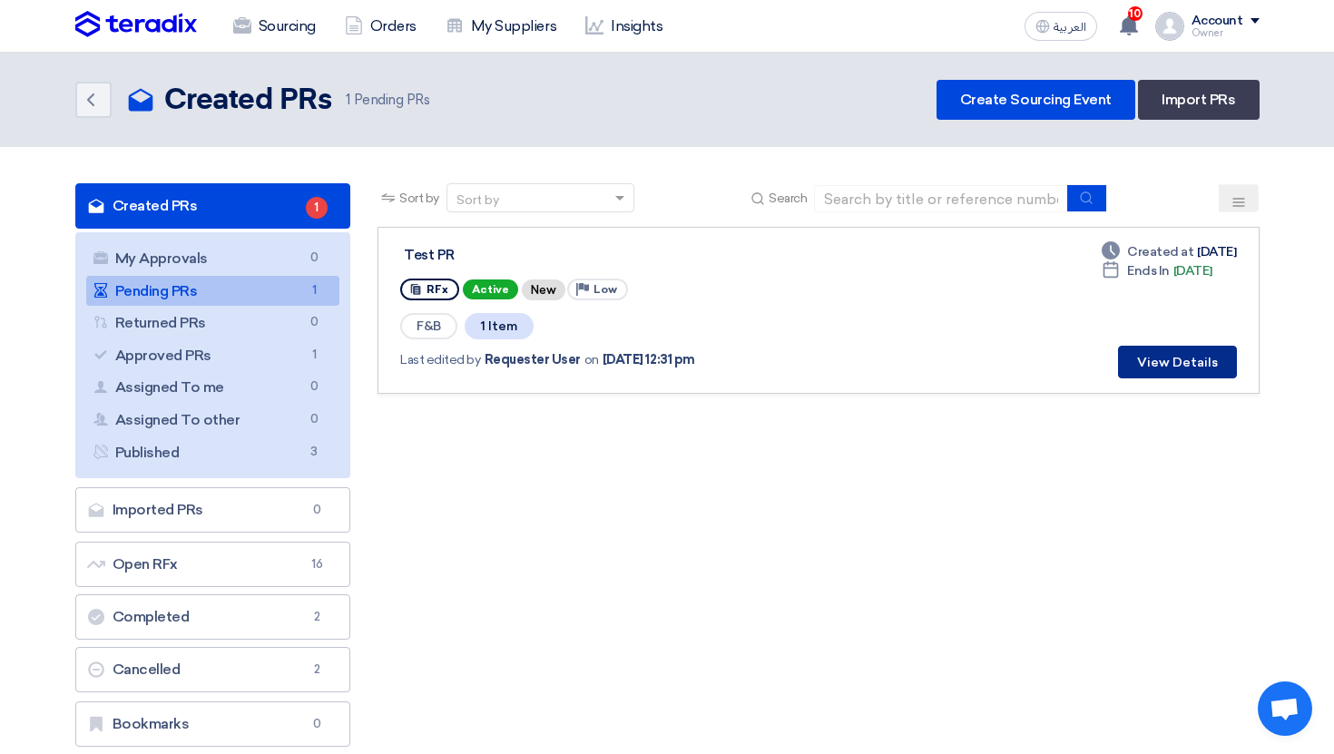
click at [1174, 370] on button "View Details" at bounding box center [1177, 362] width 119 height 33
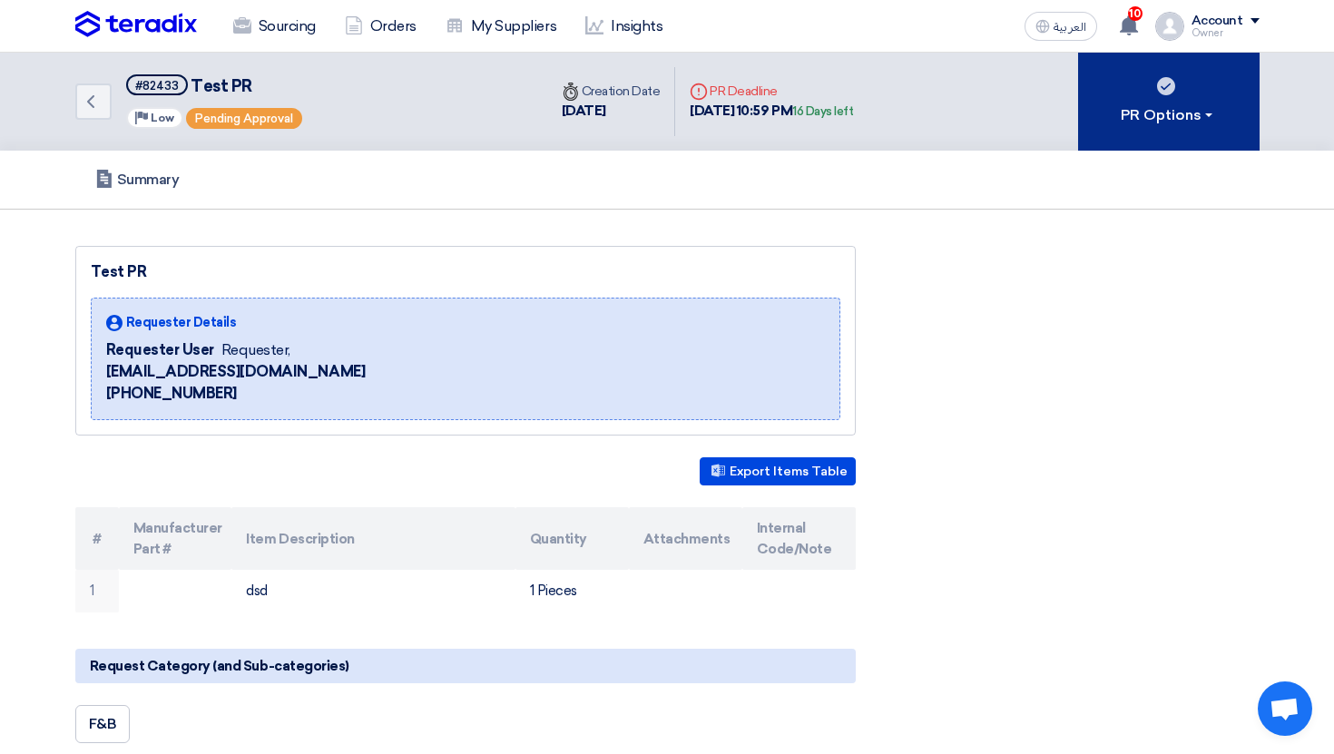
click at [1155, 117] on div "PR Options" at bounding box center [1167, 115] width 95 height 22
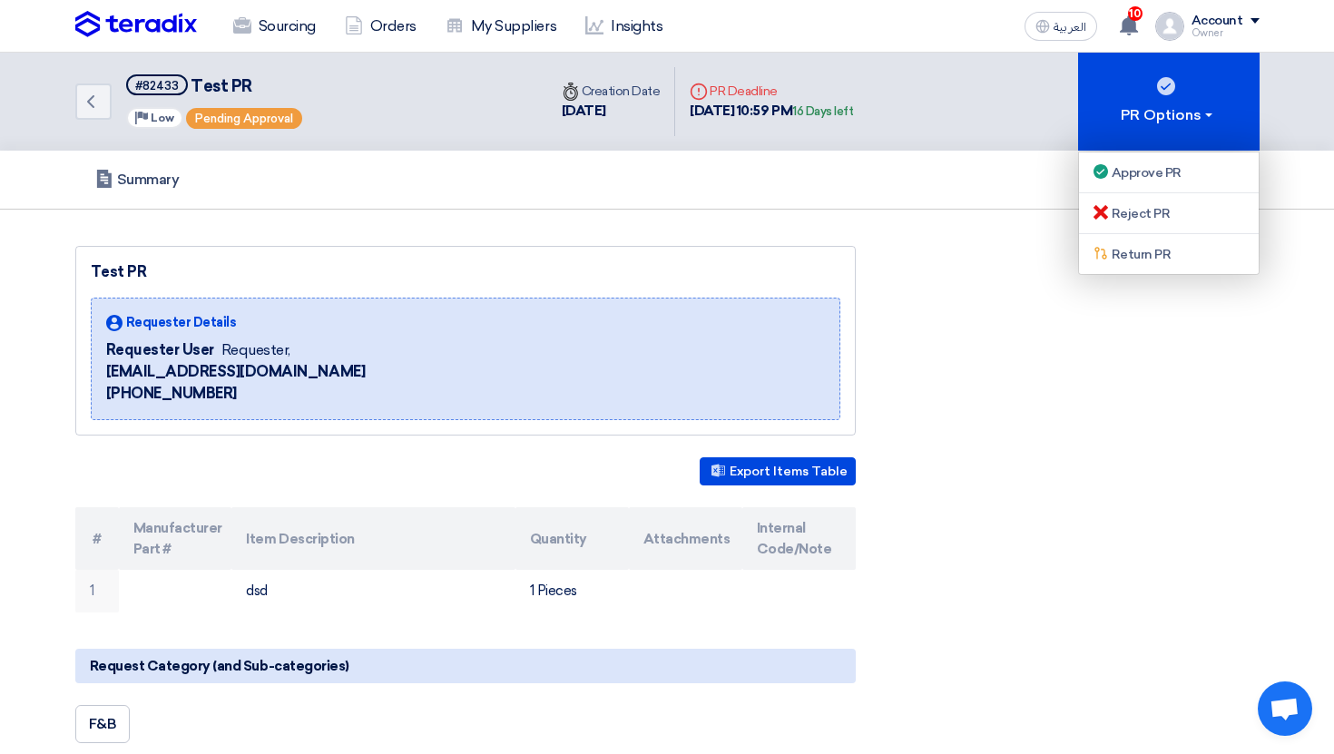
click at [991, 188] on div "Summary" at bounding box center [667, 180] width 1184 height 58
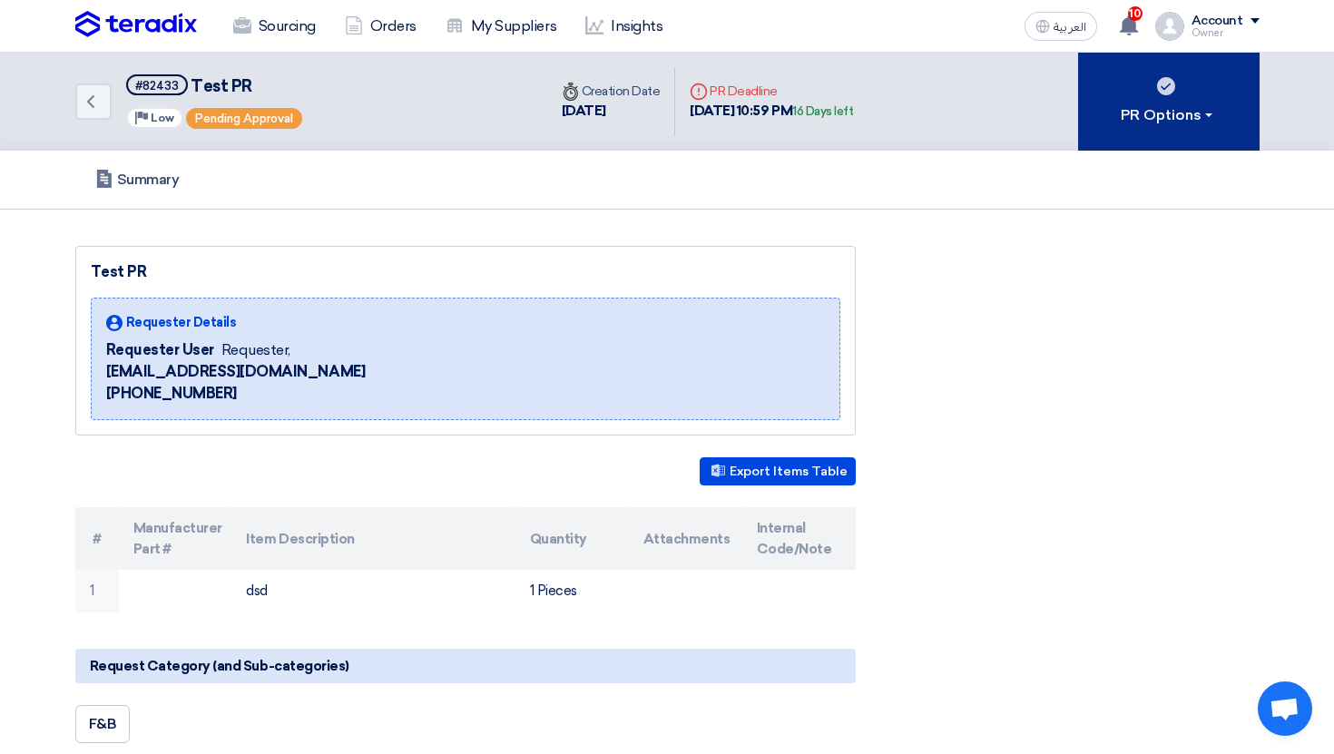
click at [1162, 140] on button "PR Options" at bounding box center [1168, 102] width 181 height 98
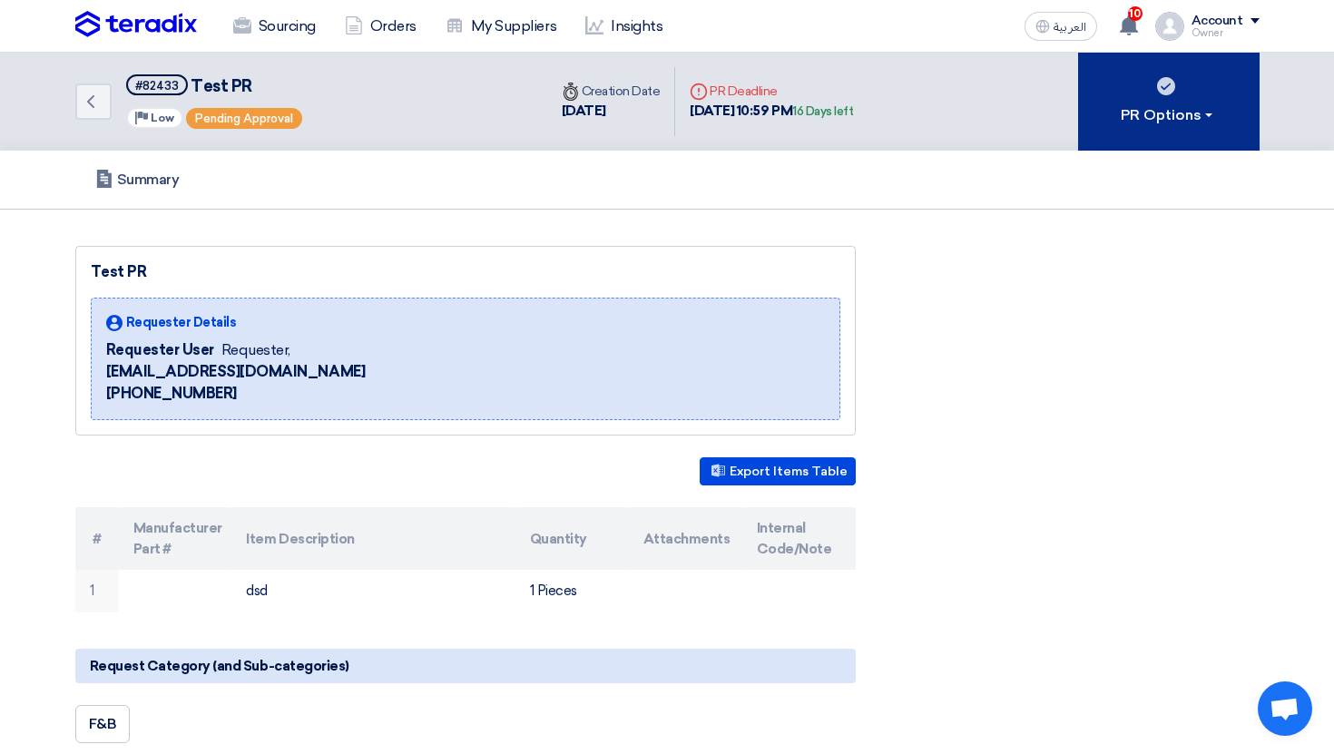
click at [1149, 123] on div "PR Options" at bounding box center [1167, 115] width 95 height 22
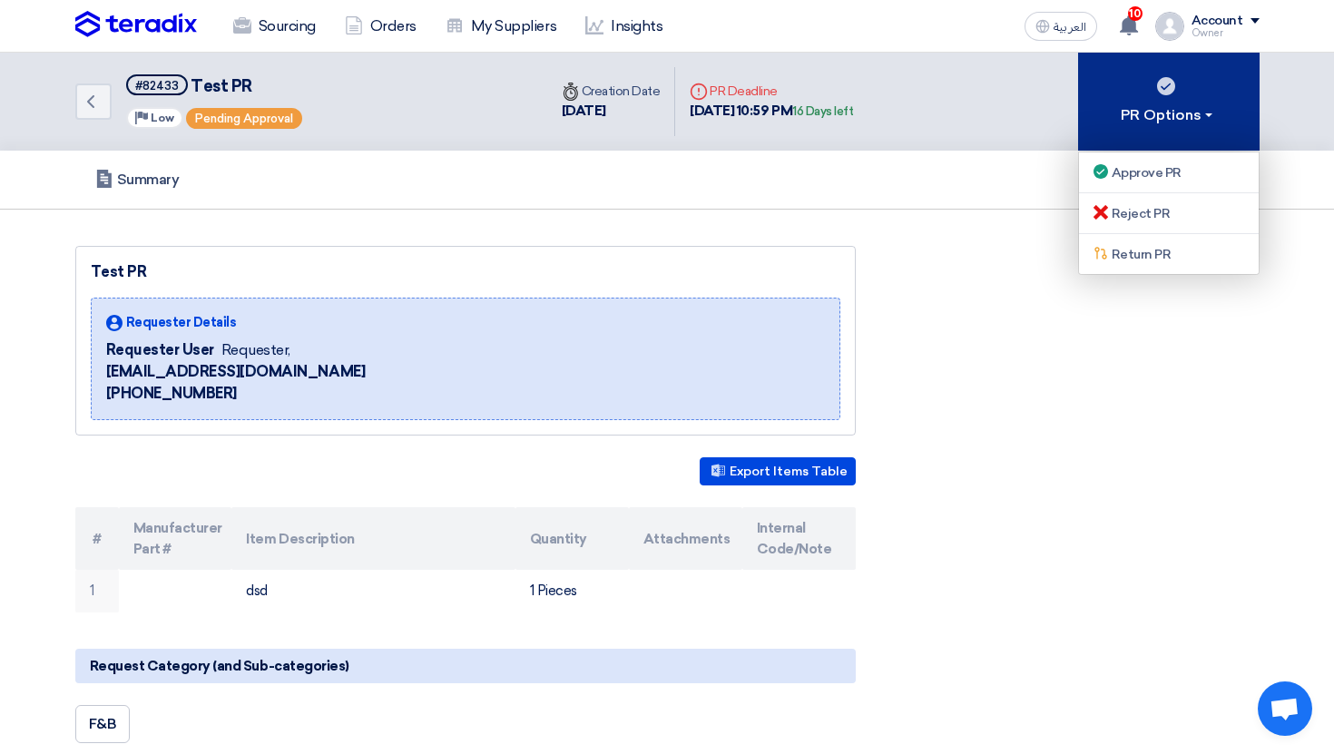
click at [1149, 123] on div "PR Options" at bounding box center [1167, 115] width 95 height 22
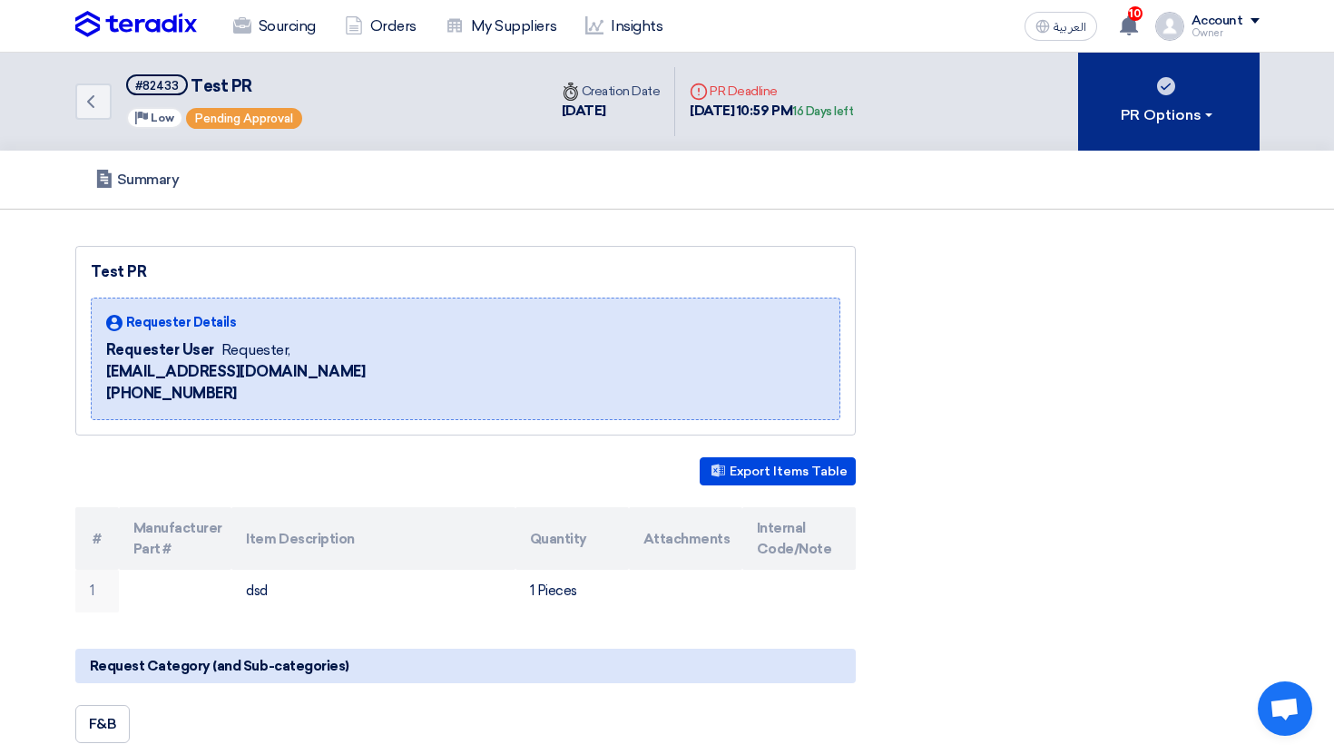
click at [1146, 130] on button "PR Options" at bounding box center [1168, 102] width 181 height 98
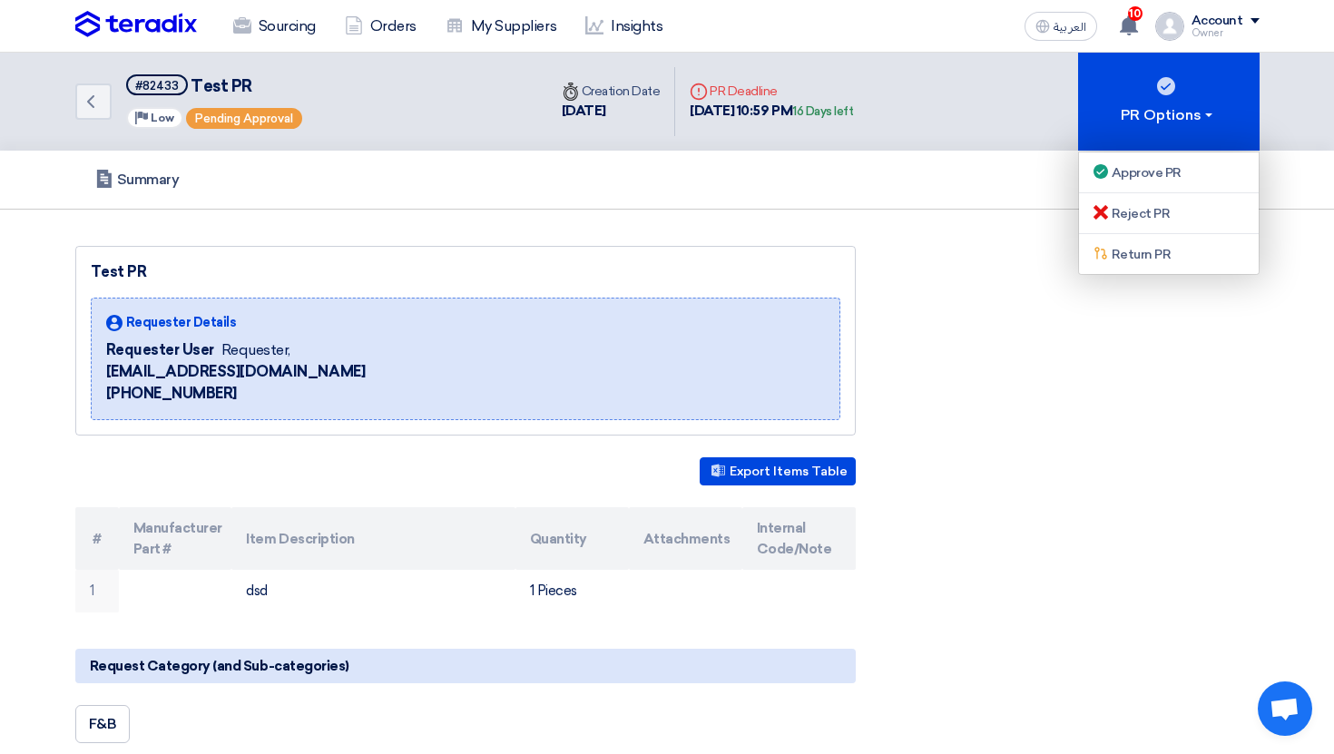
click at [979, 179] on div "Summary" at bounding box center [667, 180] width 1184 height 58
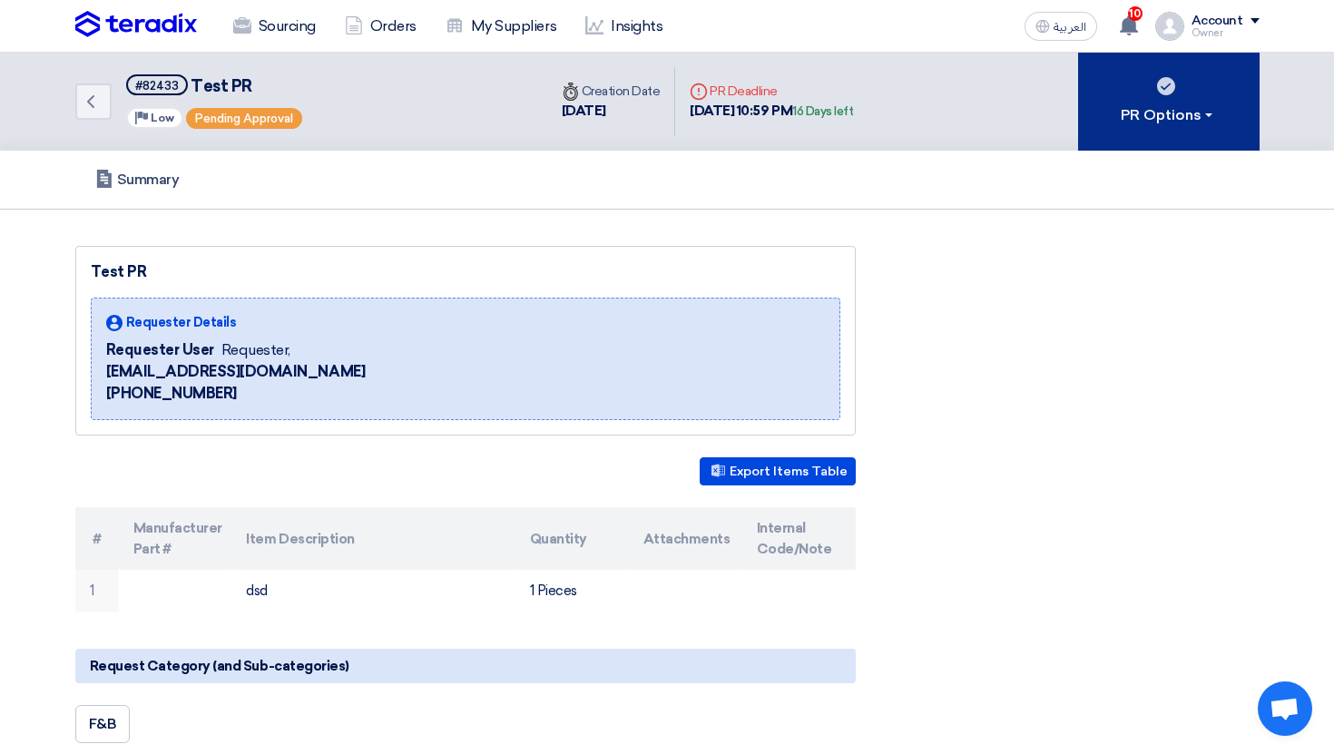
click at [1181, 104] on div "PR Options" at bounding box center [1167, 115] width 95 height 22
